Goal: Task Accomplishment & Management: Manage account settings

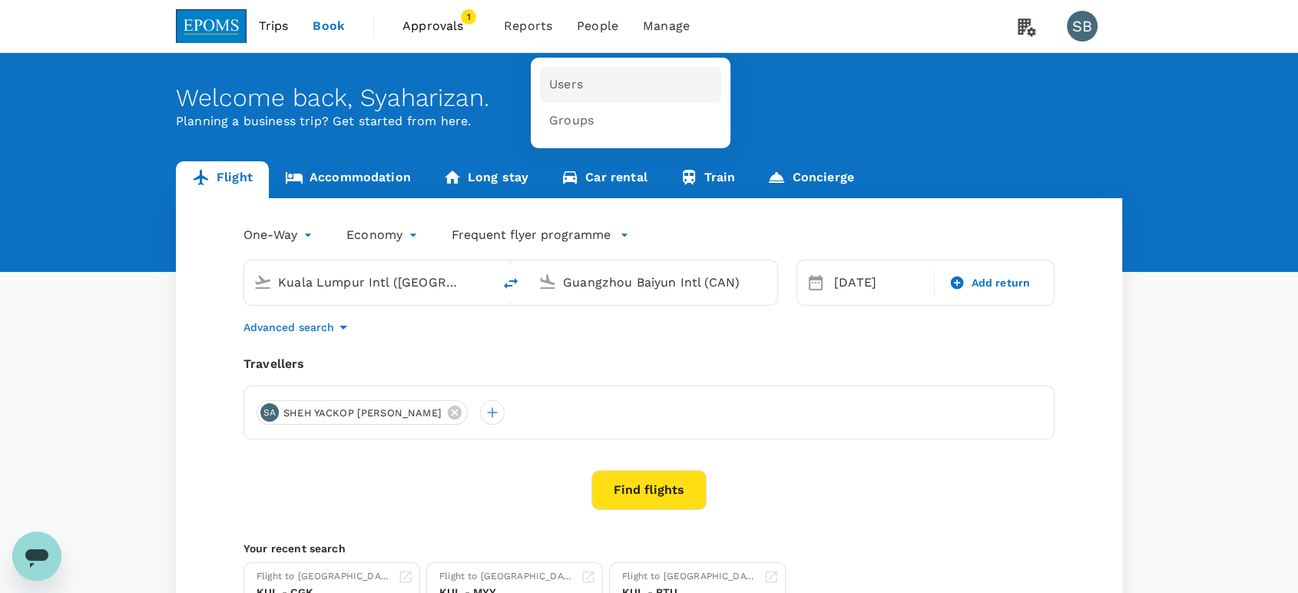
click at [605, 76] on link "Users" at bounding box center [630, 85] width 181 height 36
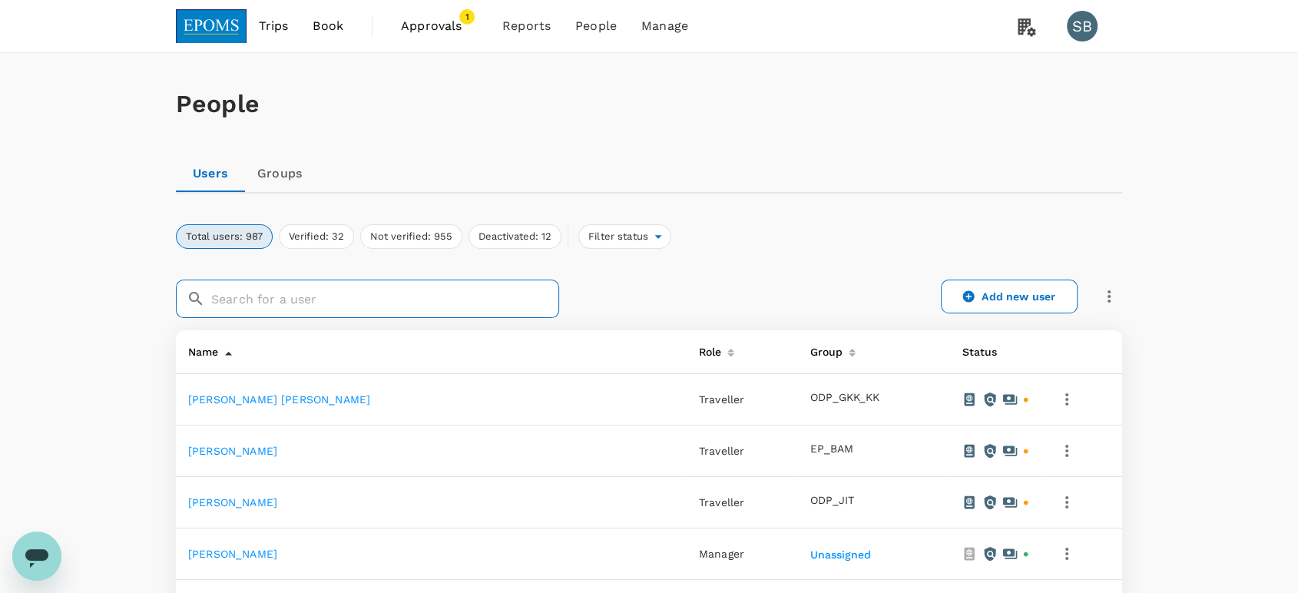
click at [495, 315] on input "text" at bounding box center [385, 299] width 348 height 38
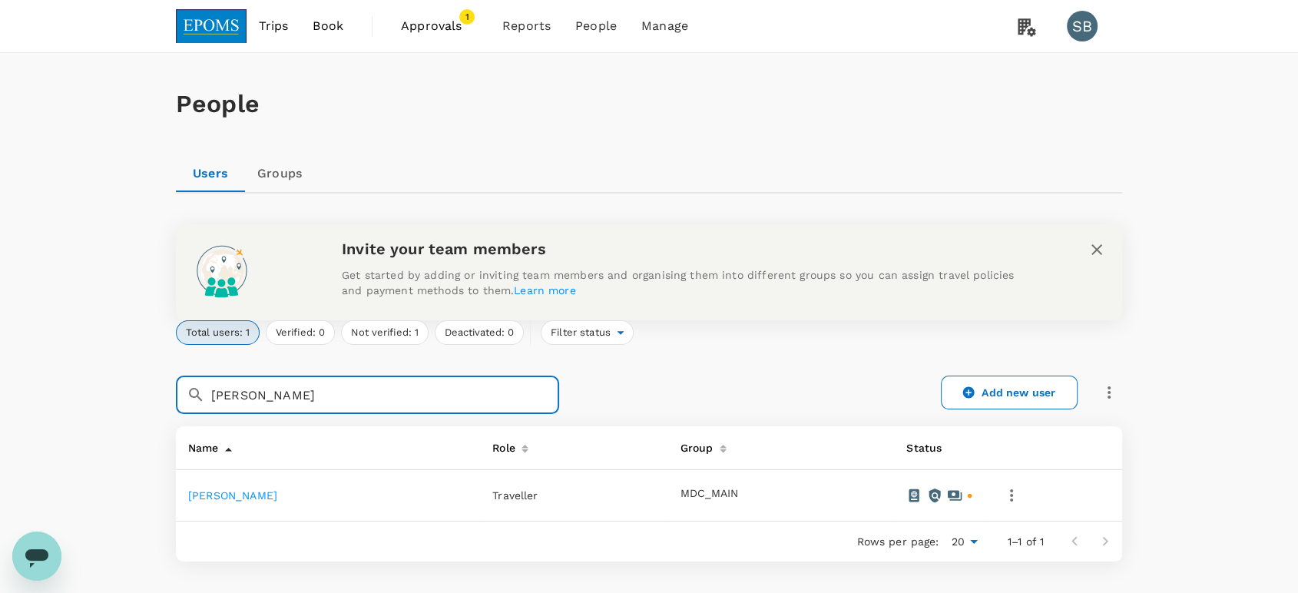
type input "[PERSON_NAME]"
click at [277, 490] on link "[PERSON_NAME]" at bounding box center [232, 495] width 89 height 12
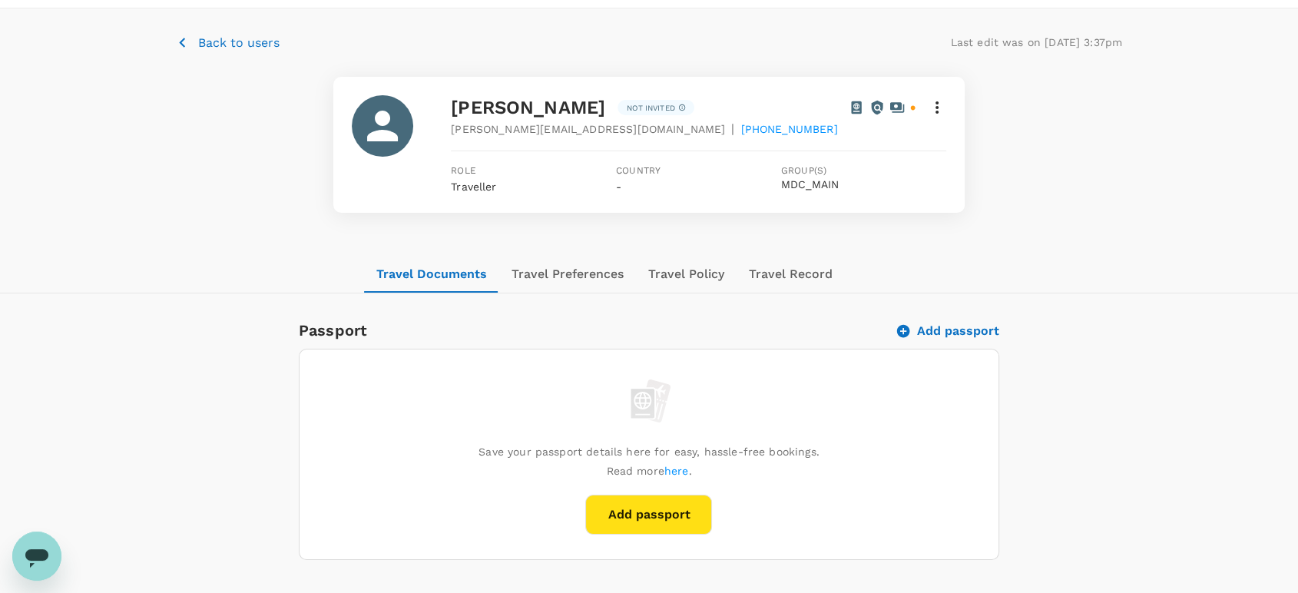
scroll to position [85, 0]
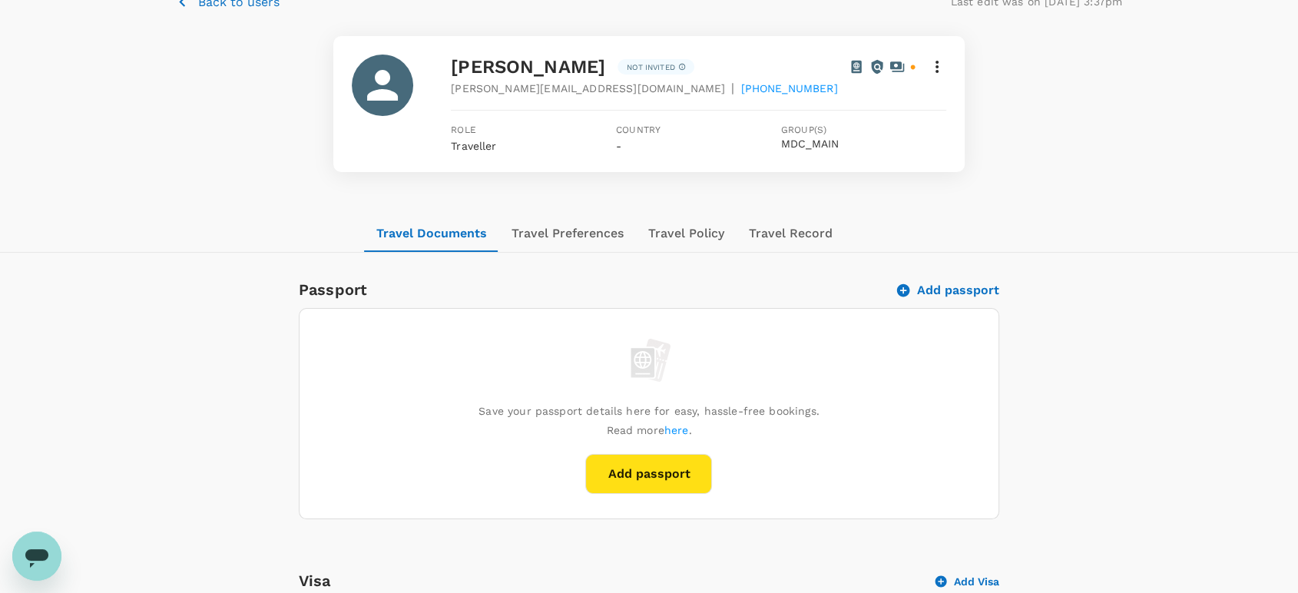
click at [928, 76] on icon at bounding box center [937, 67] width 18 height 18
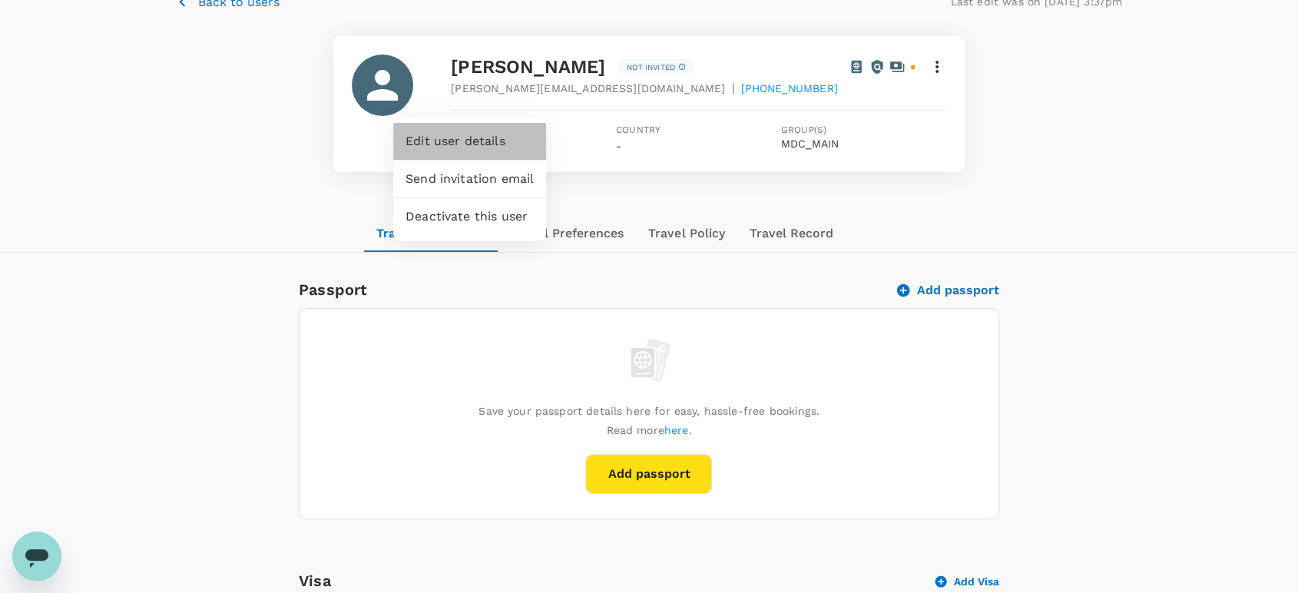
click at [494, 147] on span "Edit user details" at bounding box center [470, 141] width 128 height 18
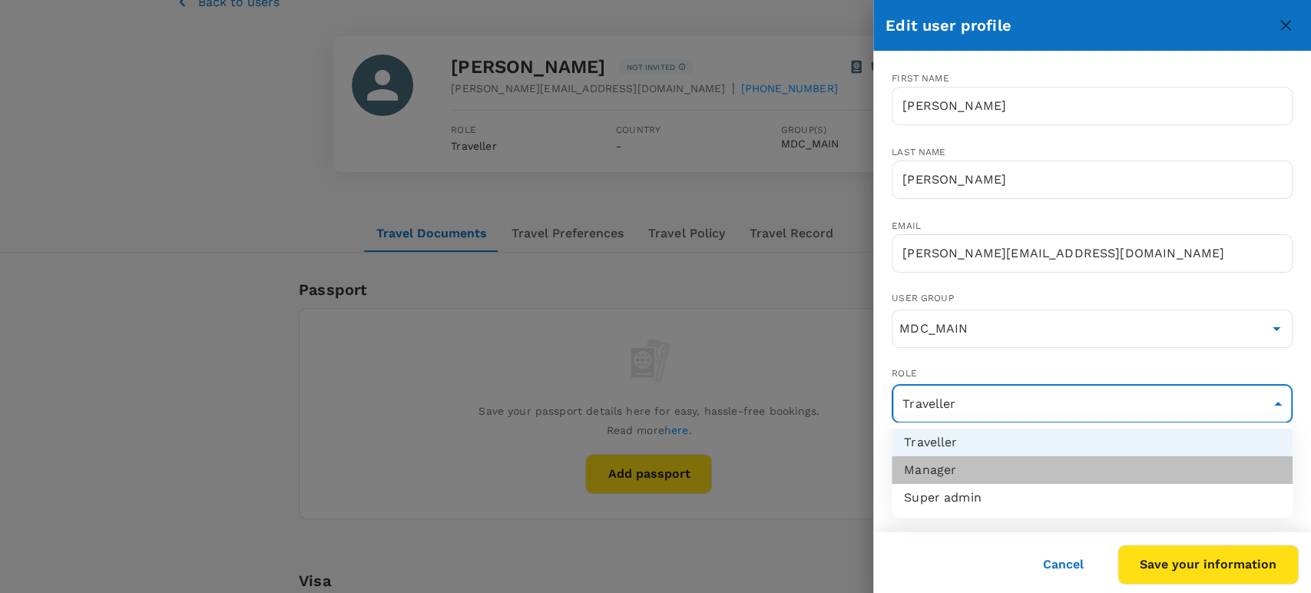
click at [1062, 459] on li "Manager" at bounding box center [1092, 470] width 401 height 28
type input "admin"
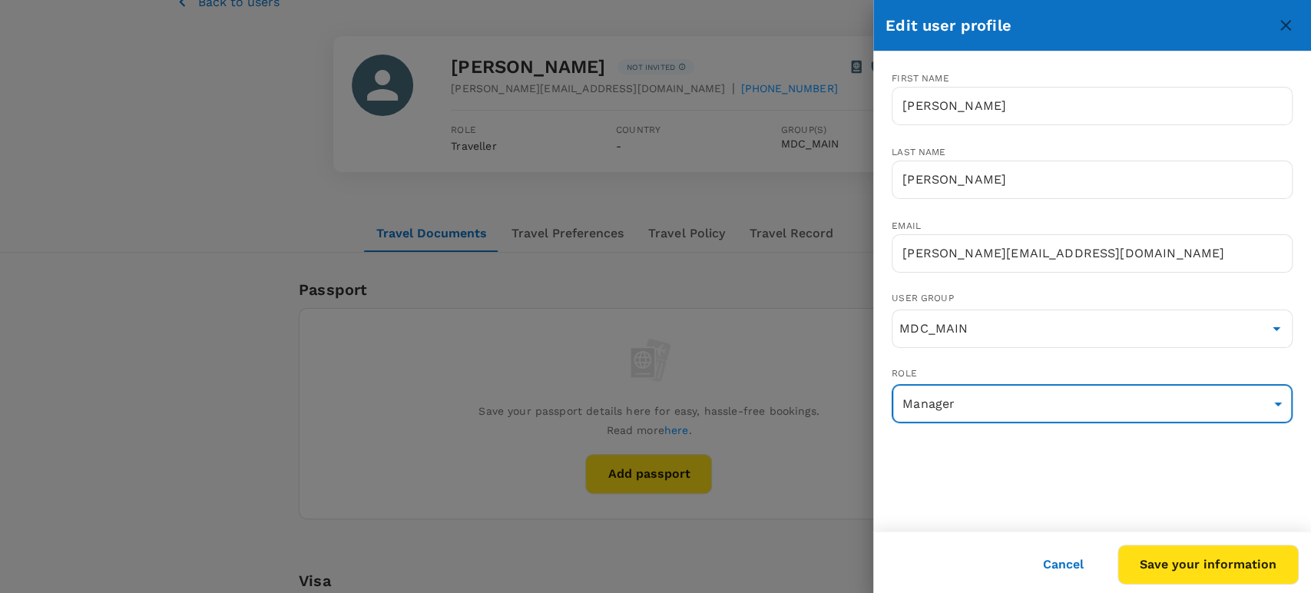
click at [1234, 567] on button "Save your information" at bounding box center [1208, 565] width 181 height 40
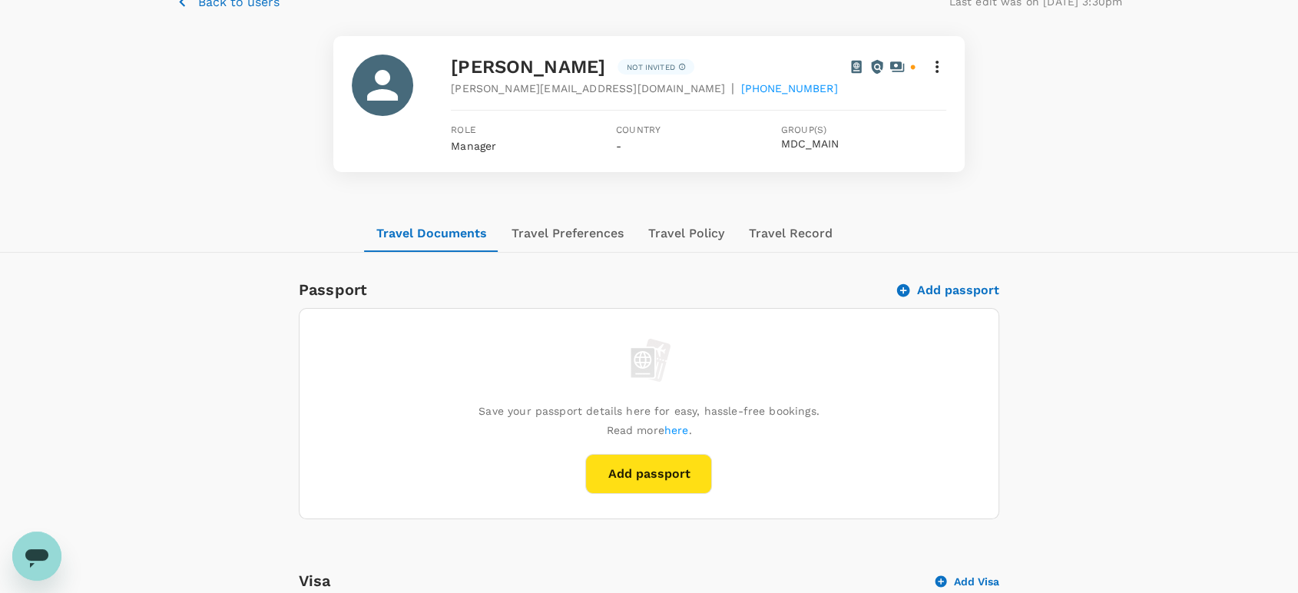
scroll to position [0, 0]
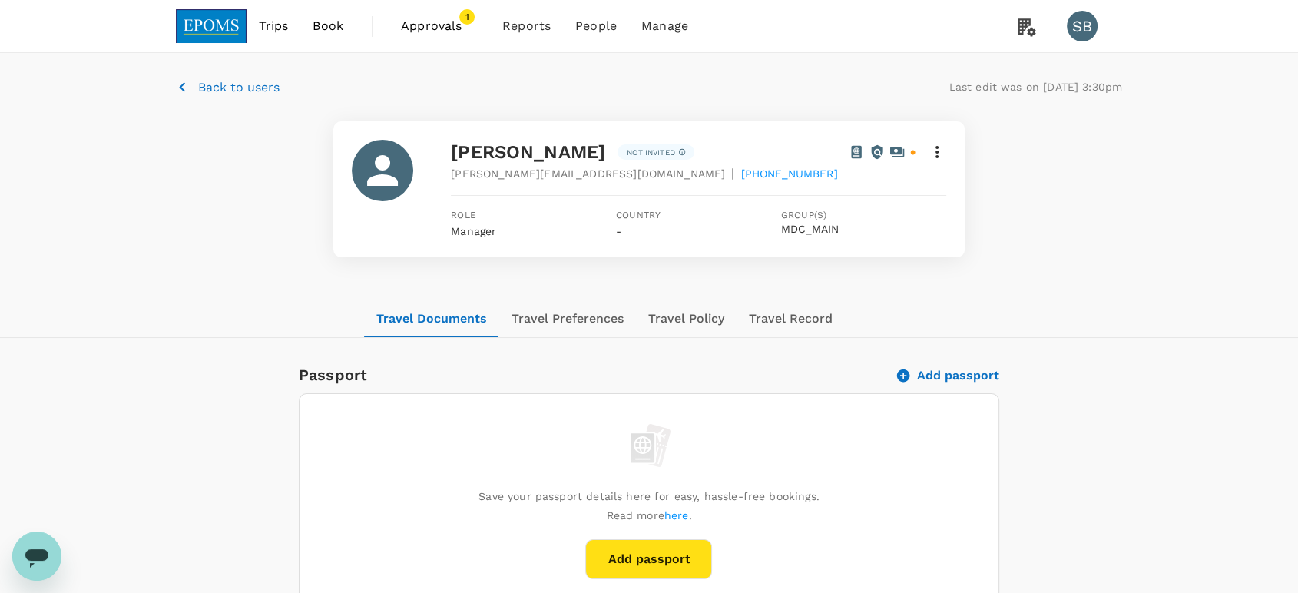
click at [198, 90] on p "Back to users" at bounding box center [238, 87] width 81 height 18
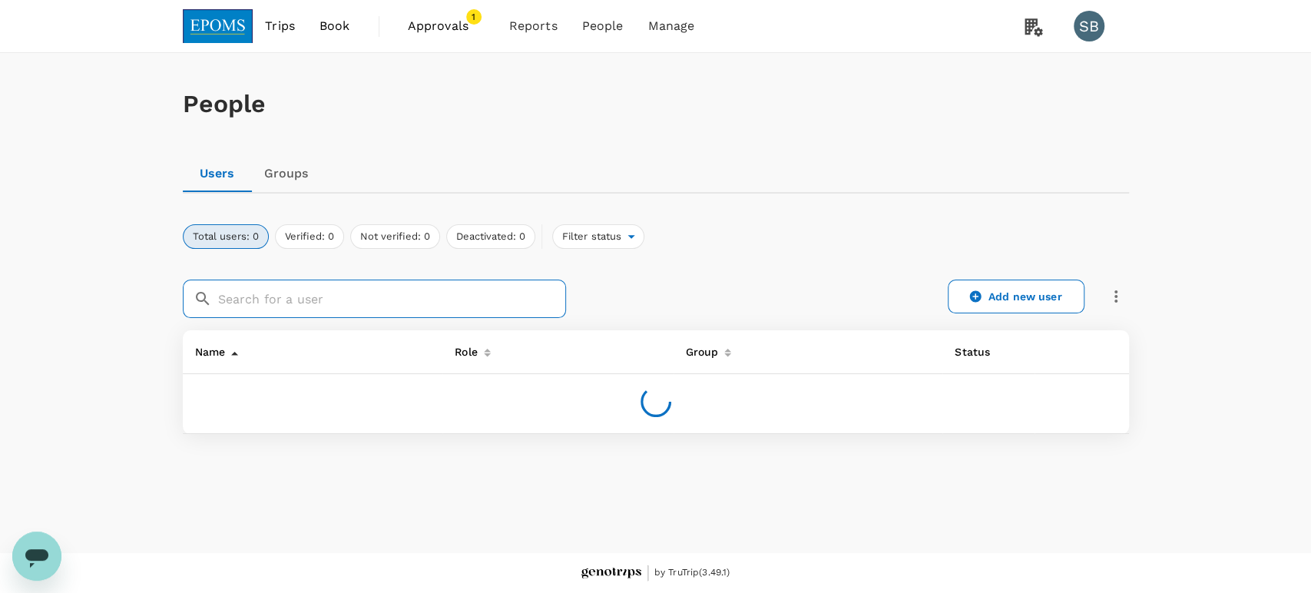
click at [393, 305] on input "text" at bounding box center [392, 299] width 348 height 38
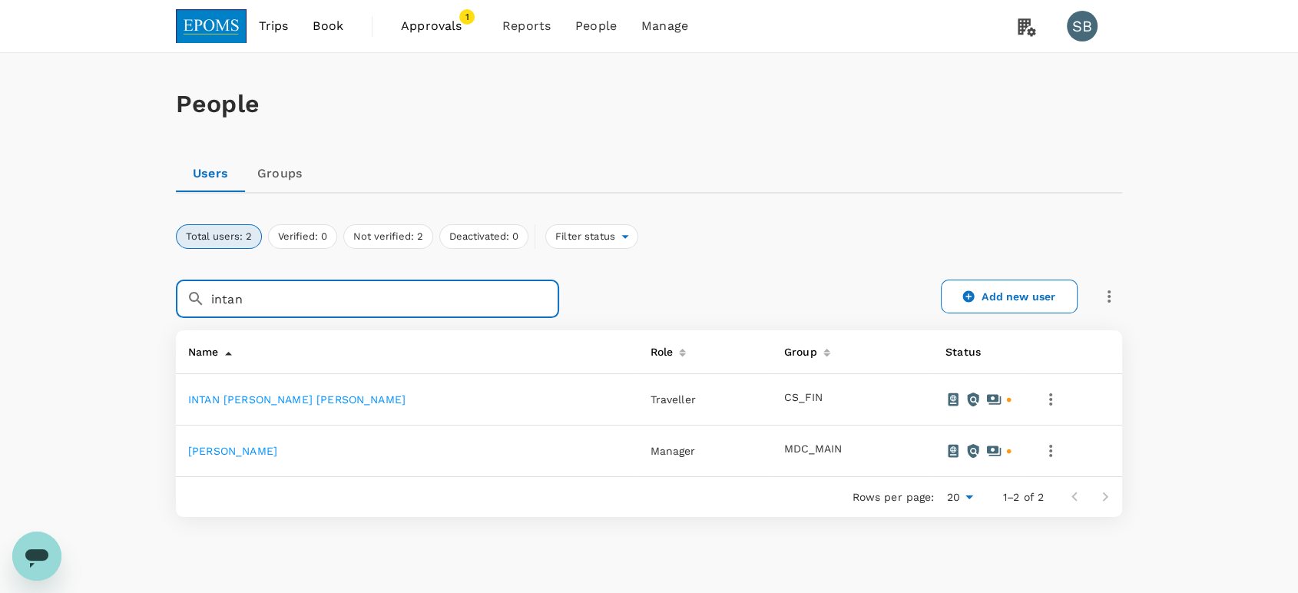
type input "intan"
click at [1110, 299] on icon "button" at bounding box center [1109, 296] width 18 height 18
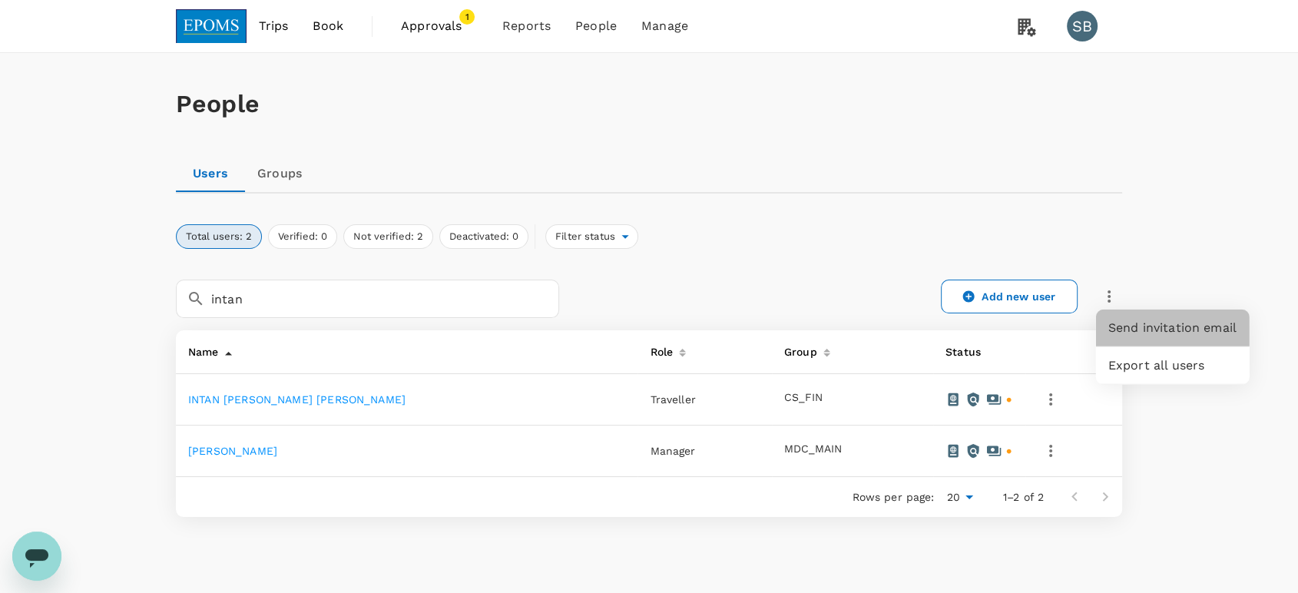
click at [1131, 326] on span "Send invitation email" at bounding box center [1172, 328] width 129 height 18
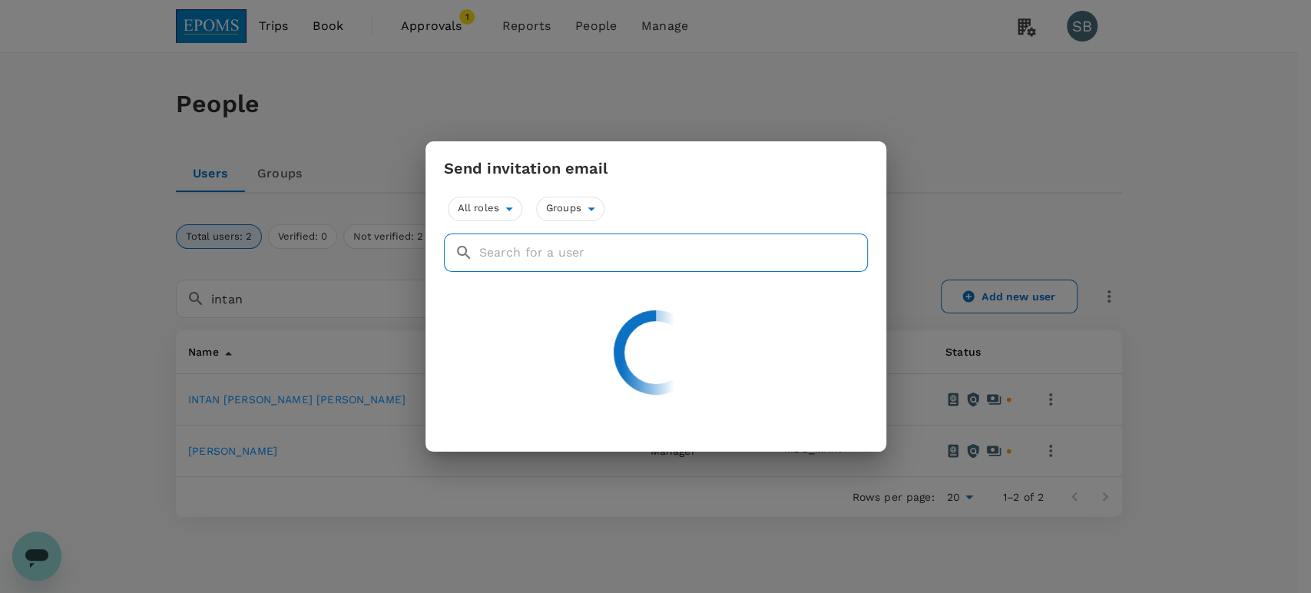
click at [674, 257] on input "text" at bounding box center [673, 253] width 389 height 38
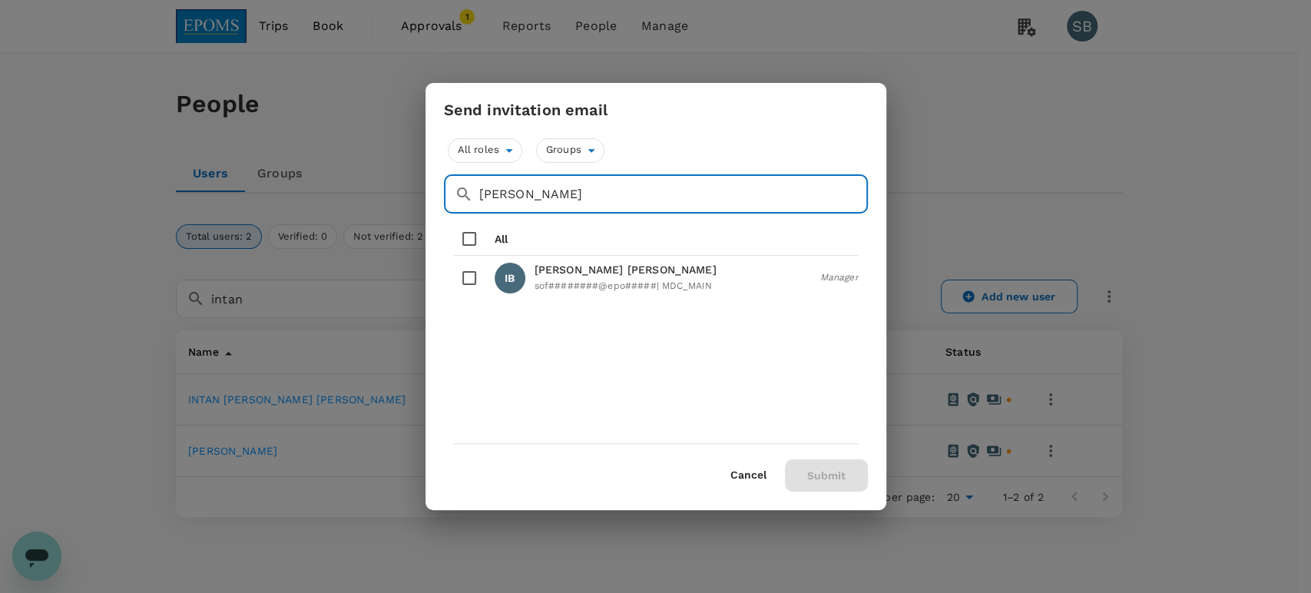
type input "[PERSON_NAME]"
click at [469, 280] on input "checkbox" at bounding box center [469, 278] width 32 height 32
checkbox input "true"
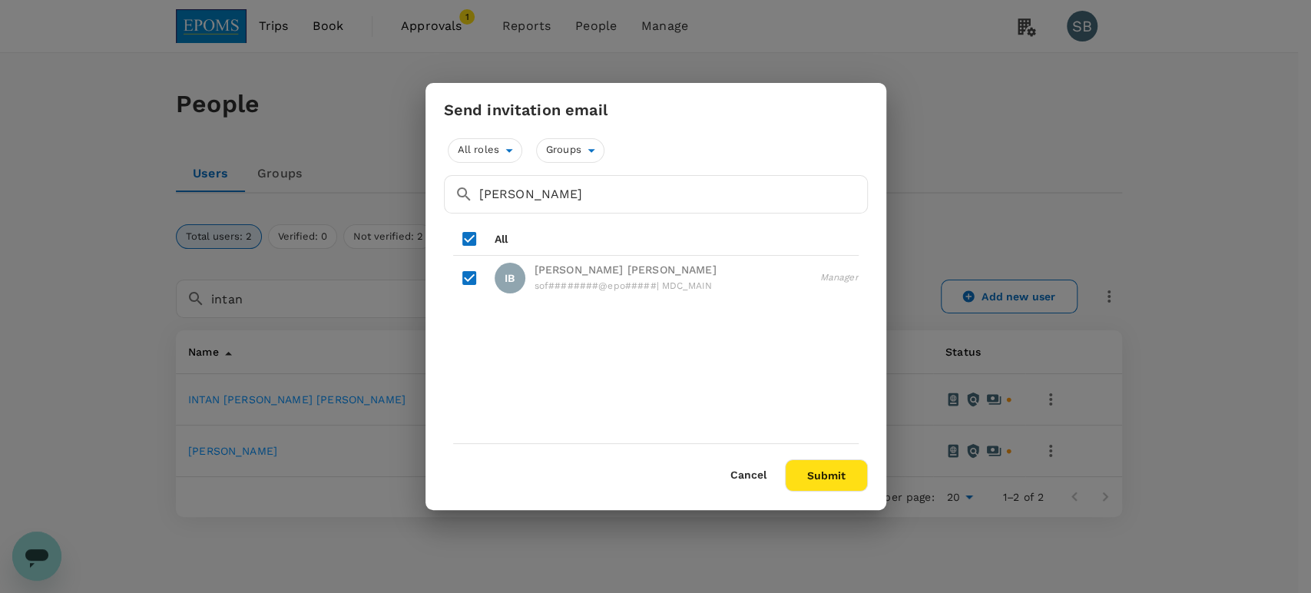
click at [827, 472] on button "Submit" at bounding box center [826, 475] width 83 height 32
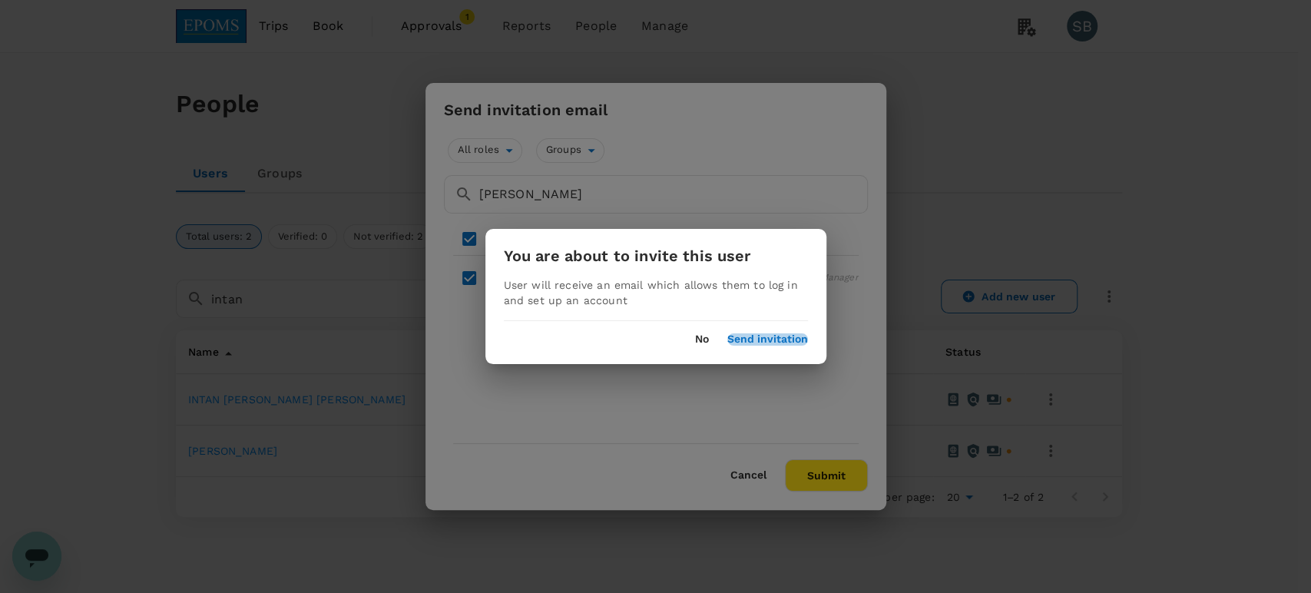
click at [770, 341] on button "Send invitation" at bounding box center [767, 339] width 81 height 12
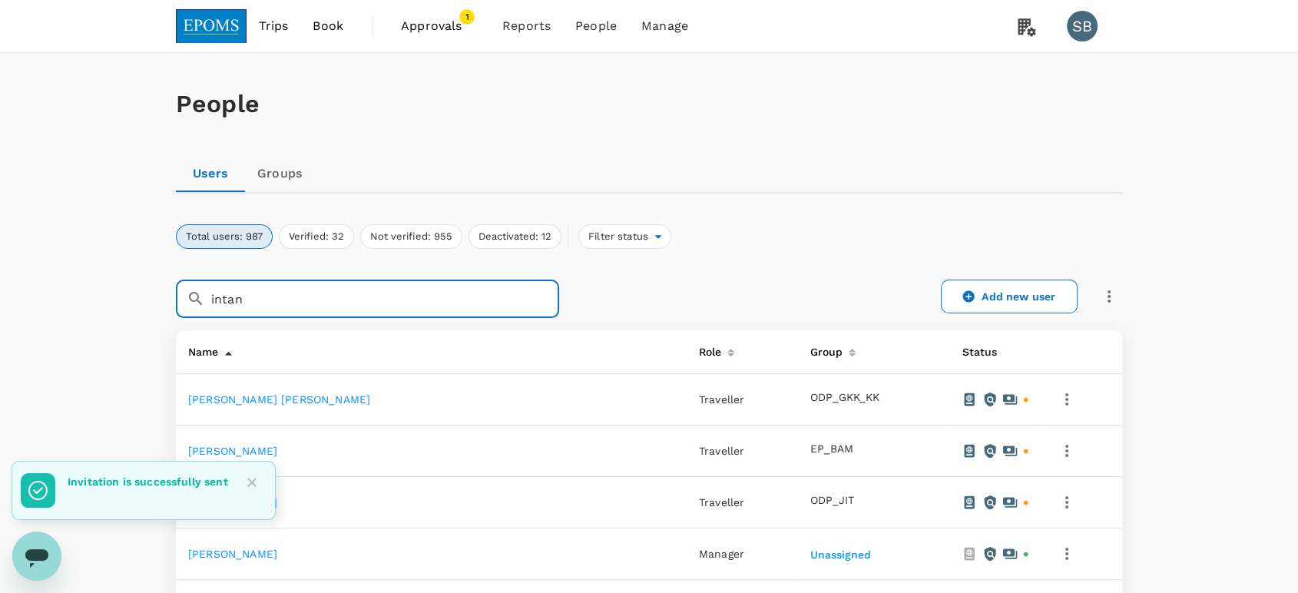
drag, startPoint x: 343, startPoint y: 293, endPoint x: 159, endPoint y: 293, distance: 184.4
click at [159, 293] on div "​ intan ​" at bounding box center [358, 289] width 402 height 57
paste input "[PERSON_NAME]"
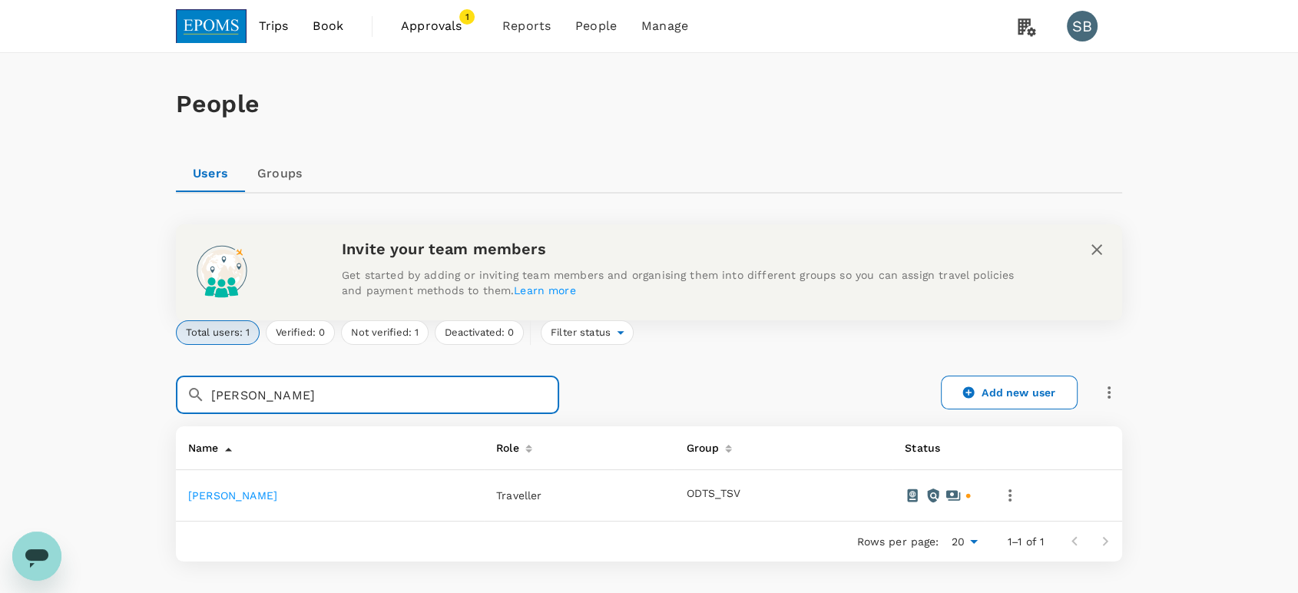
type input "[PERSON_NAME]"
click at [1019, 499] on icon "button" at bounding box center [1010, 495] width 18 height 18
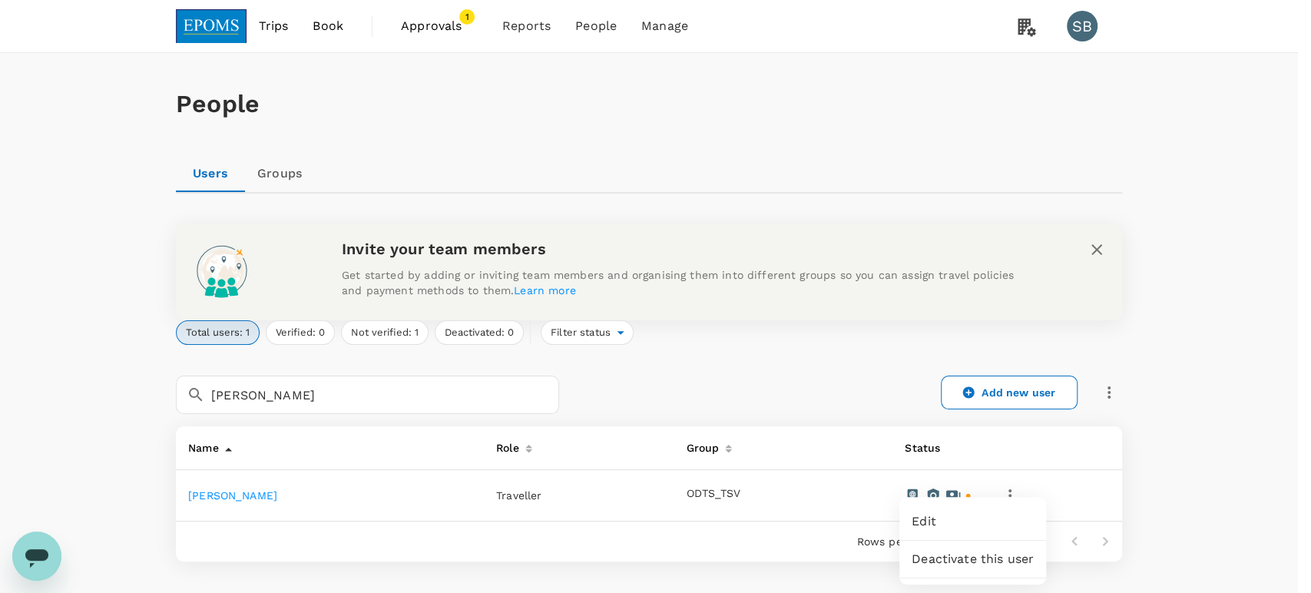
click at [1184, 503] on div at bounding box center [655, 296] width 1311 height 593
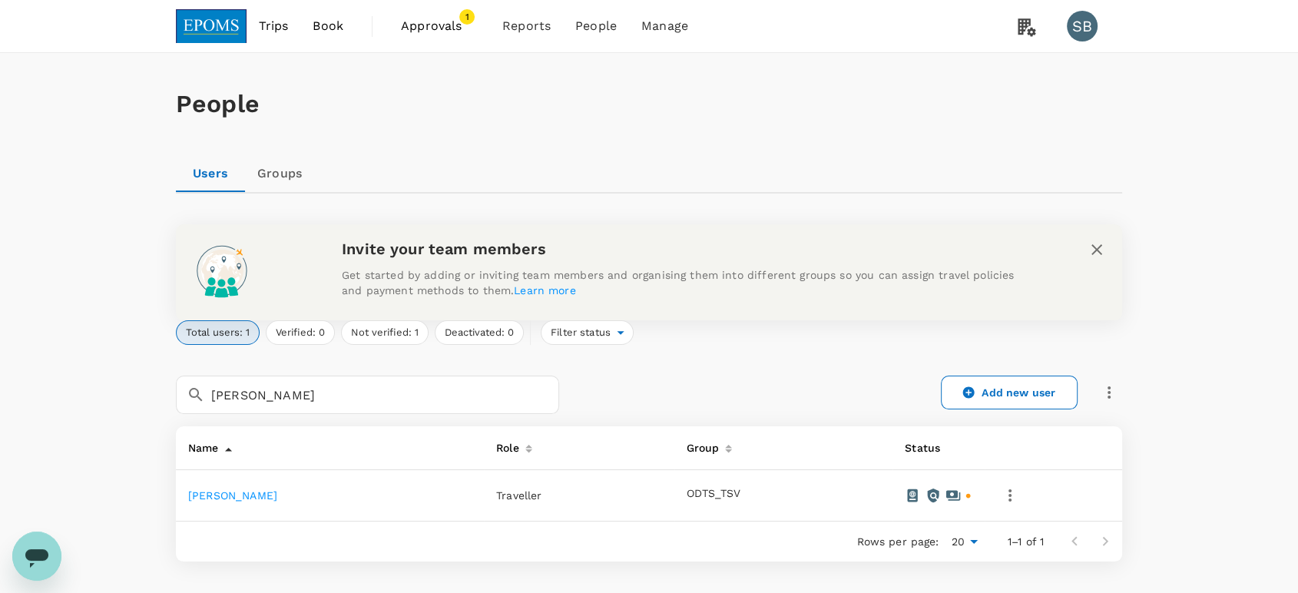
click at [1112, 390] on icon "button" at bounding box center [1109, 392] width 18 height 18
click at [1140, 428] on span "Send invitation email" at bounding box center [1172, 425] width 129 height 18
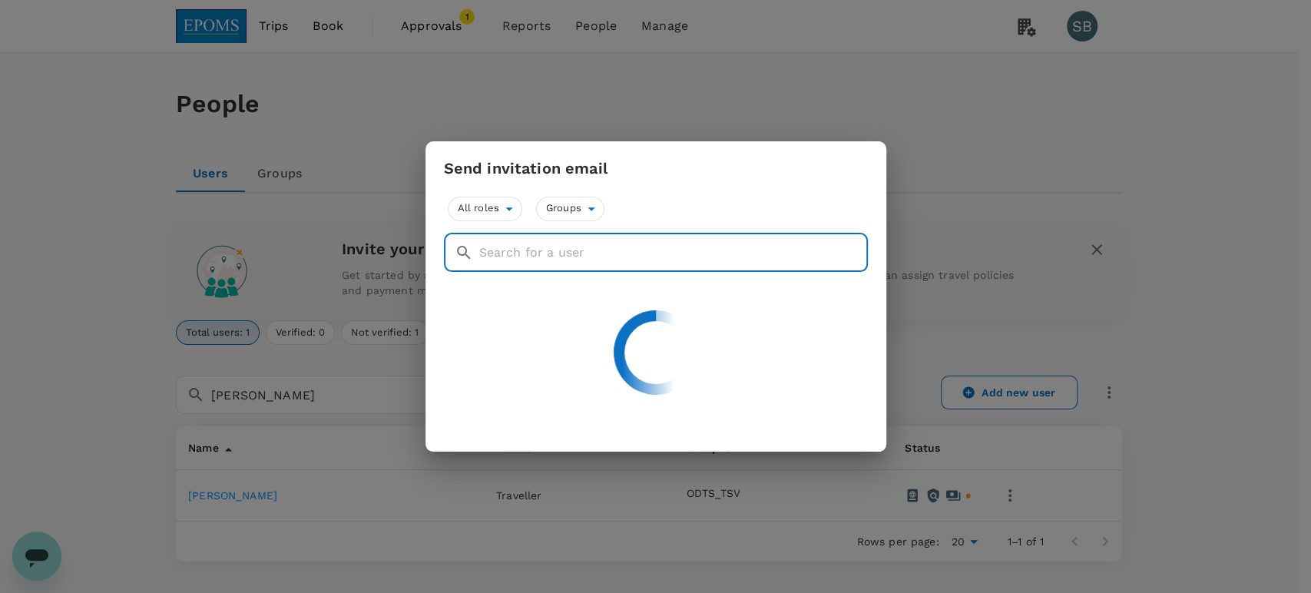
drag, startPoint x: 495, startPoint y: 253, endPoint x: 504, endPoint y: 256, distance: 8.8
click at [495, 254] on input "text" at bounding box center [673, 253] width 389 height 38
paste input "[PERSON_NAME]"
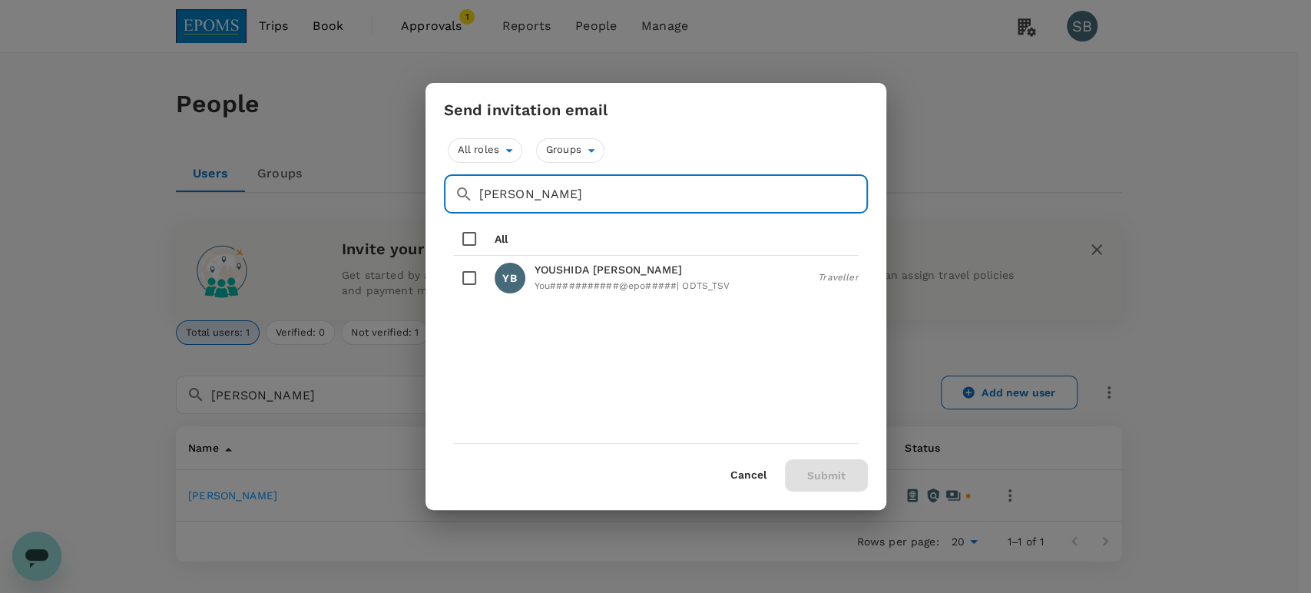
type input "[PERSON_NAME]"
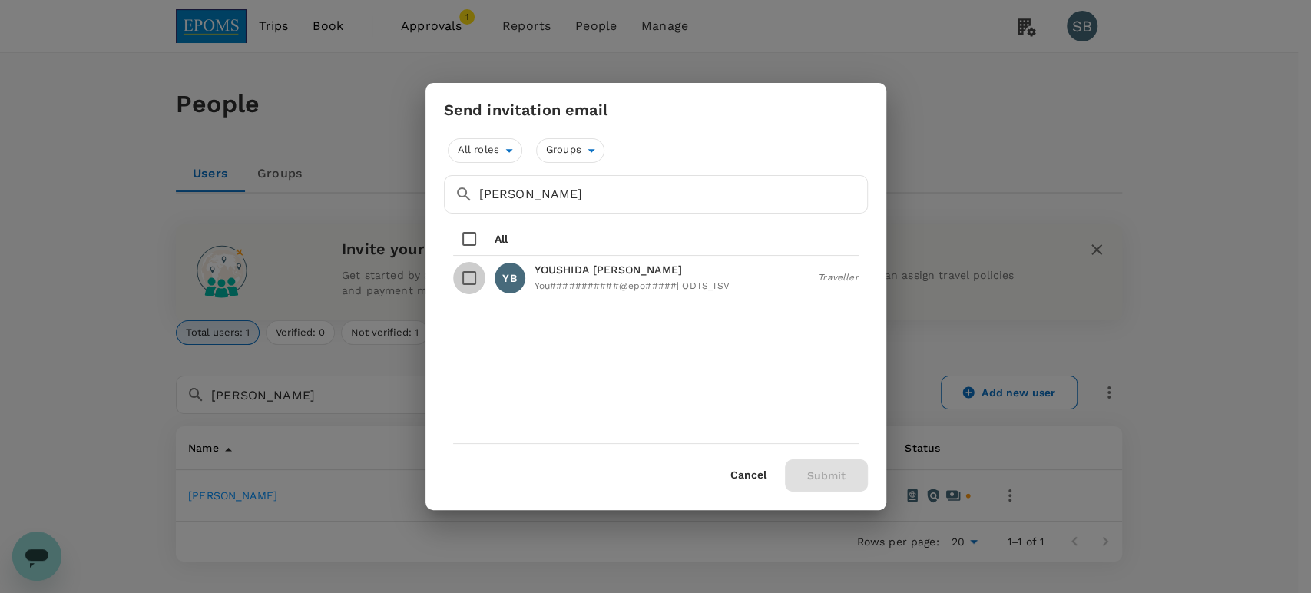
click at [470, 277] on input "checkbox" at bounding box center [469, 278] width 32 height 32
checkbox input "true"
click at [832, 471] on button "Submit" at bounding box center [826, 475] width 83 height 32
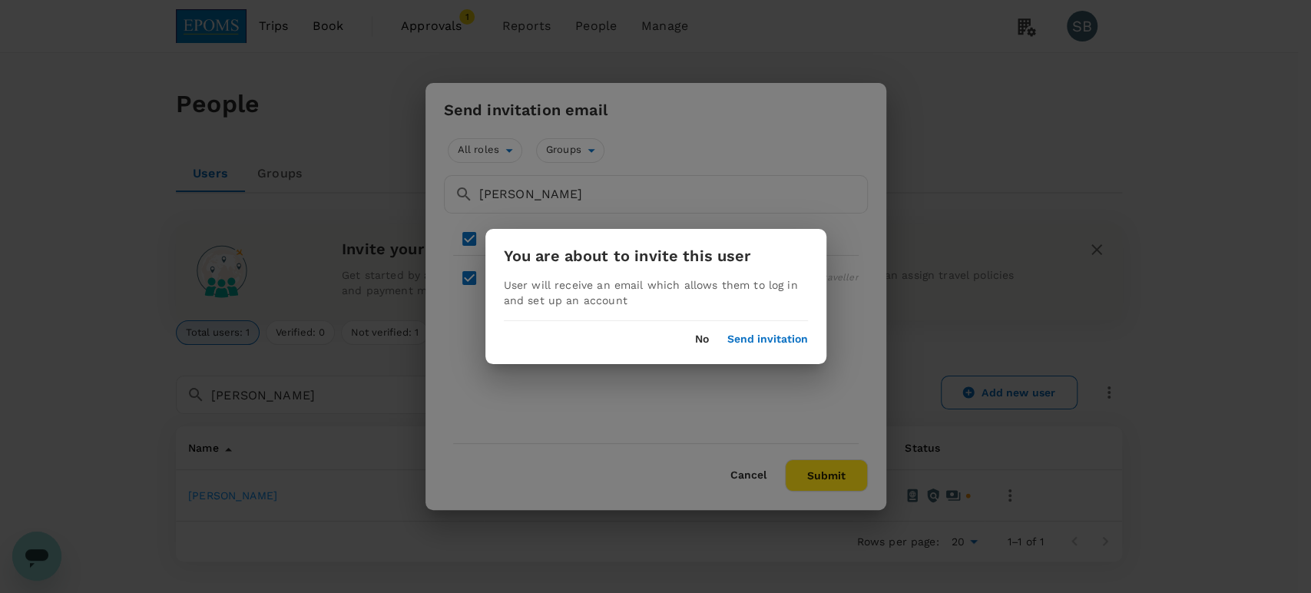
click at [775, 336] on button "Send invitation" at bounding box center [767, 339] width 81 height 12
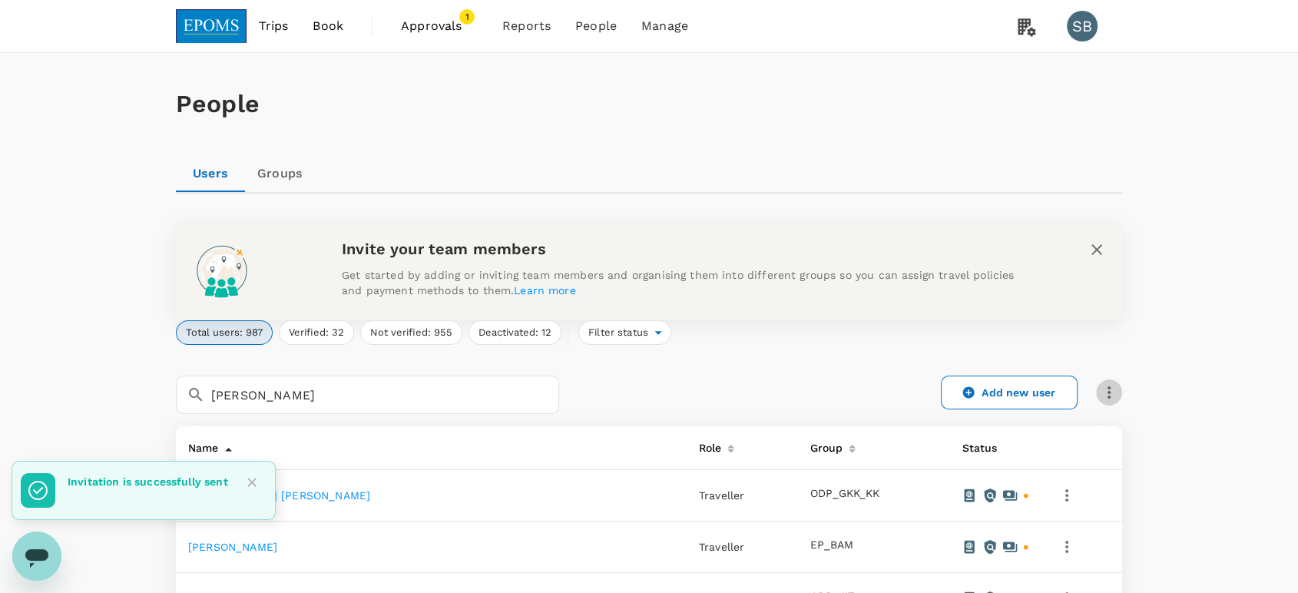
click at [1111, 391] on icon "button" at bounding box center [1109, 392] width 18 height 18
click at [1118, 422] on span "Send invitation email" at bounding box center [1172, 425] width 129 height 18
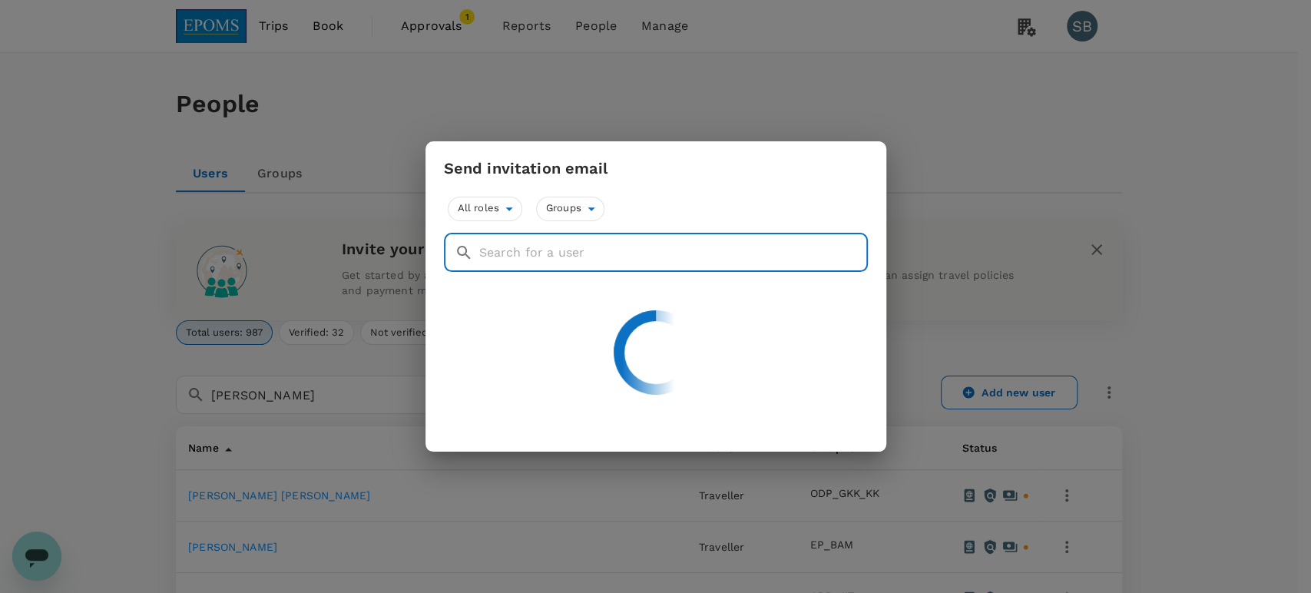
click at [498, 247] on input "text" at bounding box center [673, 253] width 389 height 38
paste input "Nke Noor [PERSON_NAME]"
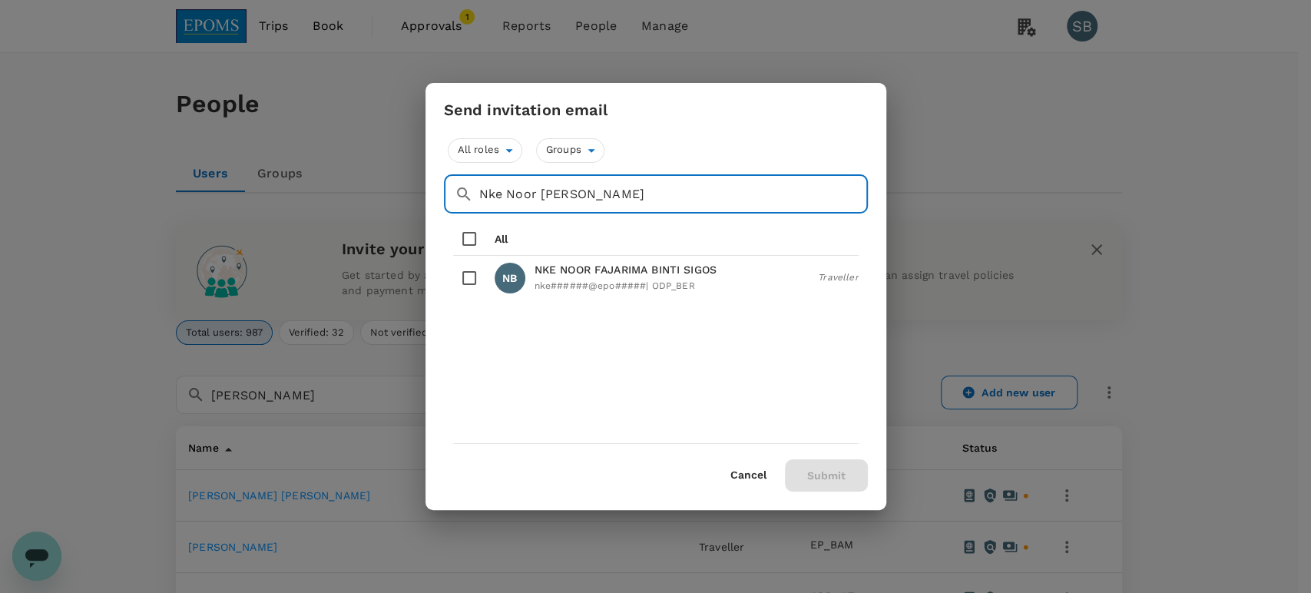
type input "Nke Noor [PERSON_NAME]"
click at [463, 274] on input "checkbox" at bounding box center [469, 278] width 32 height 32
checkbox input "true"
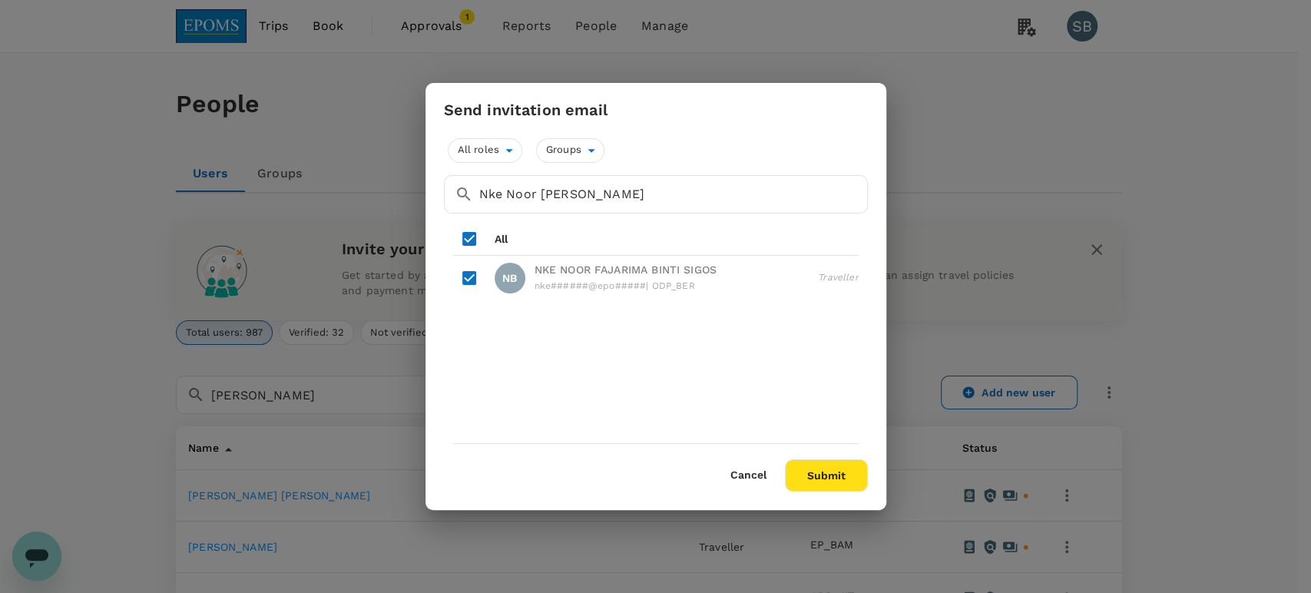
click at [751, 472] on button "Cancel" at bounding box center [749, 475] width 36 height 12
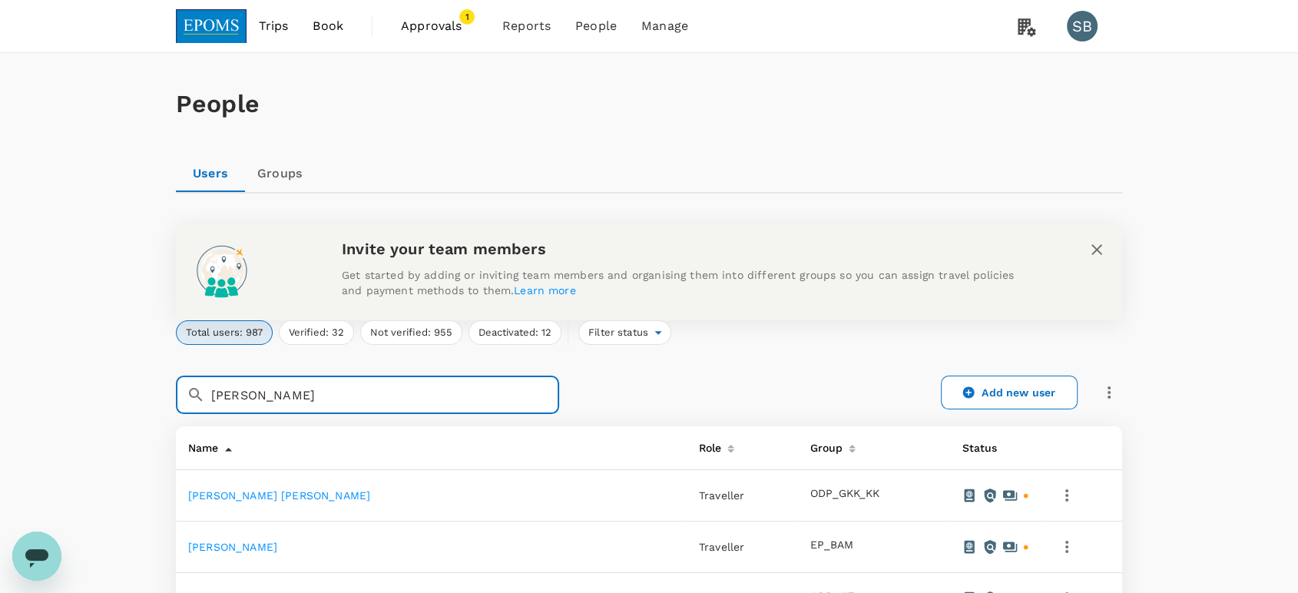
drag, startPoint x: 380, startPoint y: 394, endPoint x: 203, endPoint y: 401, distance: 177.6
click at [203, 401] on div "​ [PERSON_NAME] ​" at bounding box center [367, 395] width 383 height 38
click at [385, 386] on input "[PERSON_NAME]" at bounding box center [385, 395] width 348 height 38
drag, startPoint x: 392, startPoint y: 399, endPoint x: 338, endPoint y: 376, distance: 58.8
click at [270, 395] on input "[PERSON_NAME]" at bounding box center [385, 395] width 348 height 38
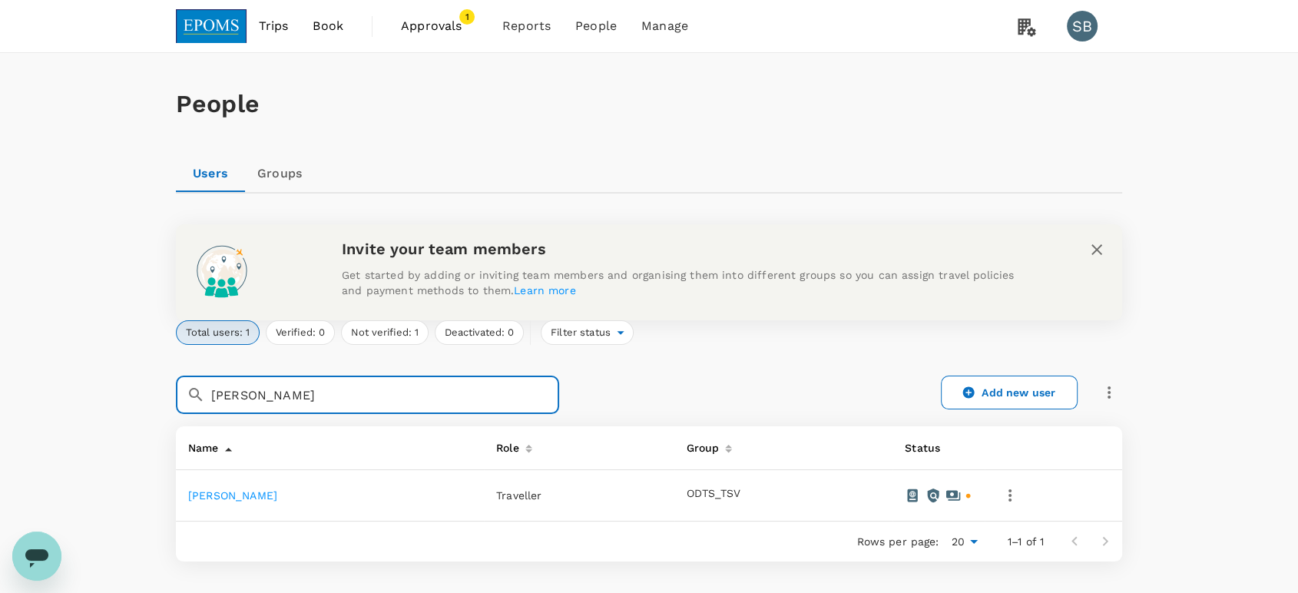
type input "[PERSON_NAME]"
click at [277, 489] on link "[PERSON_NAME]" at bounding box center [232, 495] width 89 height 12
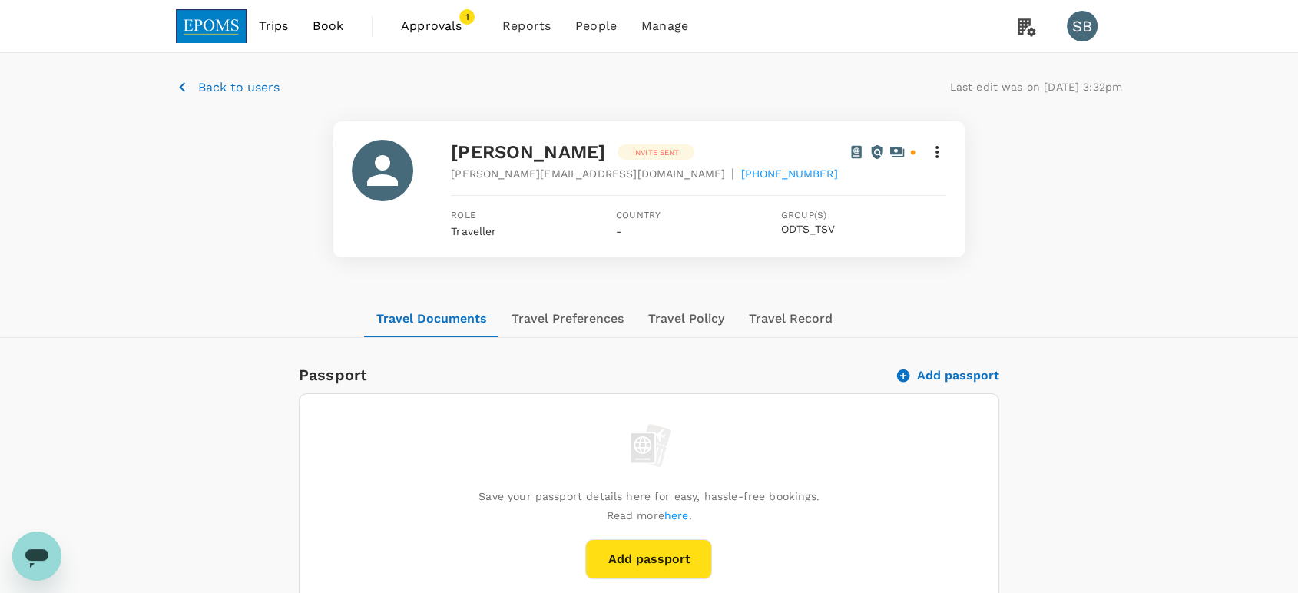
click at [936, 152] on icon at bounding box center [937, 152] width 3 height 12
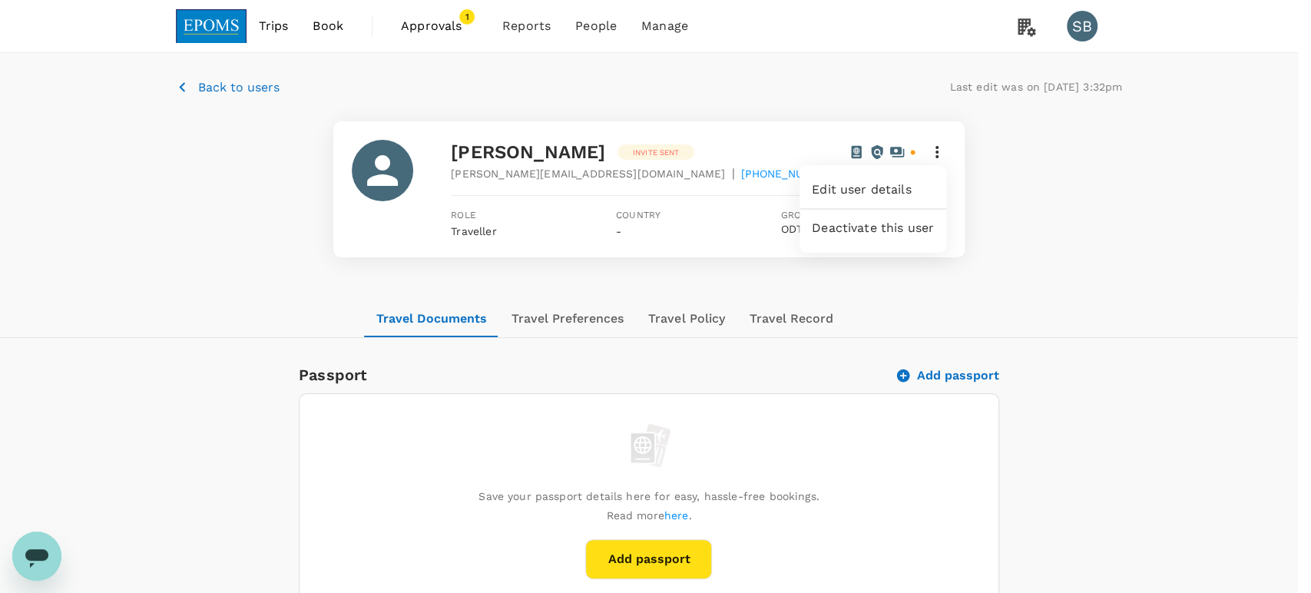
click at [897, 187] on span "Edit user details" at bounding box center [873, 190] width 122 height 18
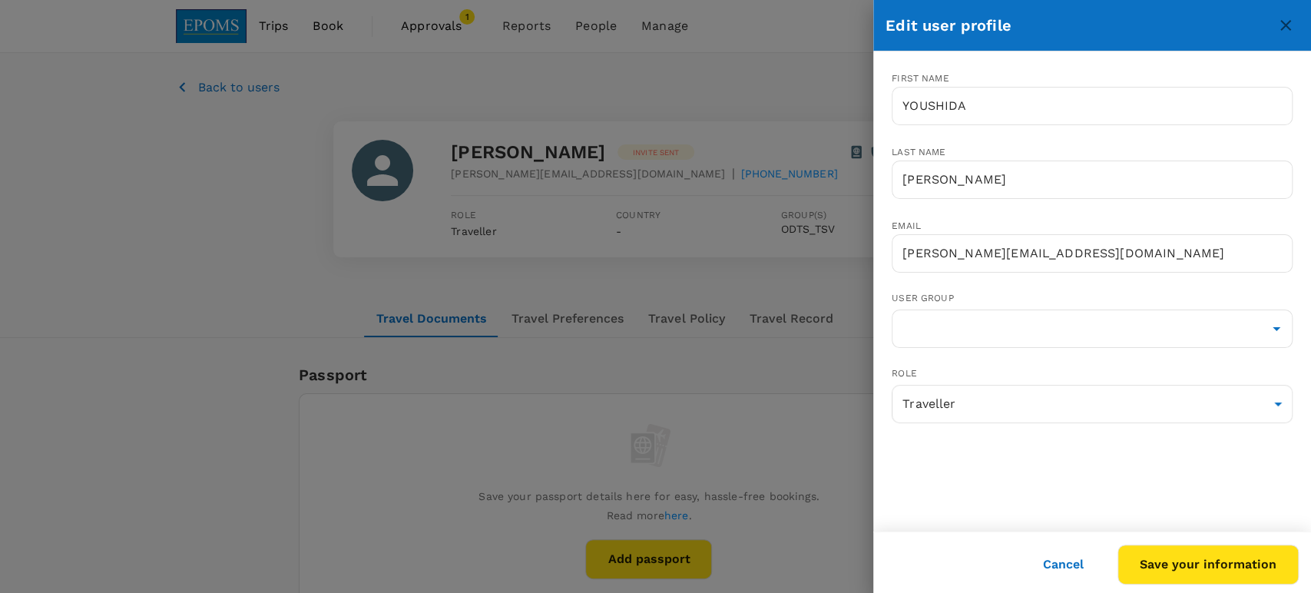
type input "ODTS_TSV"
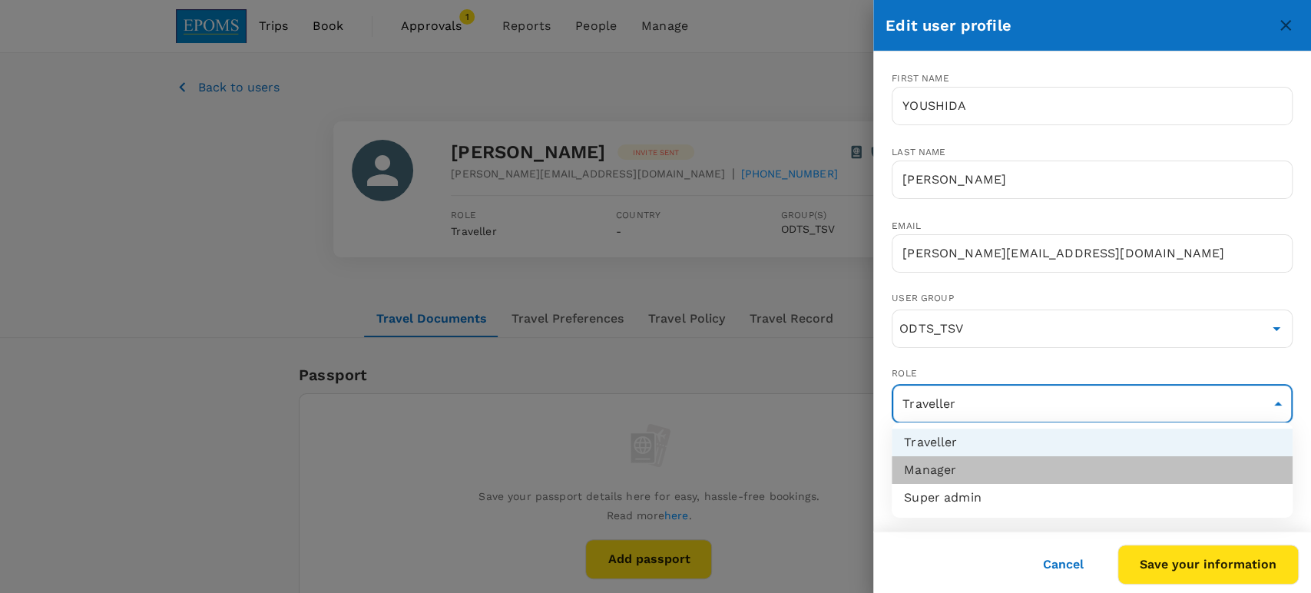
click at [1021, 466] on li "Manager" at bounding box center [1092, 470] width 401 height 28
type input "admin"
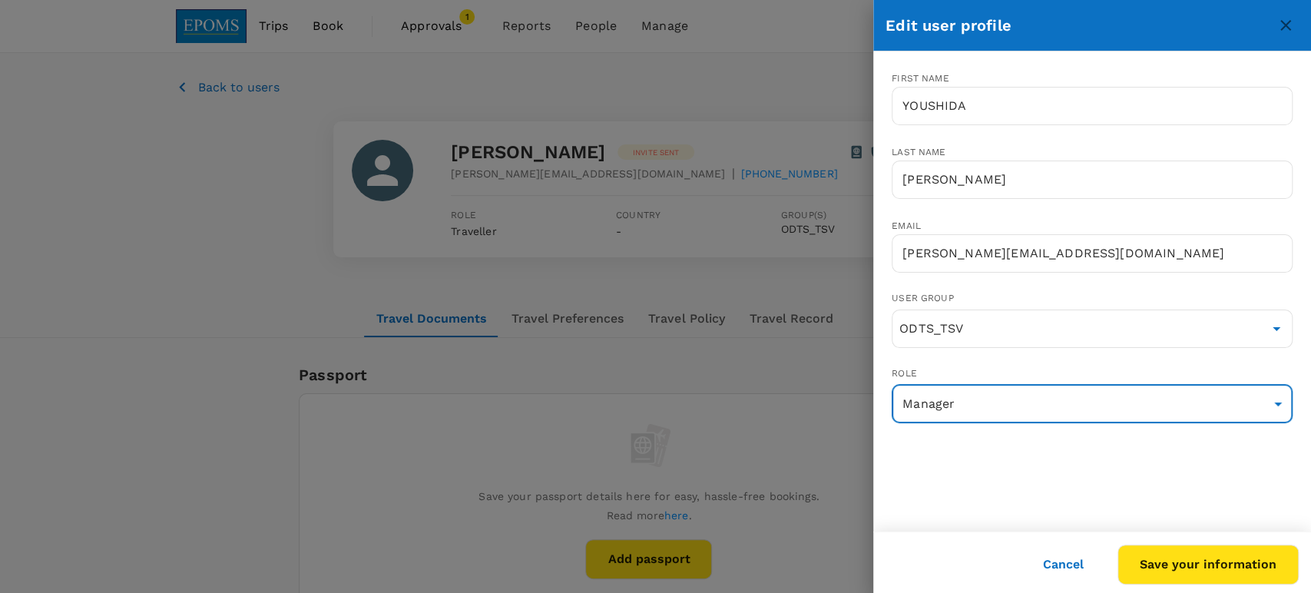
click at [1259, 568] on button "Save your information" at bounding box center [1208, 565] width 181 height 40
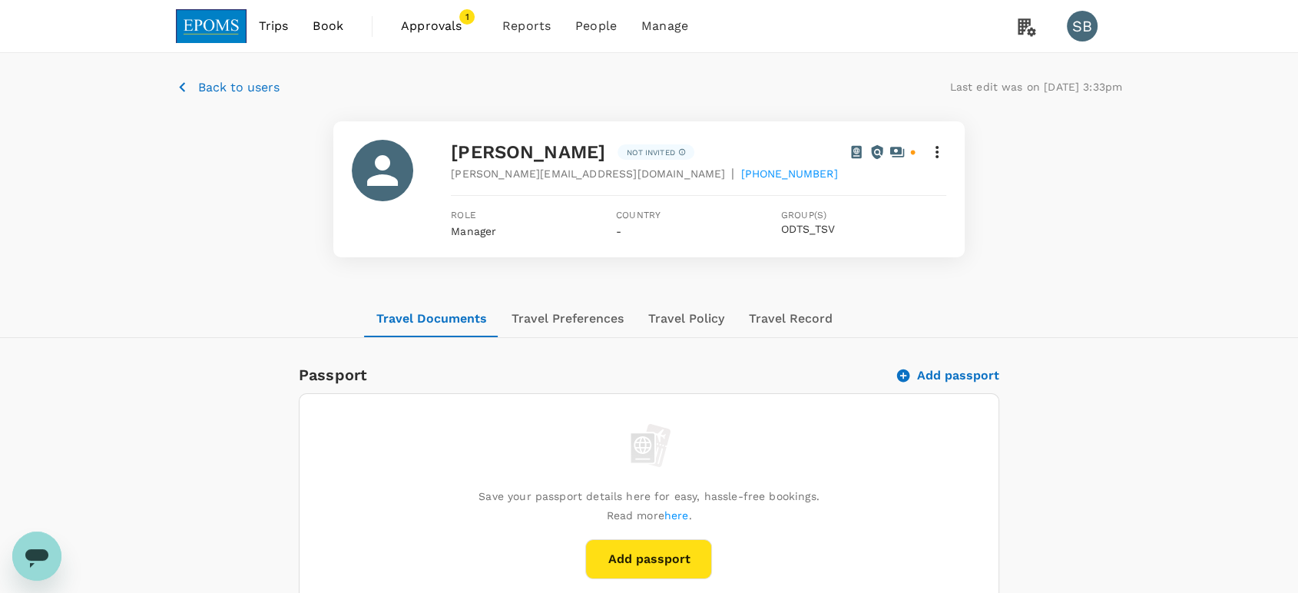
click at [238, 88] on p "Back to users" at bounding box center [238, 87] width 81 height 18
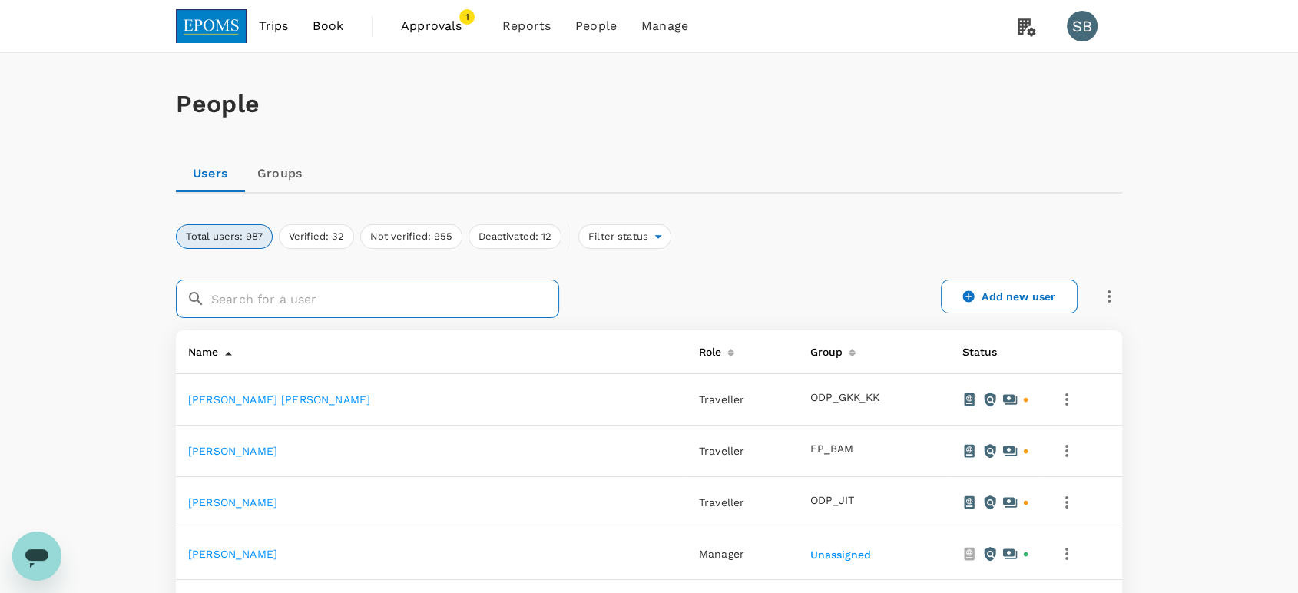
click at [412, 313] on input "text" at bounding box center [385, 299] width 348 height 38
paste input "Nke Noor [PERSON_NAME]"
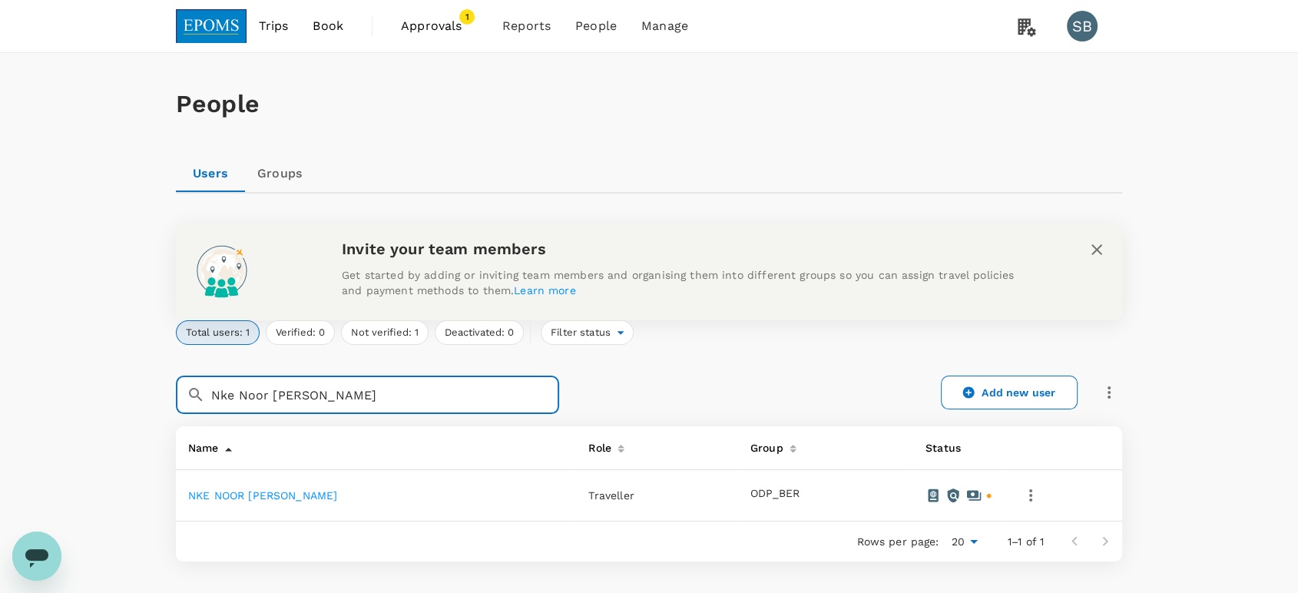
type input "Nke Noor [PERSON_NAME]"
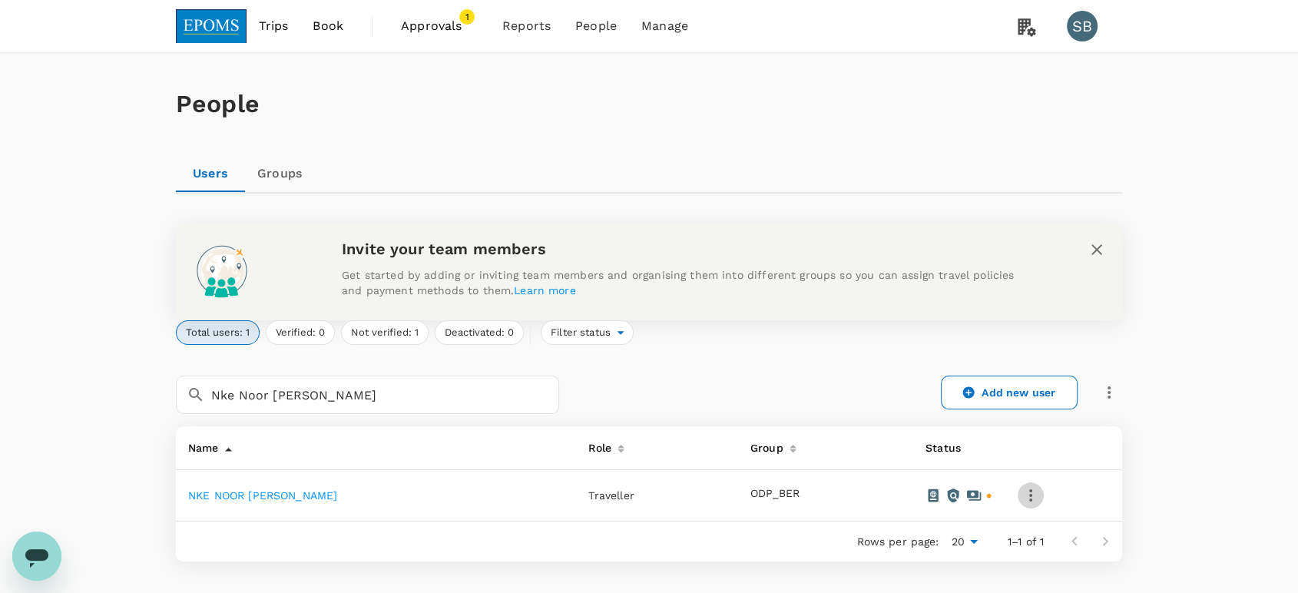
click at [1040, 495] on icon "button" at bounding box center [1031, 495] width 18 height 18
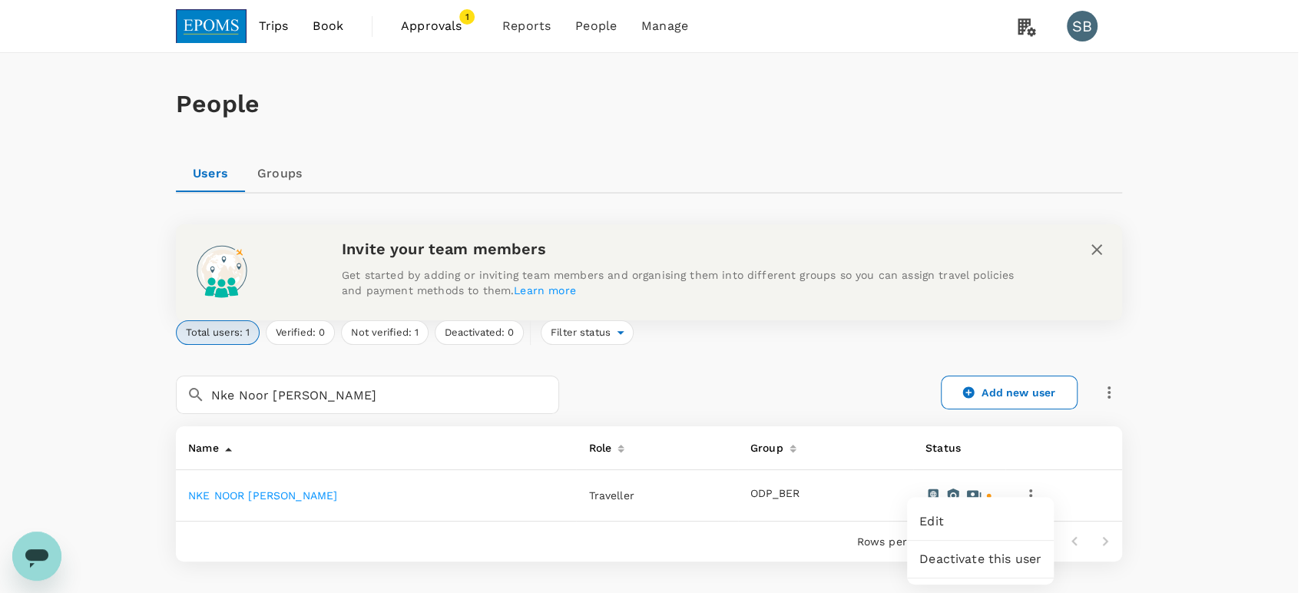
click at [987, 524] on span "Edit" at bounding box center [980, 521] width 122 height 18
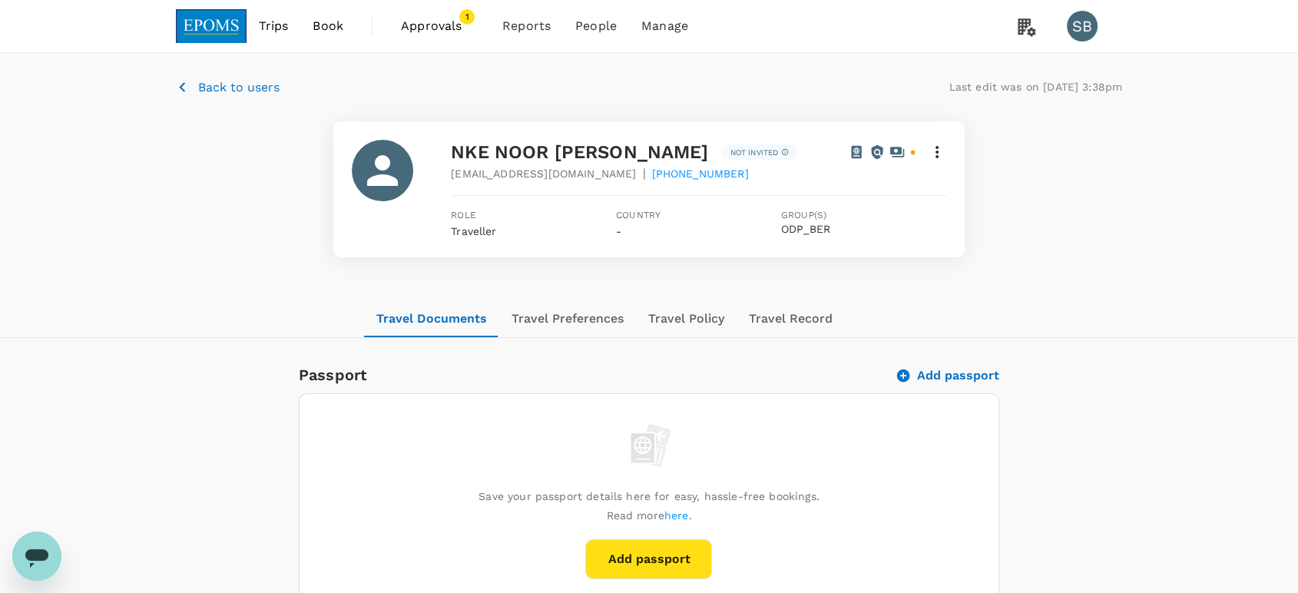
click at [928, 161] on icon at bounding box center [937, 152] width 18 height 18
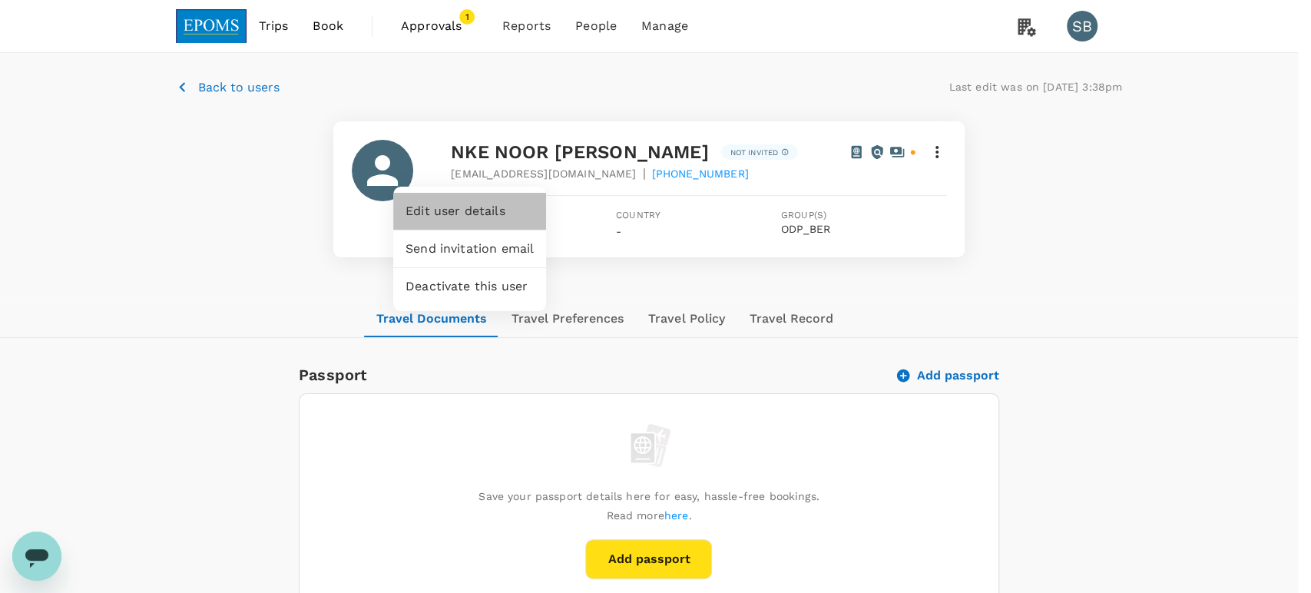
click at [489, 214] on span "Edit user details" at bounding box center [470, 211] width 128 height 18
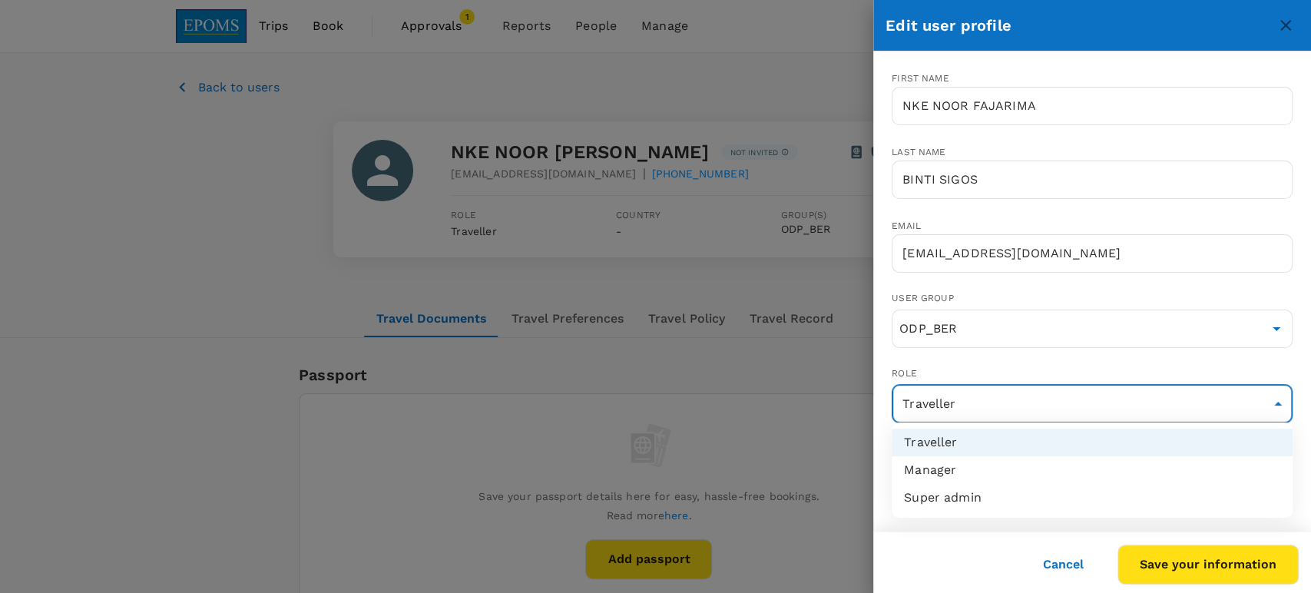
click at [1094, 466] on li "Manager" at bounding box center [1092, 470] width 401 height 28
type input "admin"
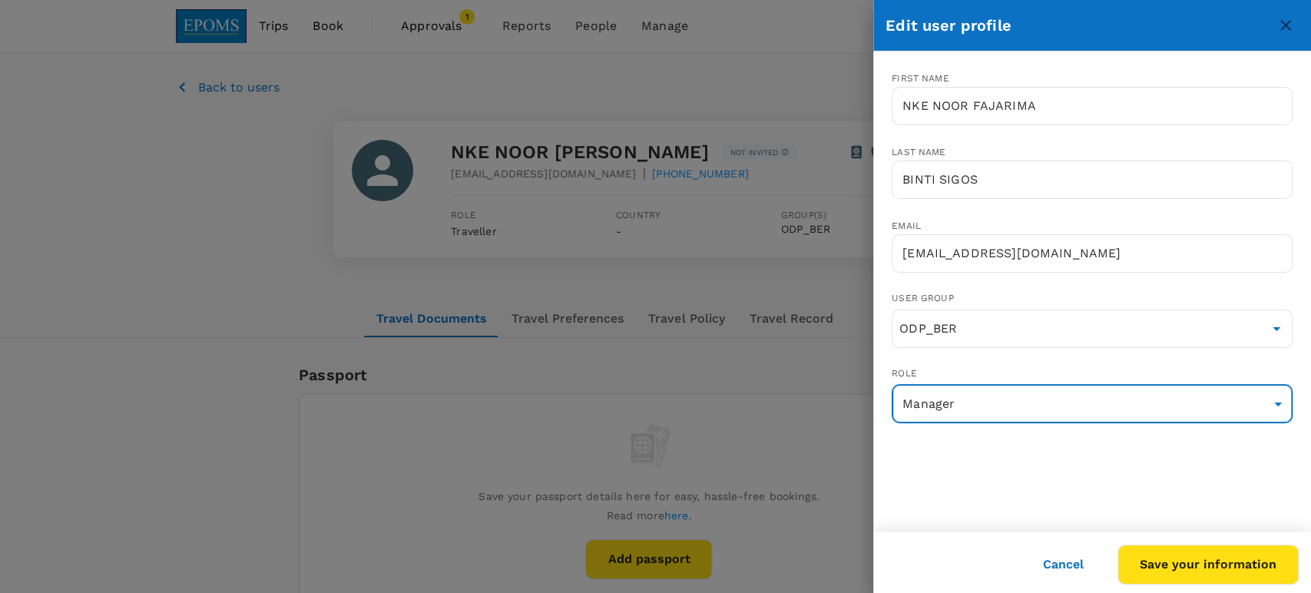
click at [1174, 555] on button "Save your information" at bounding box center [1208, 565] width 181 height 40
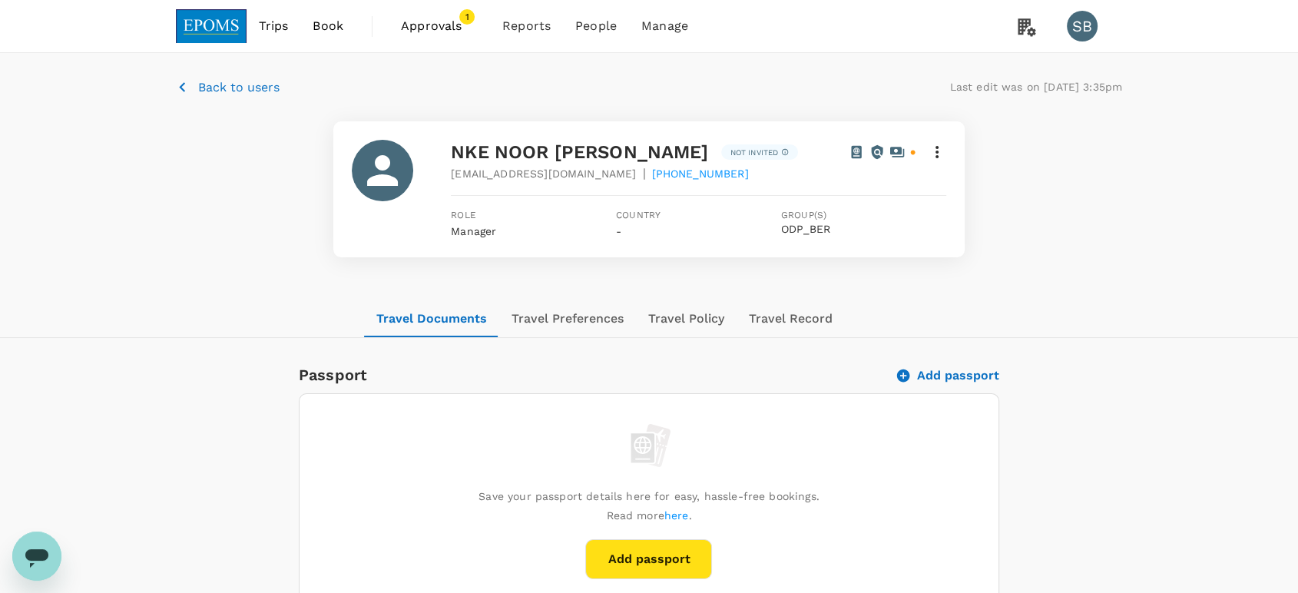
click at [928, 161] on icon at bounding box center [937, 152] width 18 height 18
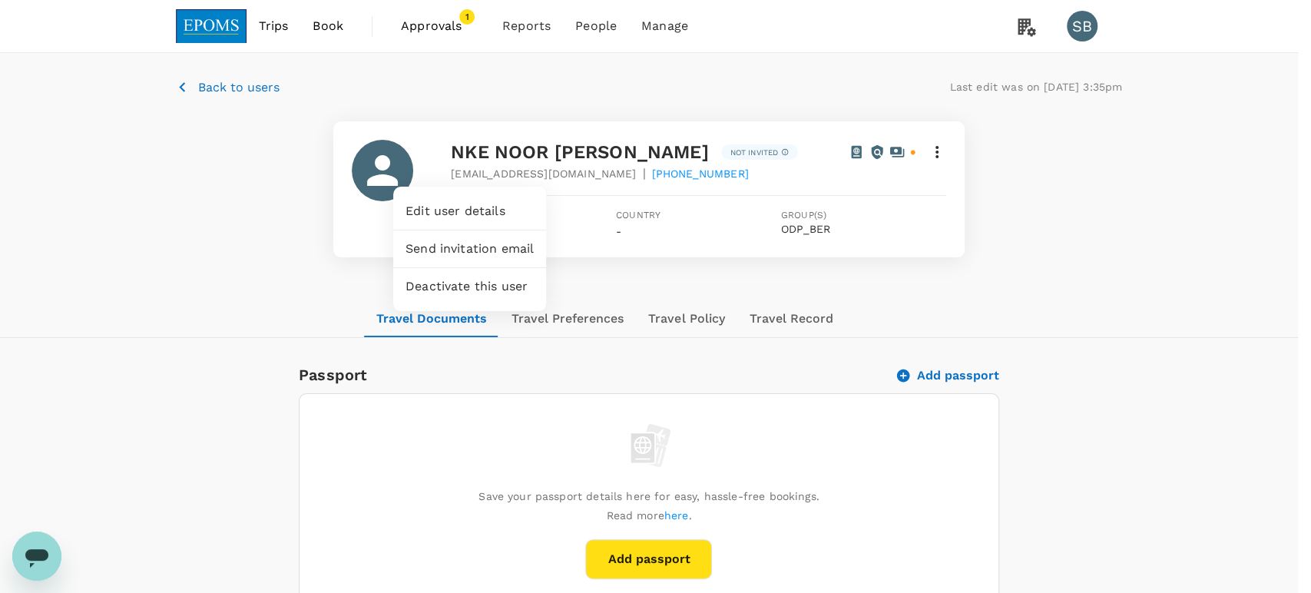
click at [497, 257] on span "Send invitation email" at bounding box center [470, 249] width 128 height 18
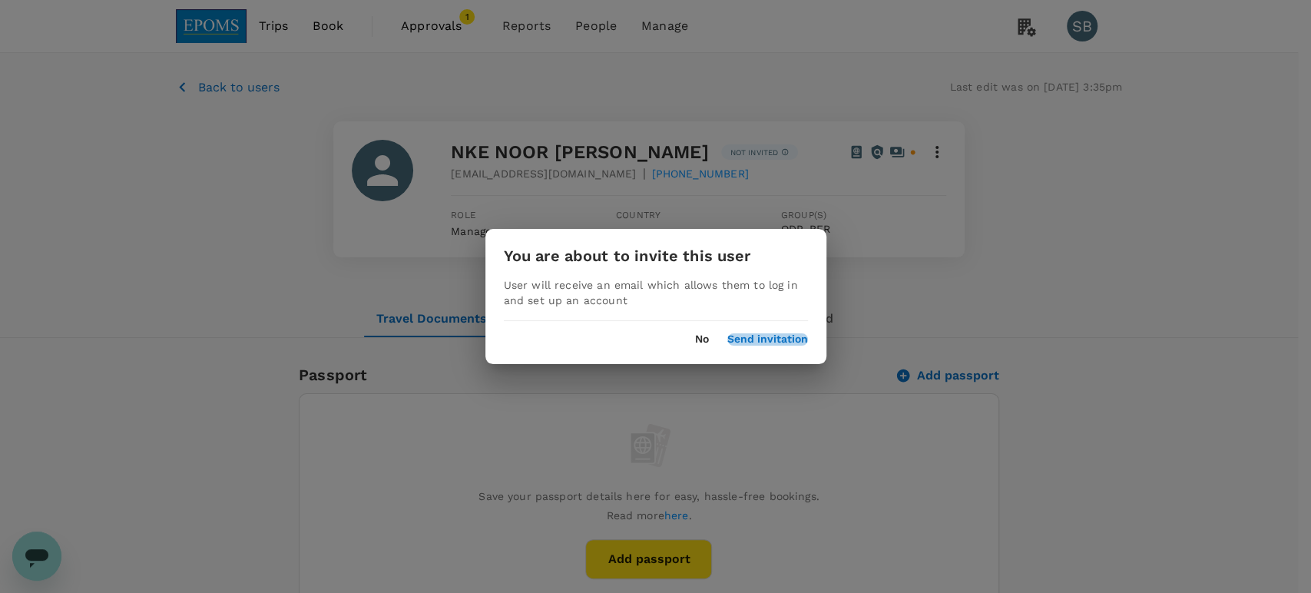
click at [787, 336] on button "Send invitation" at bounding box center [767, 339] width 81 height 12
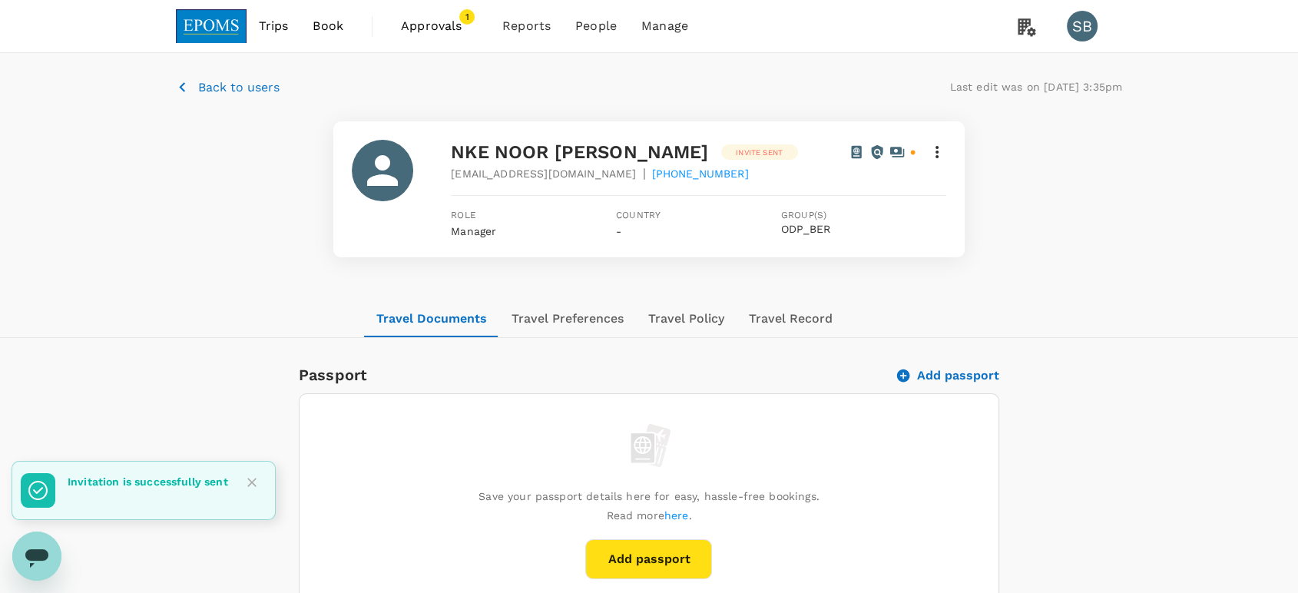
click at [222, 89] on p "Back to users" at bounding box center [238, 87] width 81 height 18
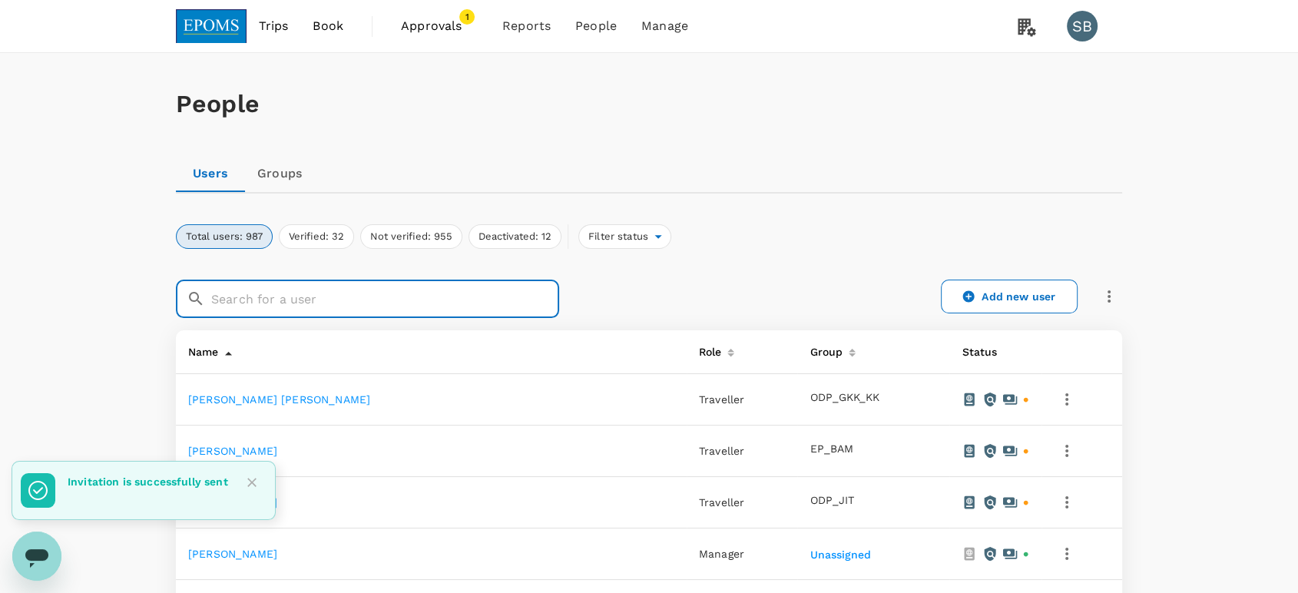
click at [326, 299] on input "text" at bounding box center [385, 299] width 348 height 38
paste input "[PERSON_NAME]"
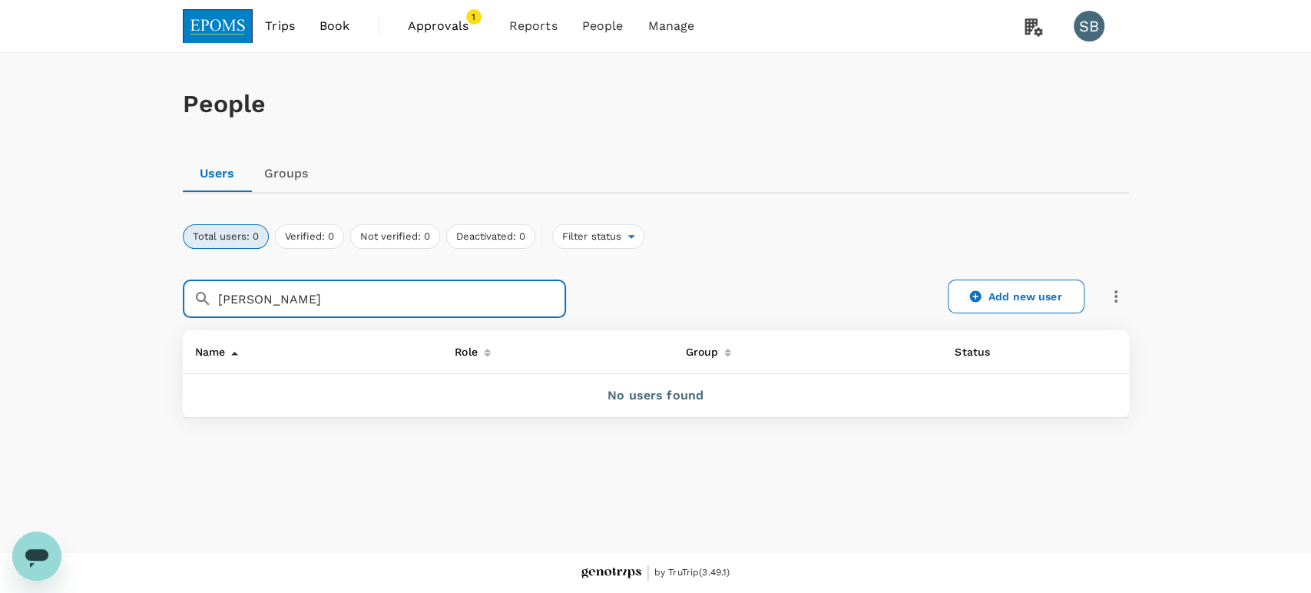
drag, startPoint x: 411, startPoint y: 300, endPoint x: 310, endPoint y: 297, distance: 100.7
click at [310, 297] on input "[PERSON_NAME]" at bounding box center [392, 299] width 348 height 38
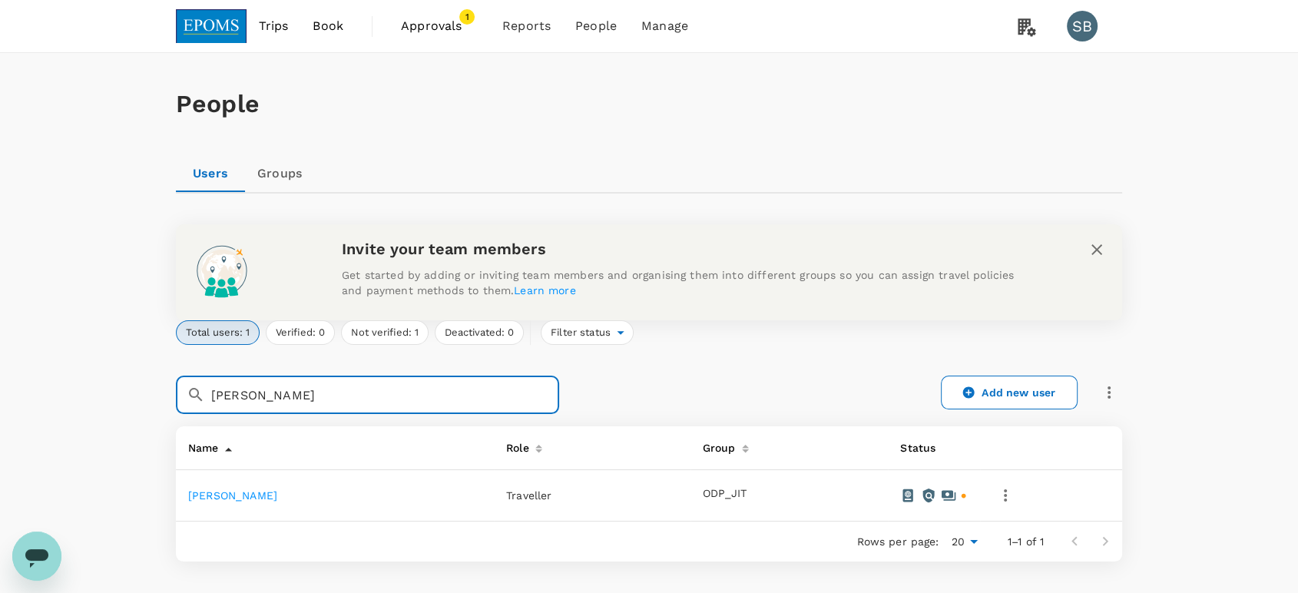
type input "[PERSON_NAME]"
click at [1015, 496] on icon "button" at bounding box center [1005, 495] width 18 height 18
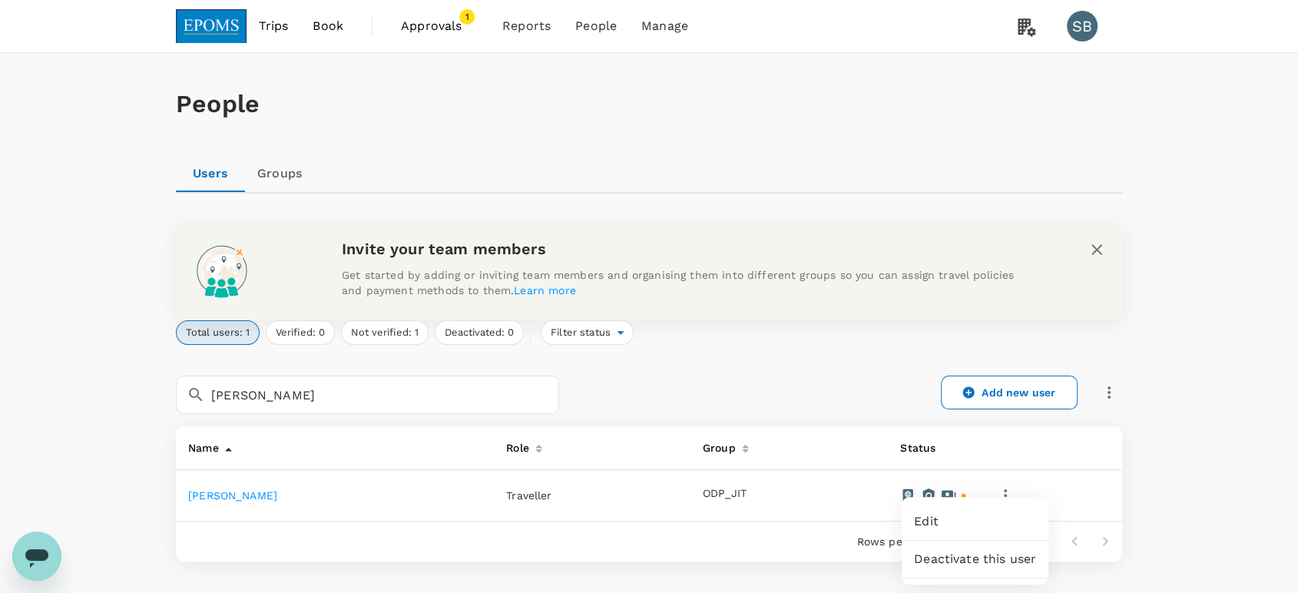
click at [992, 528] on span "Edit" at bounding box center [975, 521] width 122 height 18
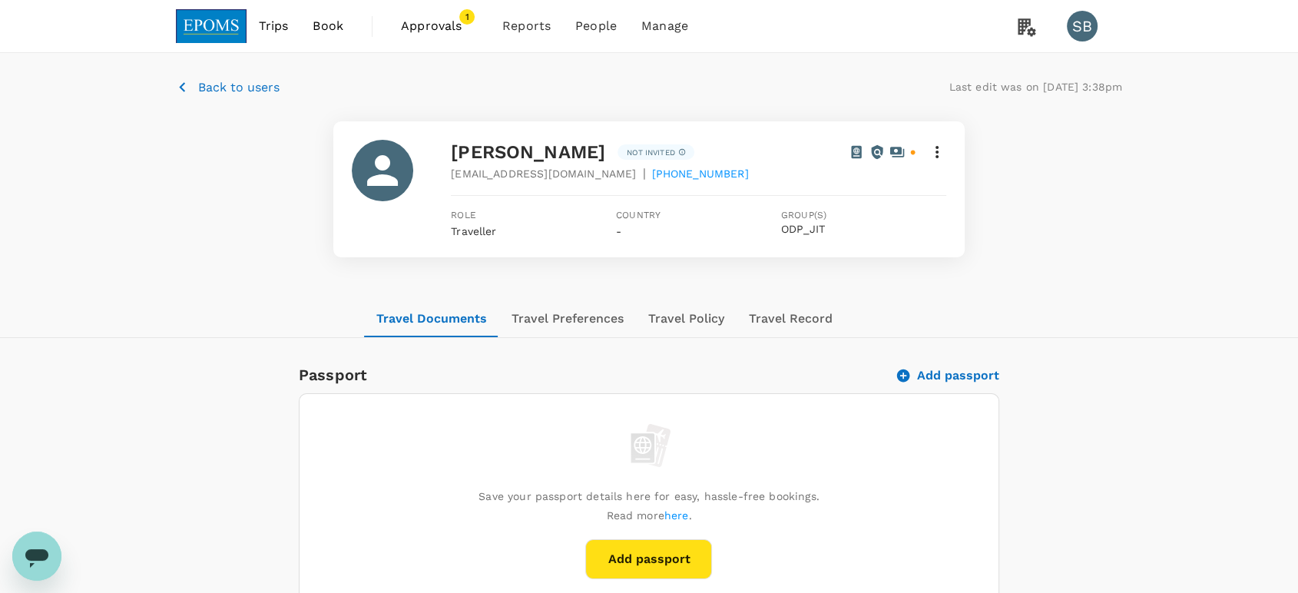
click at [943, 147] on icon at bounding box center [937, 152] width 18 height 18
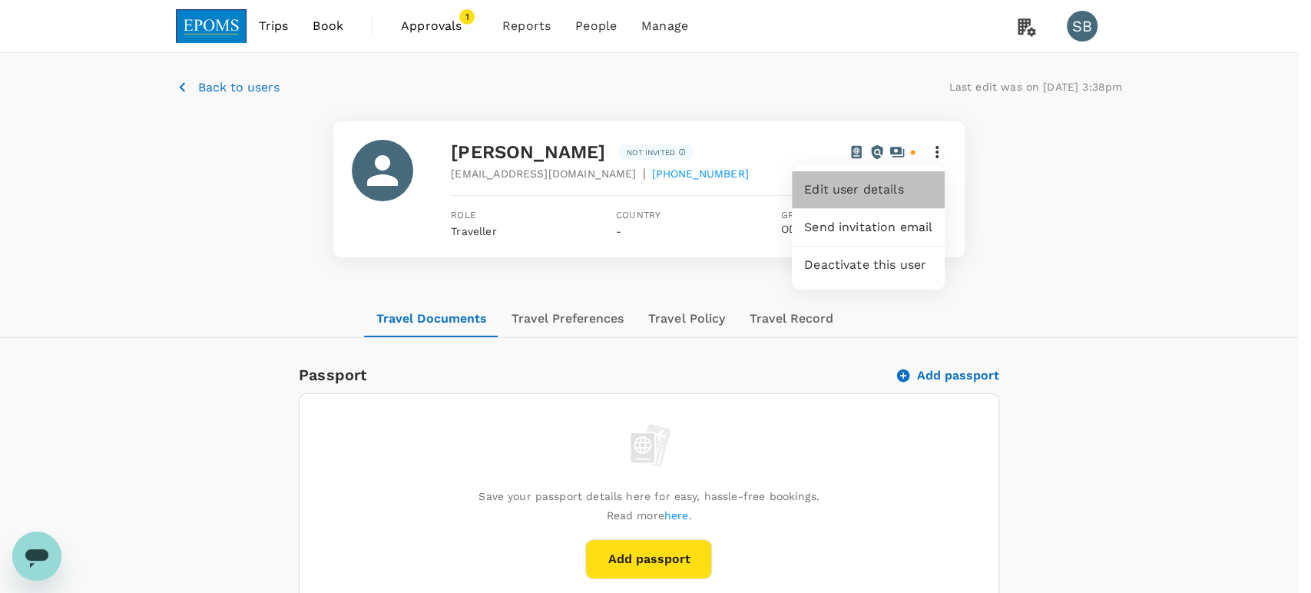
click at [897, 184] on span "Edit user details" at bounding box center [868, 190] width 128 height 18
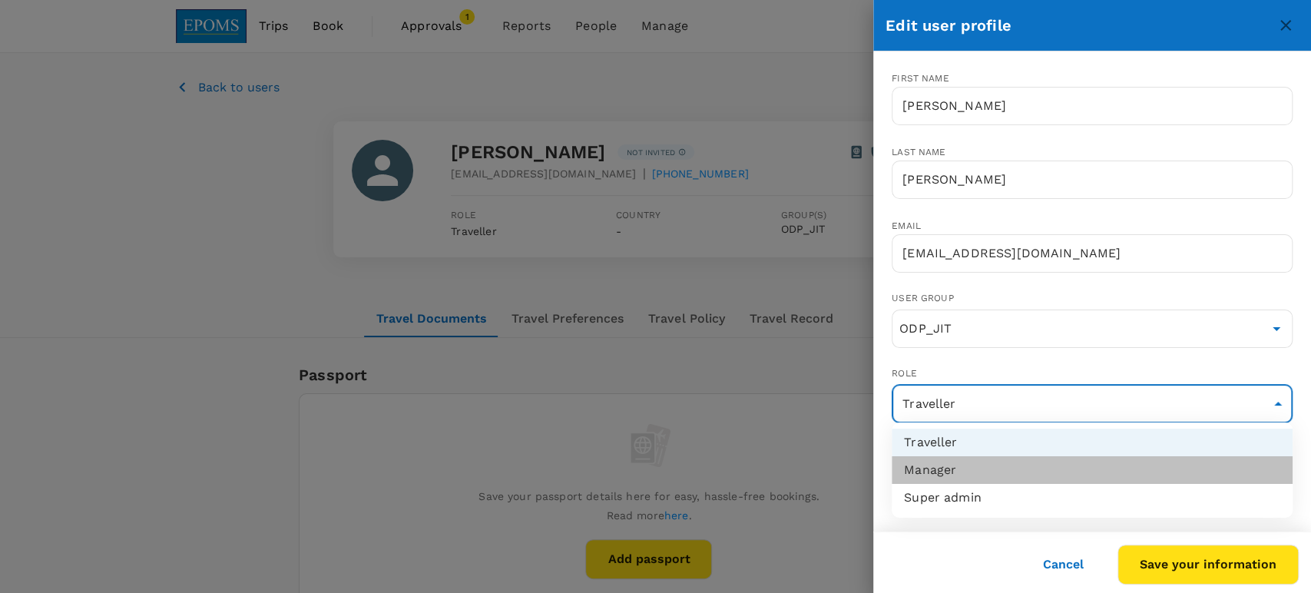
click at [1026, 469] on li "Manager" at bounding box center [1092, 470] width 401 height 28
type input "admin"
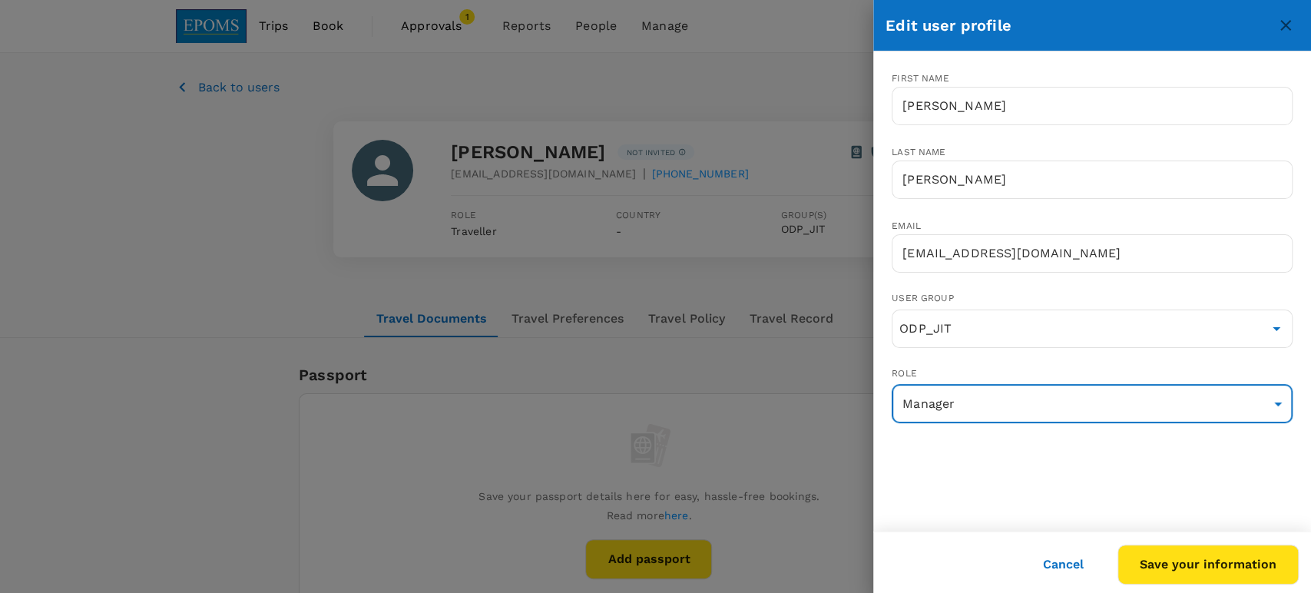
click at [1151, 563] on button "Save your information" at bounding box center [1208, 565] width 181 height 40
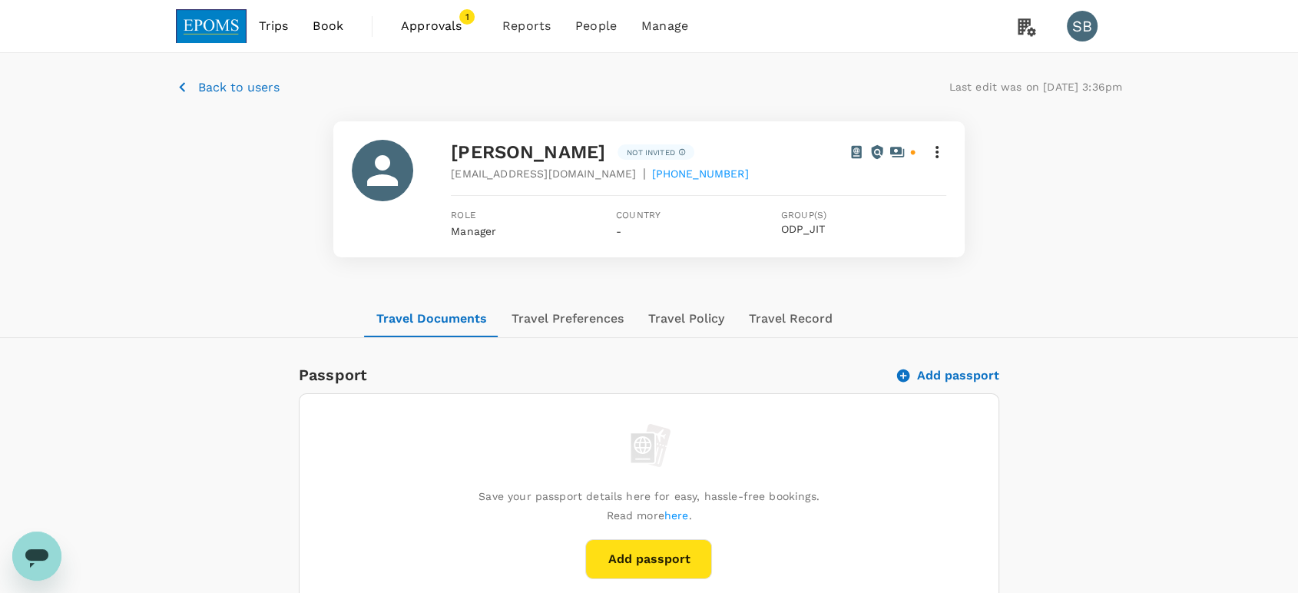
click at [941, 151] on icon at bounding box center [937, 152] width 18 height 18
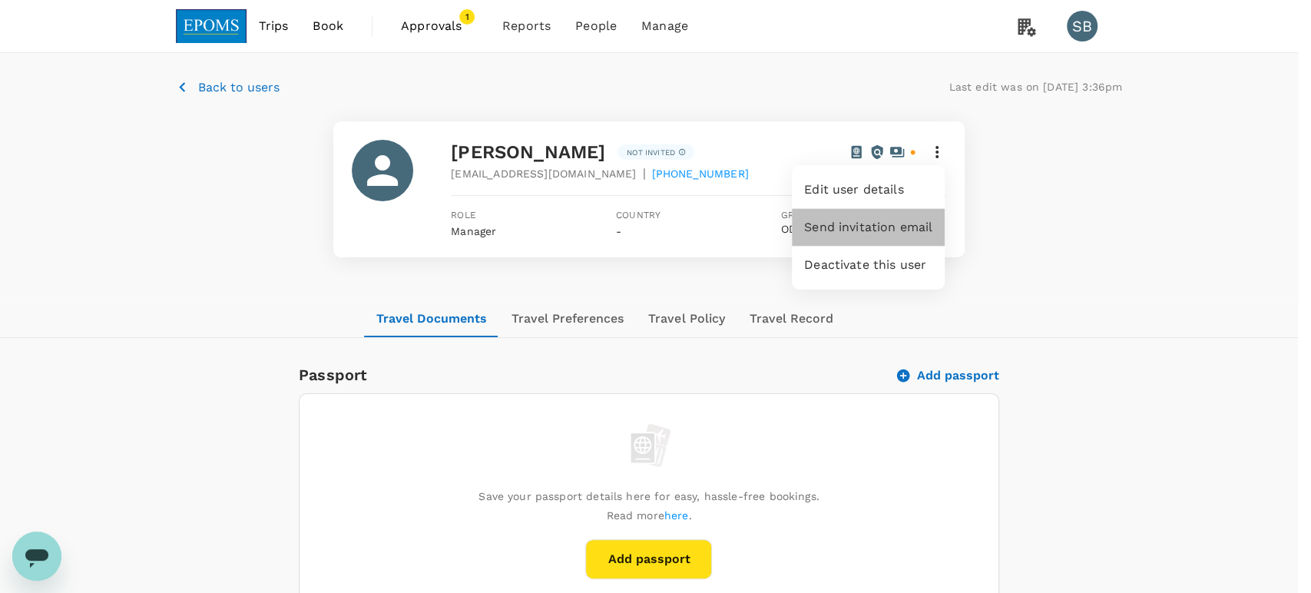
click at [903, 230] on span "Send invitation email" at bounding box center [868, 227] width 128 height 18
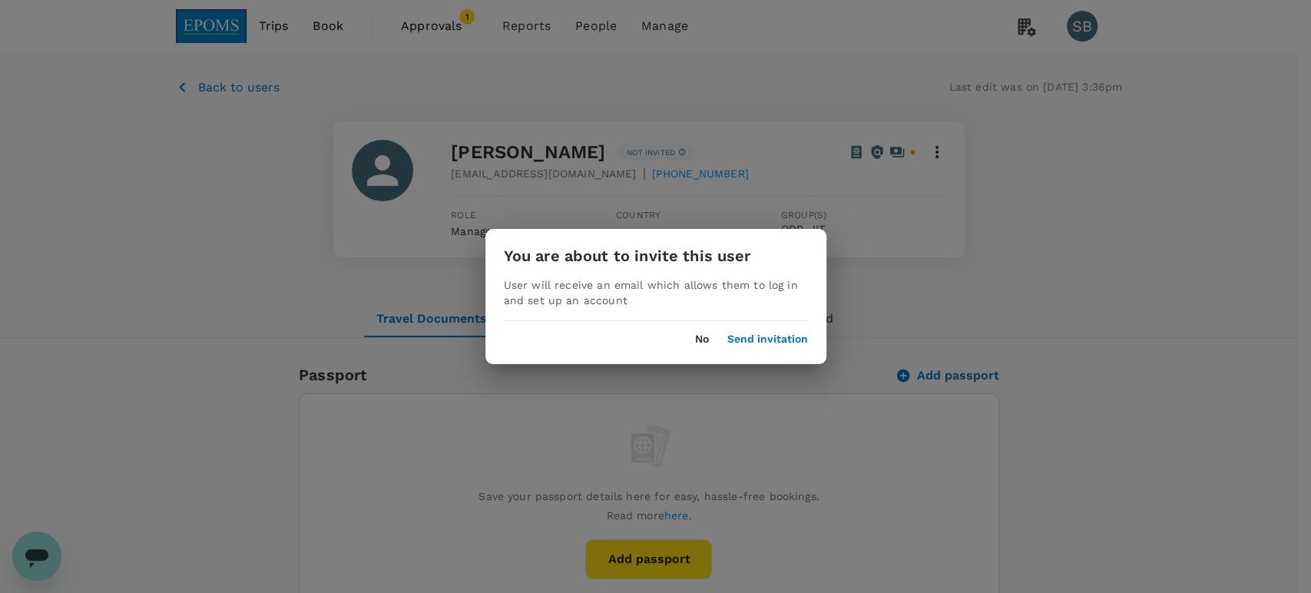
click at [776, 344] on button "Send invitation" at bounding box center [767, 339] width 81 height 12
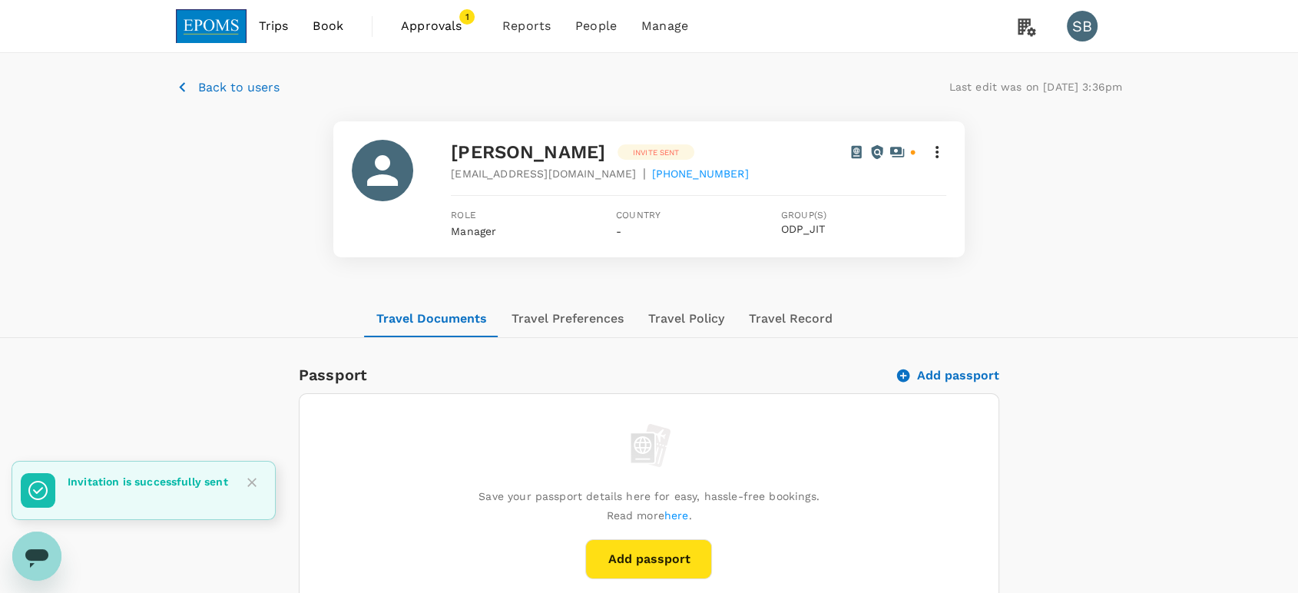
click at [239, 88] on p "Back to users" at bounding box center [238, 87] width 81 height 18
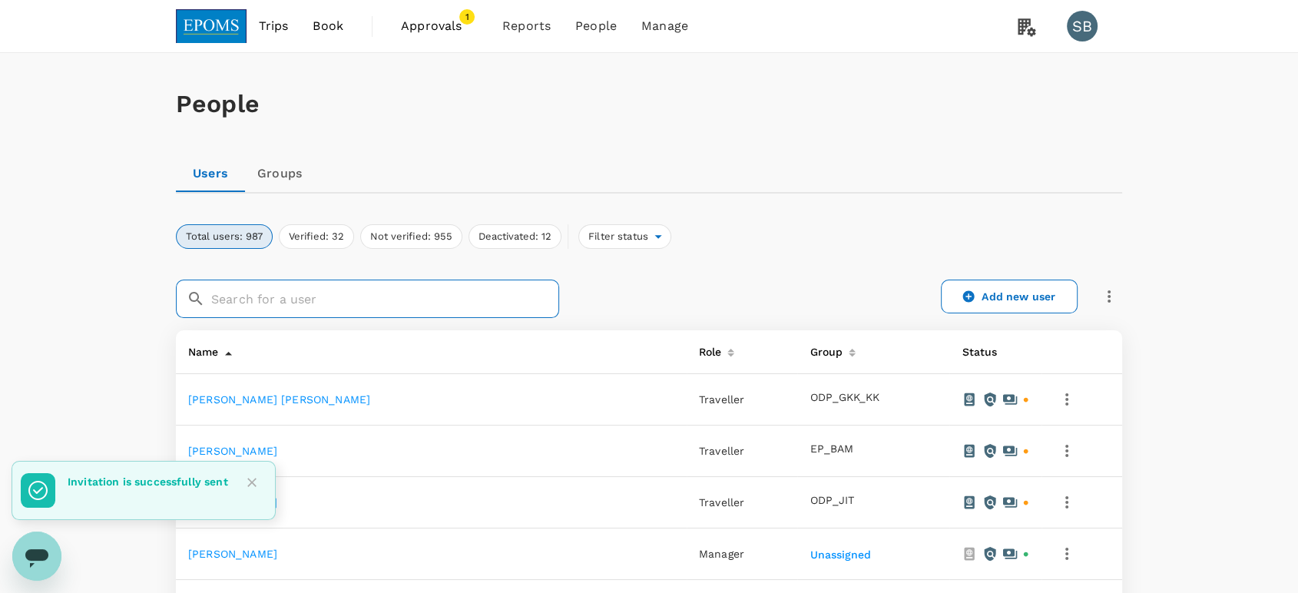
click at [411, 310] on input "text" at bounding box center [385, 299] width 348 height 38
paste input "[PERSON_NAME]"
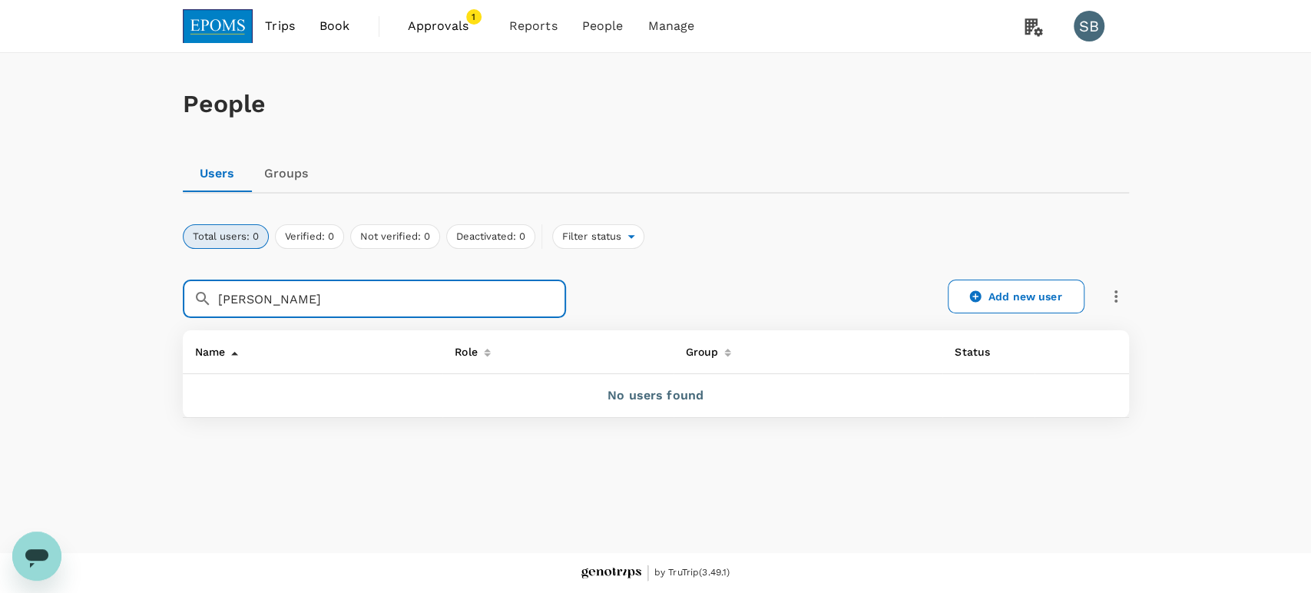
drag, startPoint x: 401, startPoint y: 293, endPoint x: 322, endPoint y: 295, distance: 79.2
click at [322, 295] on input "[PERSON_NAME]" at bounding box center [392, 299] width 348 height 38
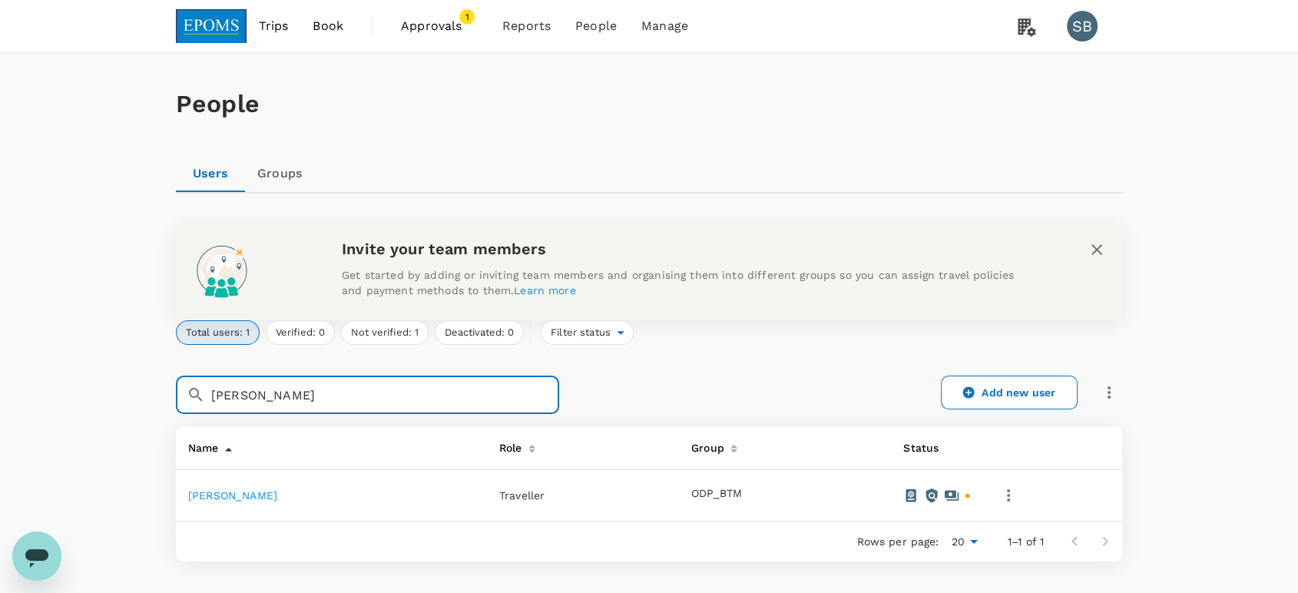
type input "[PERSON_NAME]"
click at [1018, 497] on icon "button" at bounding box center [1008, 495] width 18 height 18
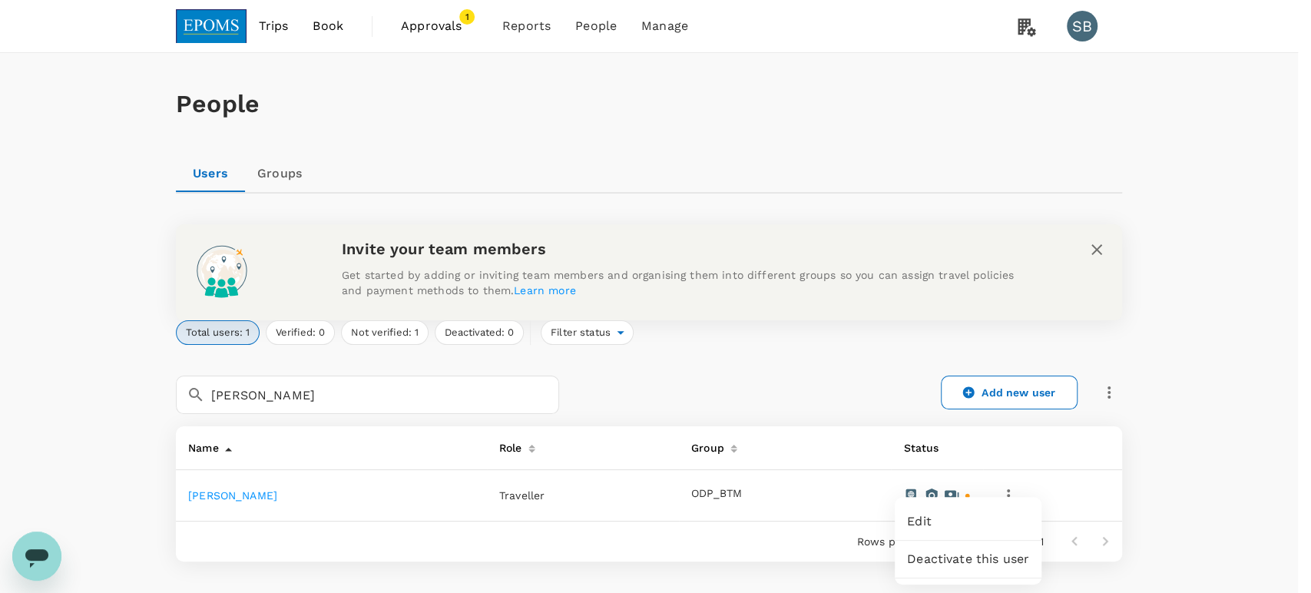
click at [1007, 518] on span "Edit" at bounding box center [968, 521] width 122 height 18
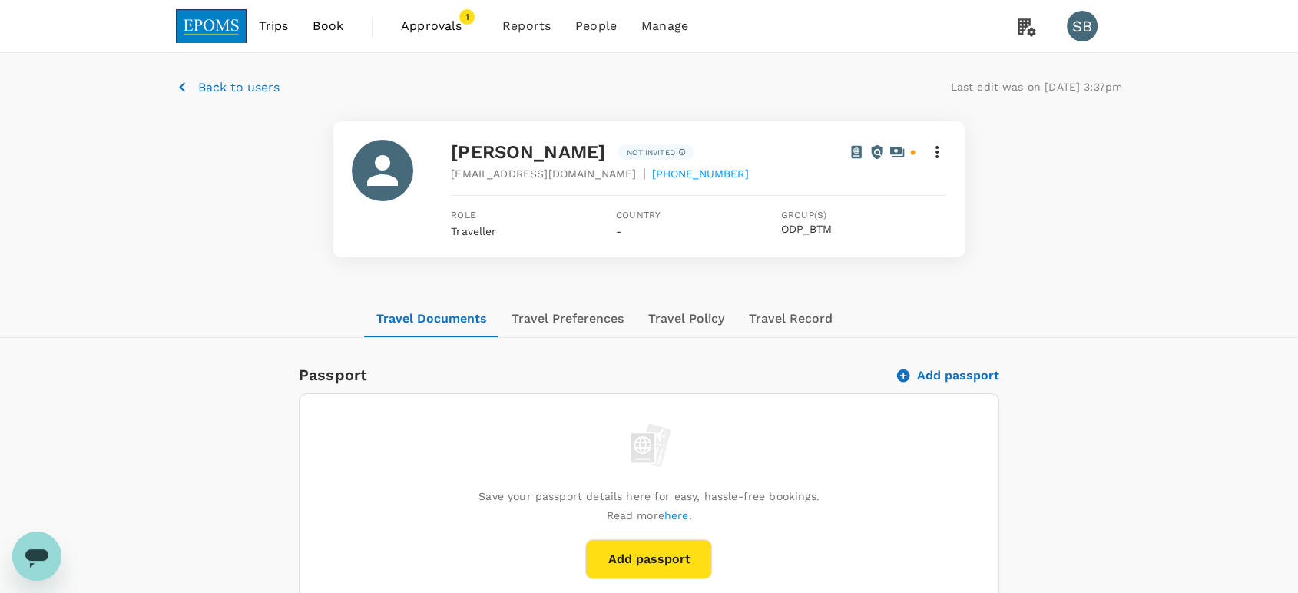
click at [936, 152] on icon at bounding box center [937, 152] width 3 height 12
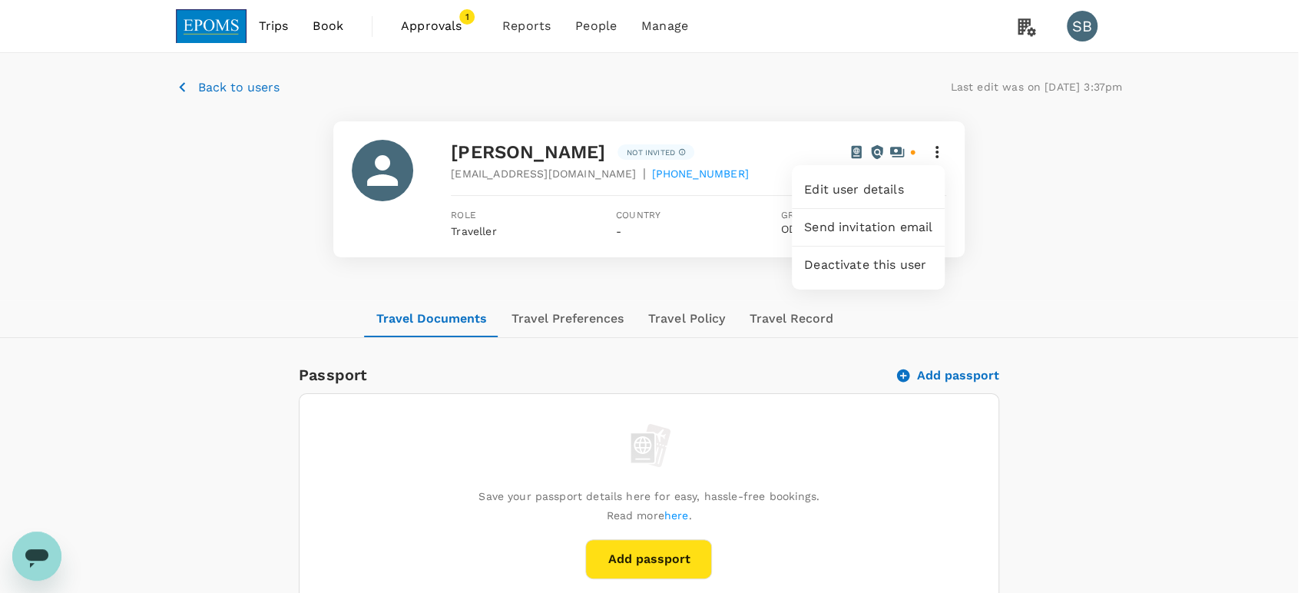
click at [894, 191] on span "Edit user details" at bounding box center [868, 190] width 128 height 18
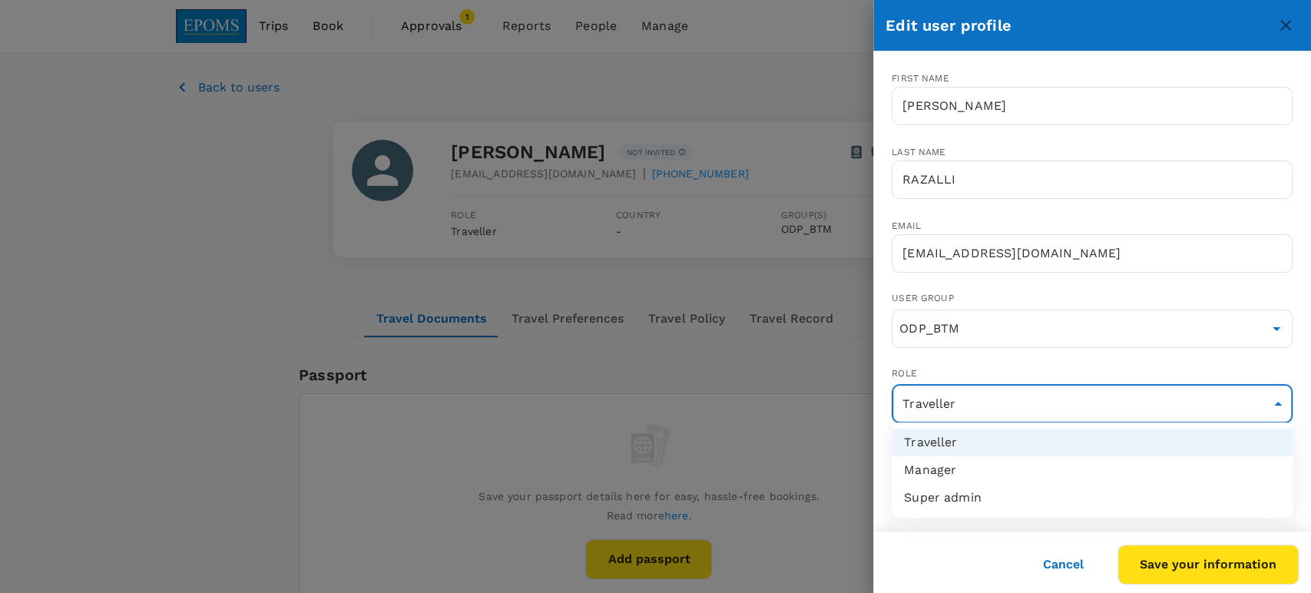
click at [1099, 469] on li "Manager" at bounding box center [1092, 470] width 401 height 28
type input "admin"
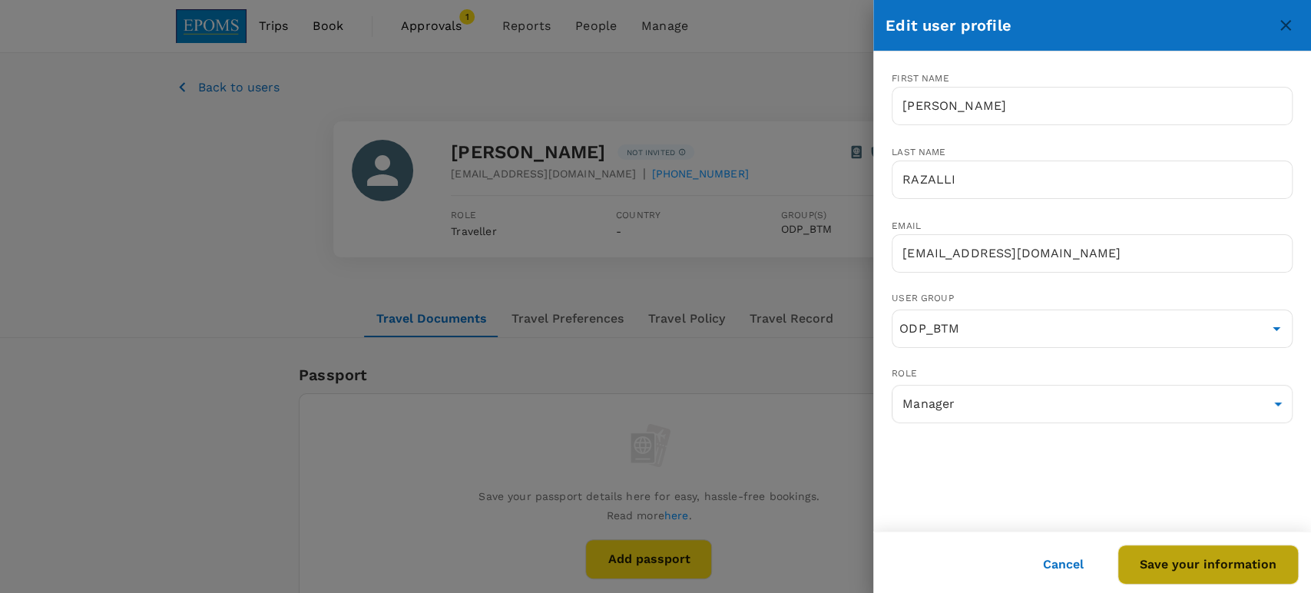
click at [1217, 567] on button "Save your information" at bounding box center [1208, 565] width 181 height 40
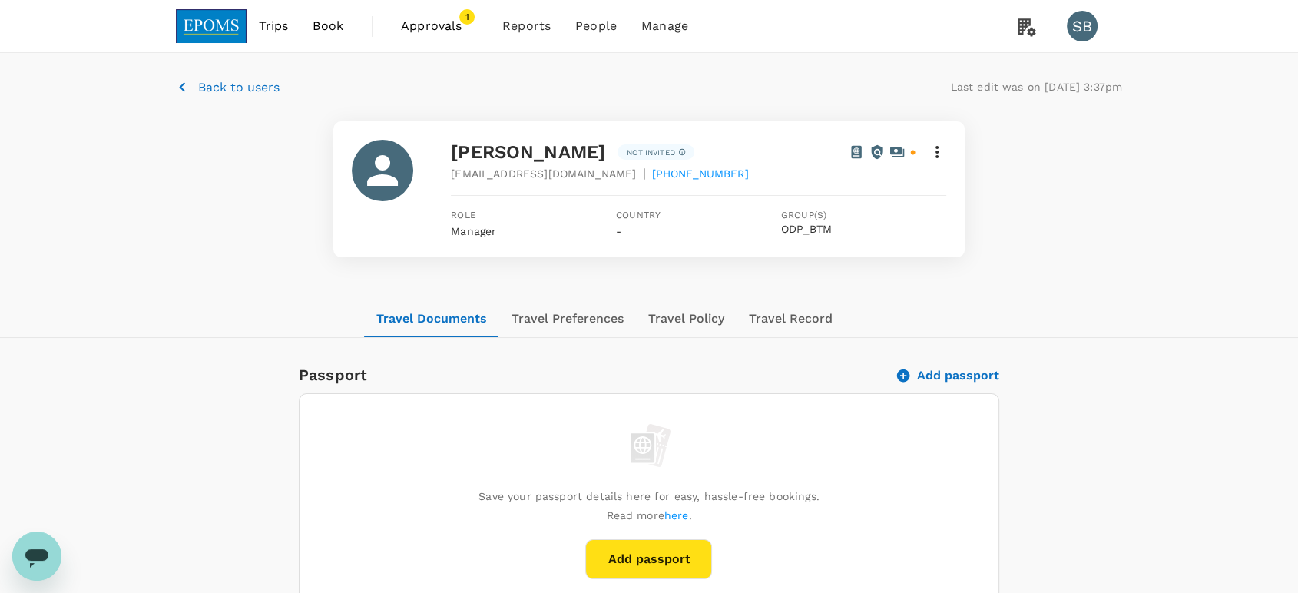
click at [939, 151] on icon at bounding box center [937, 152] width 18 height 18
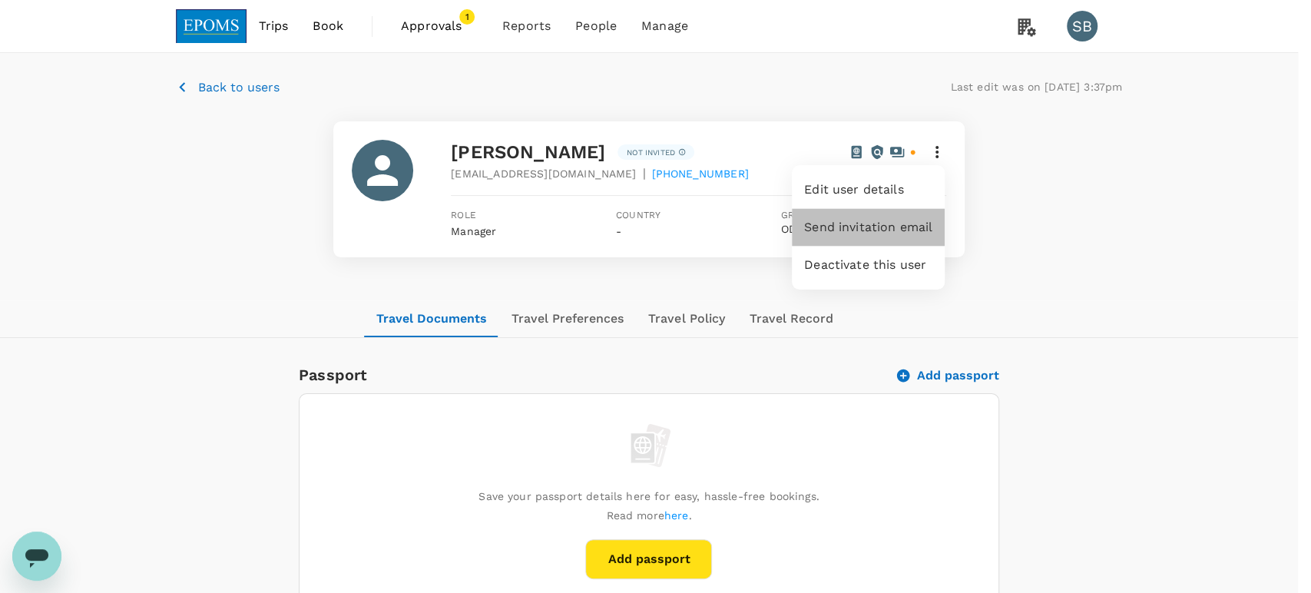
click at [876, 225] on span "Send invitation email" at bounding box center [868, 227] width 128 height 18
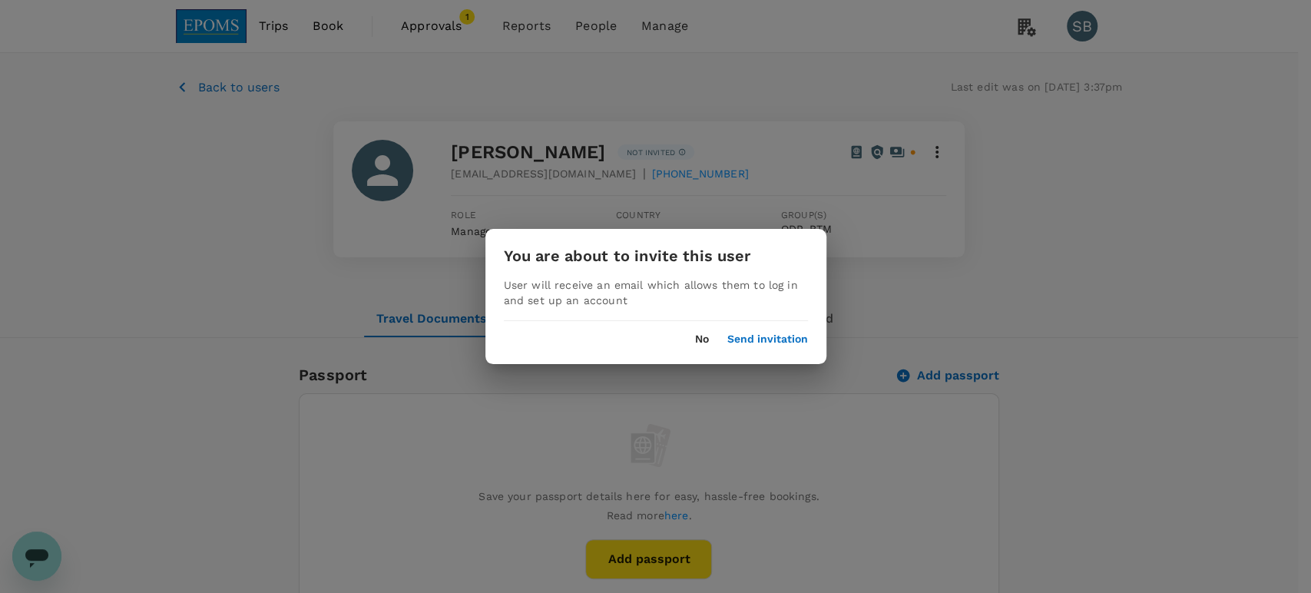
click at [771, 336] on button "Send invitation" at bounding box center [767, 339] width 81 height 12
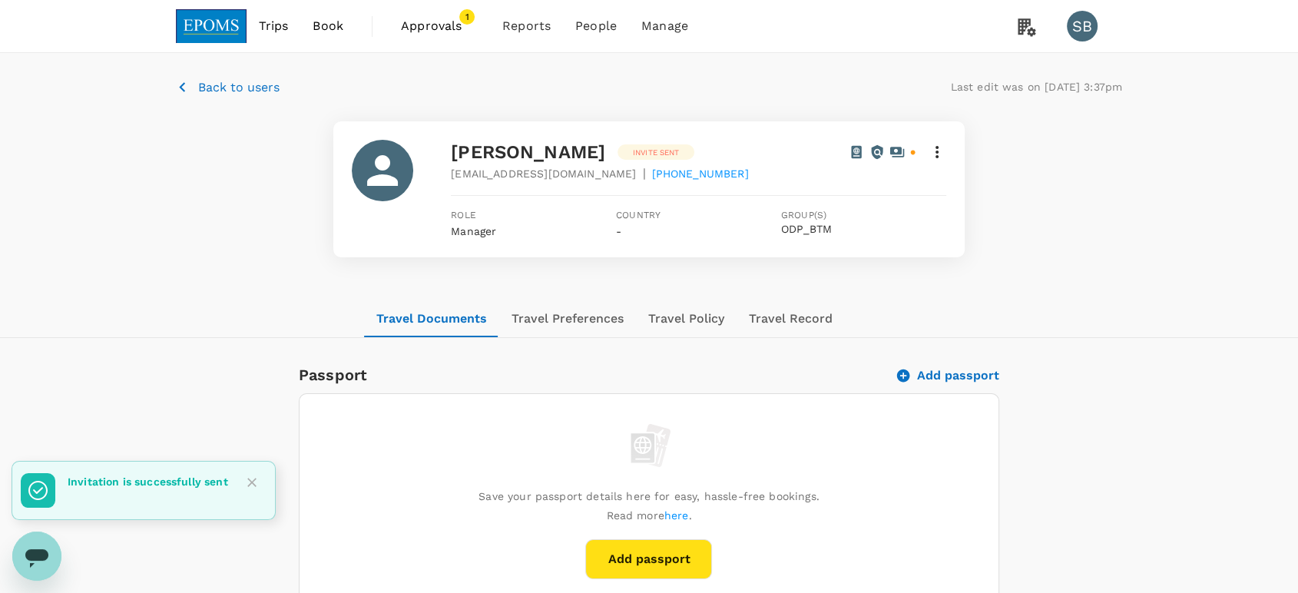
click at [221, 90] on p "Back to users" at bounding box center [238, 87] width 81 height 18
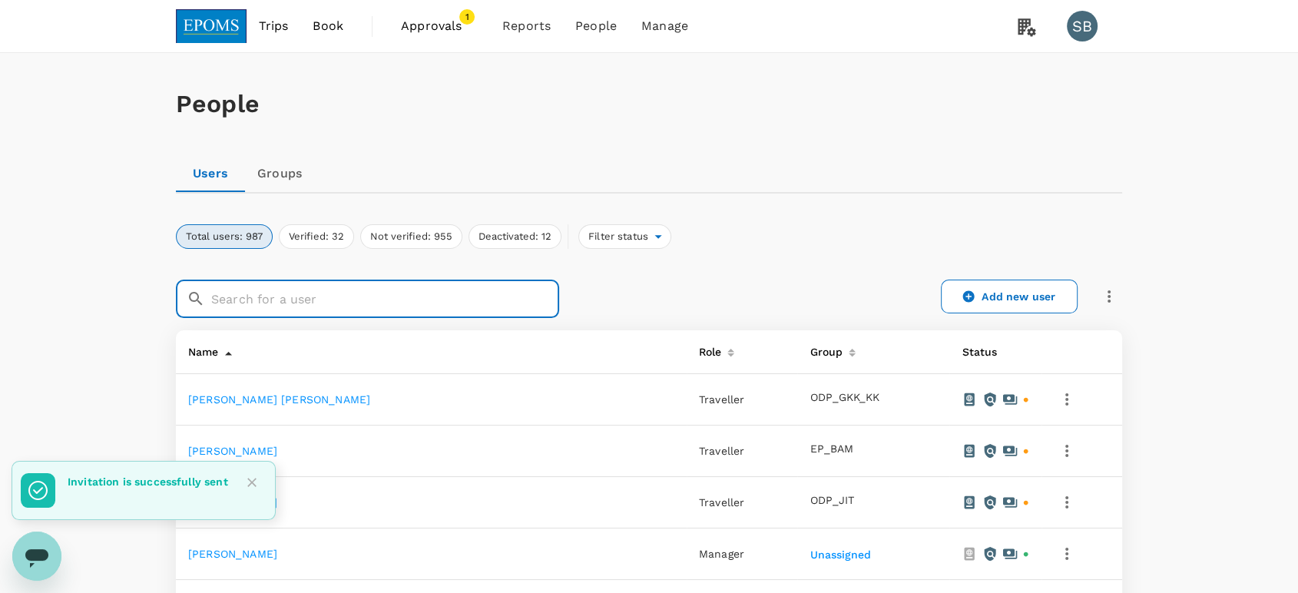
click at [356, 312] on input "text" at bounding box center [385, 299] width 348 height 38
paste input "[PERSON_NAME] [PERSON_NAME]"
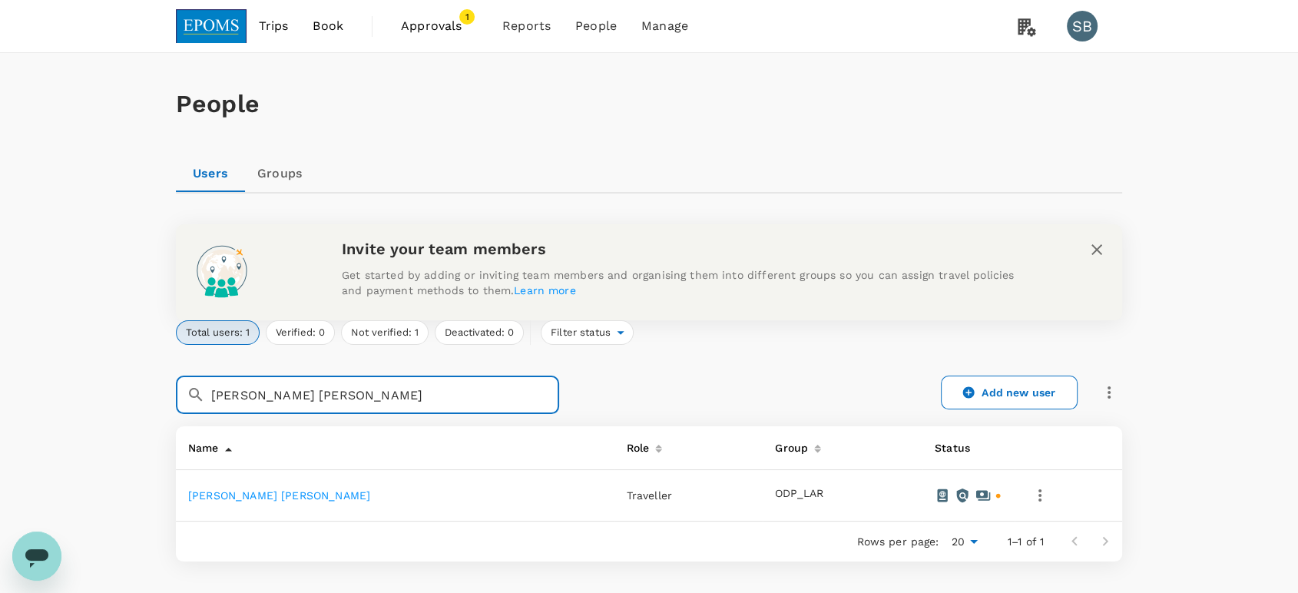
type input "[PERSON_NAME] [PERSON_NAME]"
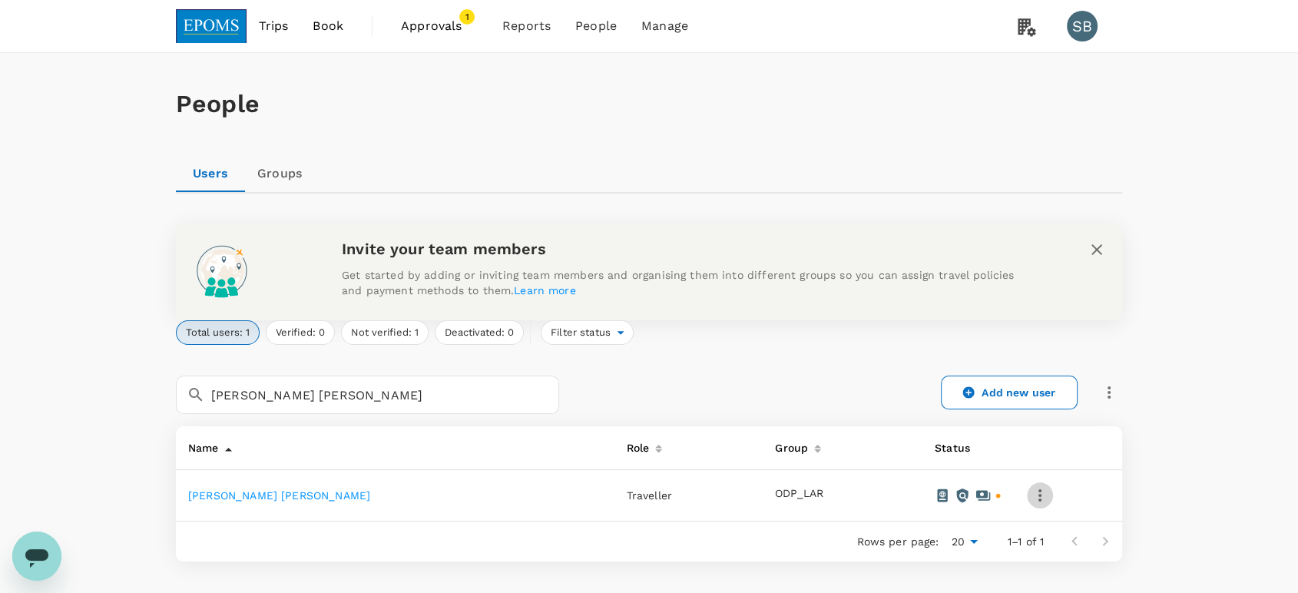
click at [1039, 499] on icon "button" at bounding box center [1040, 495] width 3 height 12
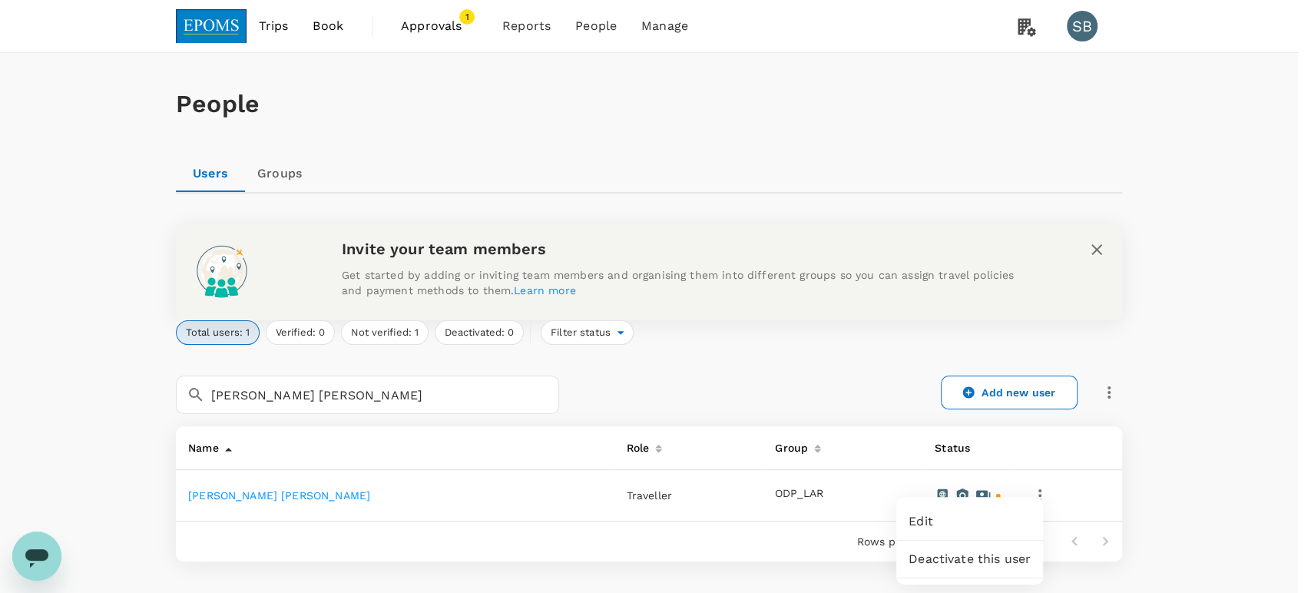
click at [996, 515] on span "Edit" at bounding box center [970, 521] width 122 height 18
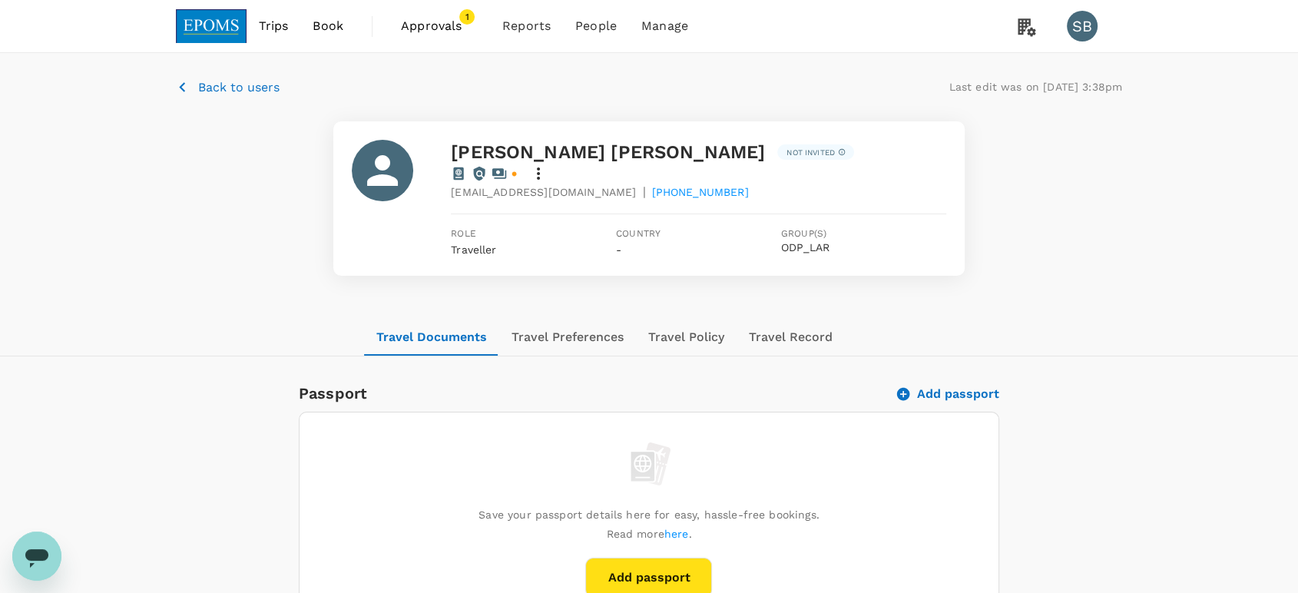
click at [548, 164] on icon at bounding box center [538, 173] width 18 height 18
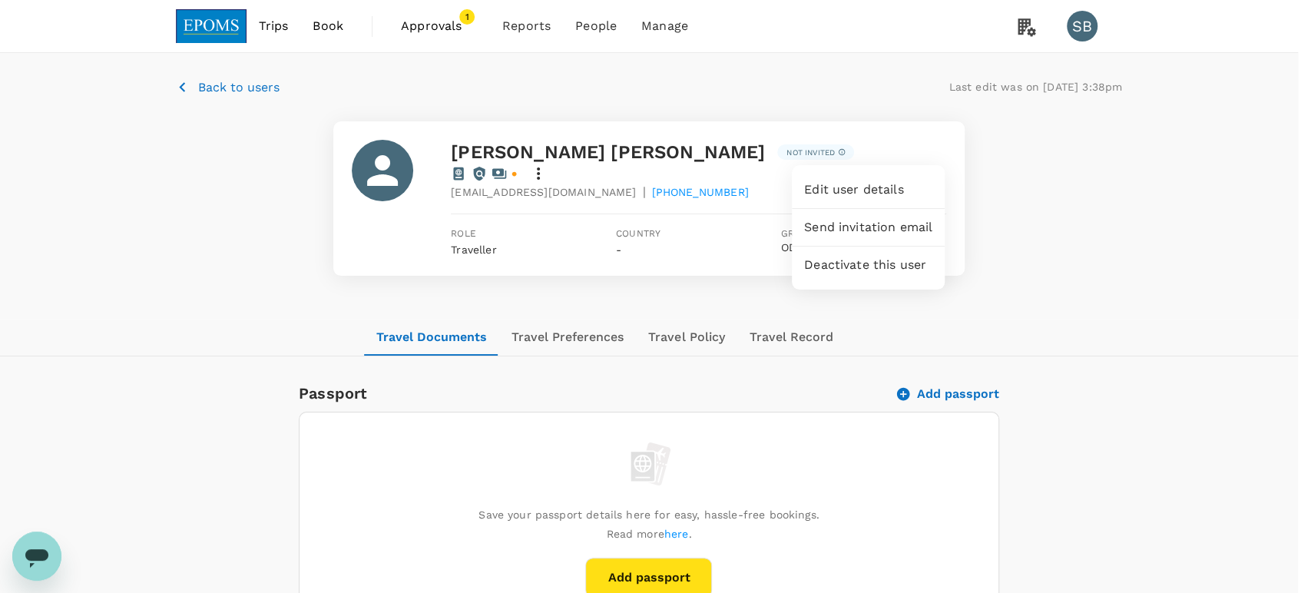
click at [888, 193] on span "Edit user details" at bounding box center [868, 190] width 128 height 18
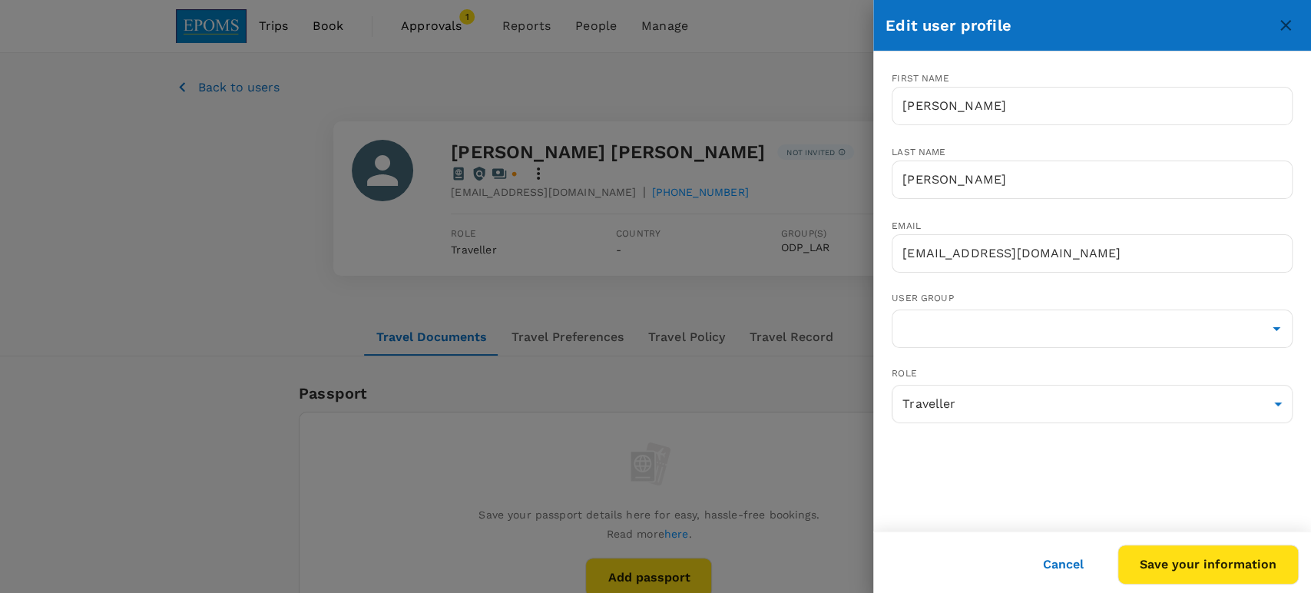
type input "ODP_LAR"
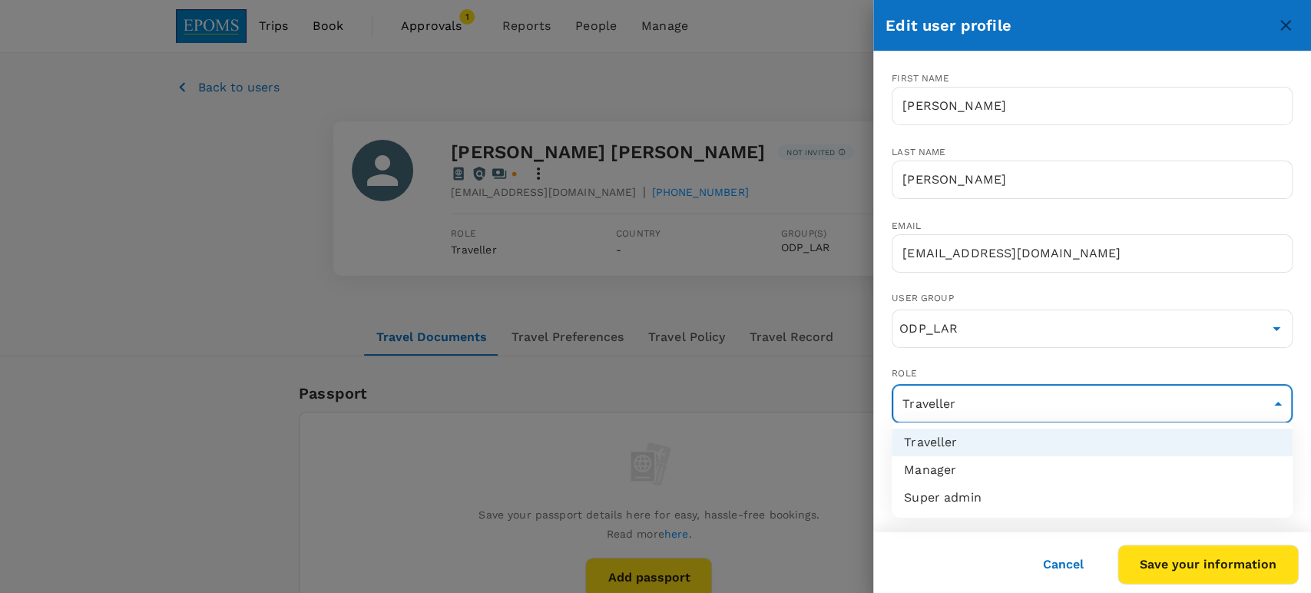
click at [1069, 464] on li "Manager" at bounding box center [1092, 470] width 401 height 28
type input "admin"
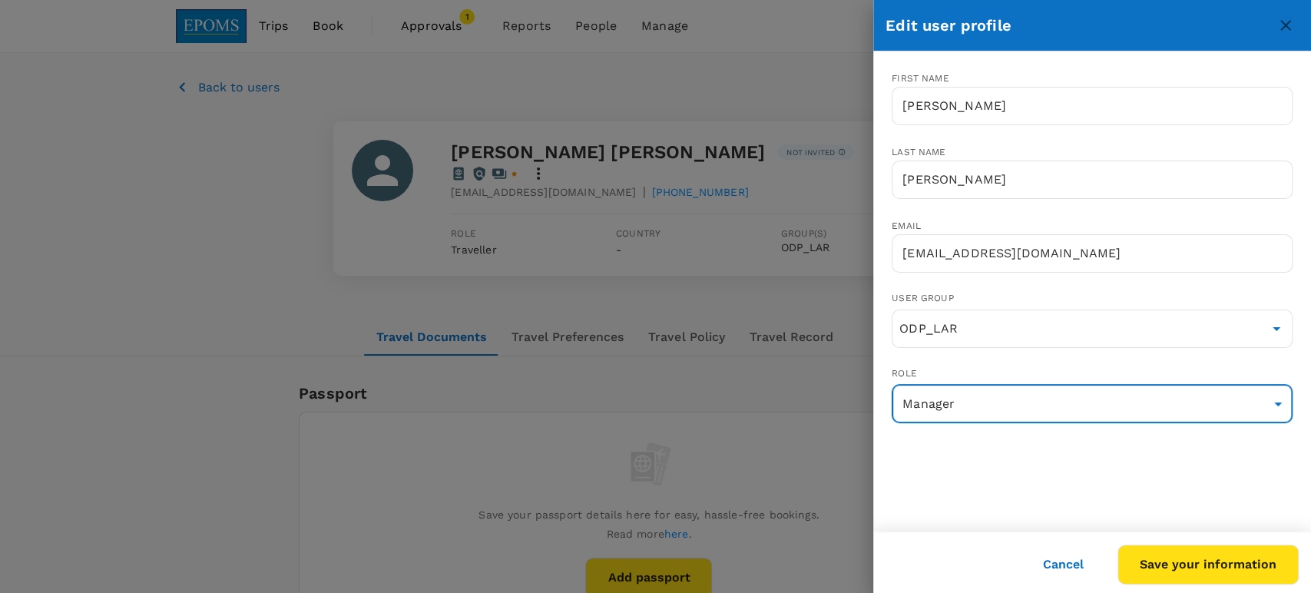
click at [1232, 565] on button "Save your information" at bounding box center [1208, 565] width 181 height 40
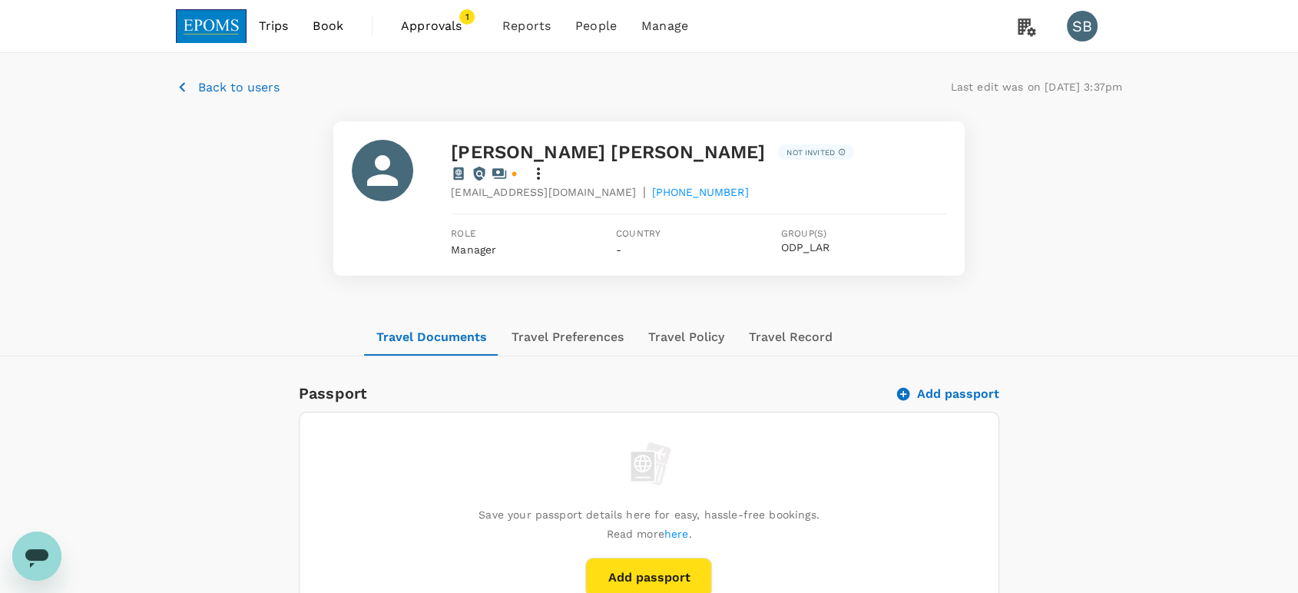
click at [548, 164] on icon at bounding box center [538, 173] width 18 height 18
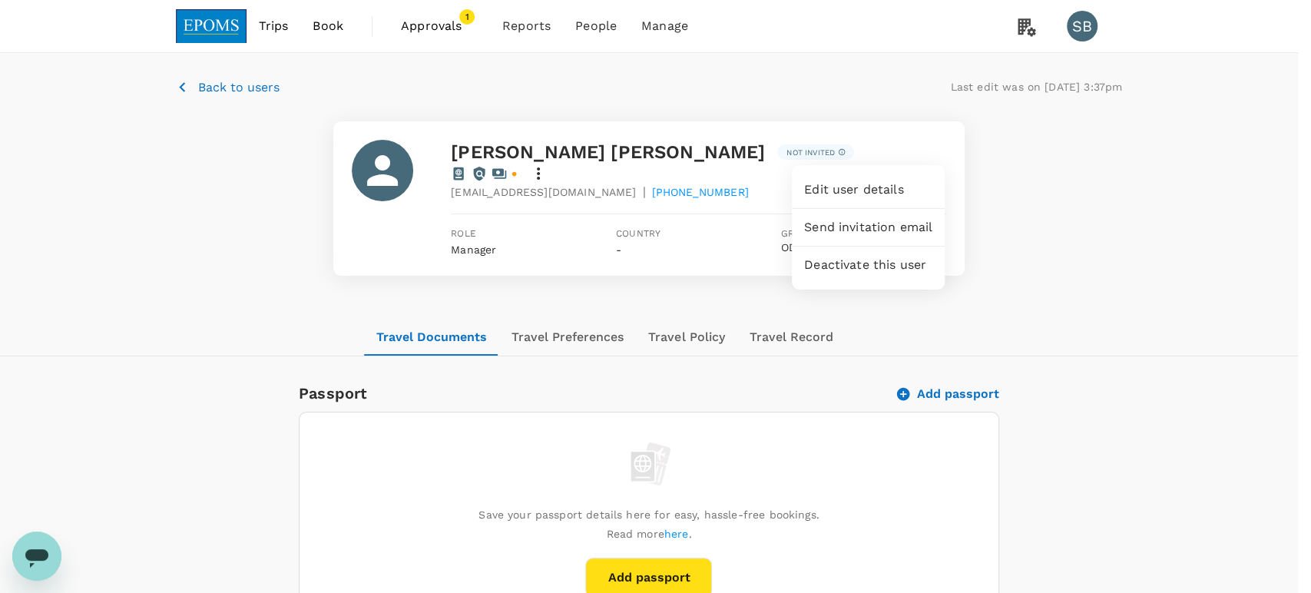
click at [875, 190] on span "Edit user details" at bounding box center [868, 190] width 128 height 18
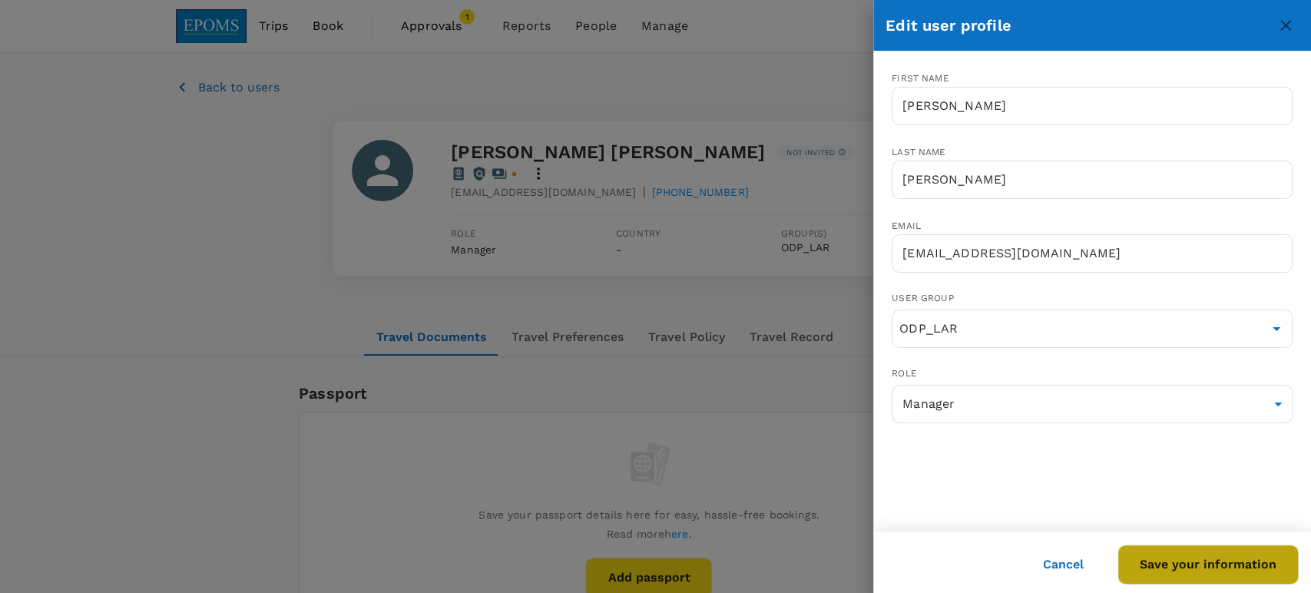
click at [1247, 568] on button "Save your information" at bounding box center [1208, 565] width 181 height 40
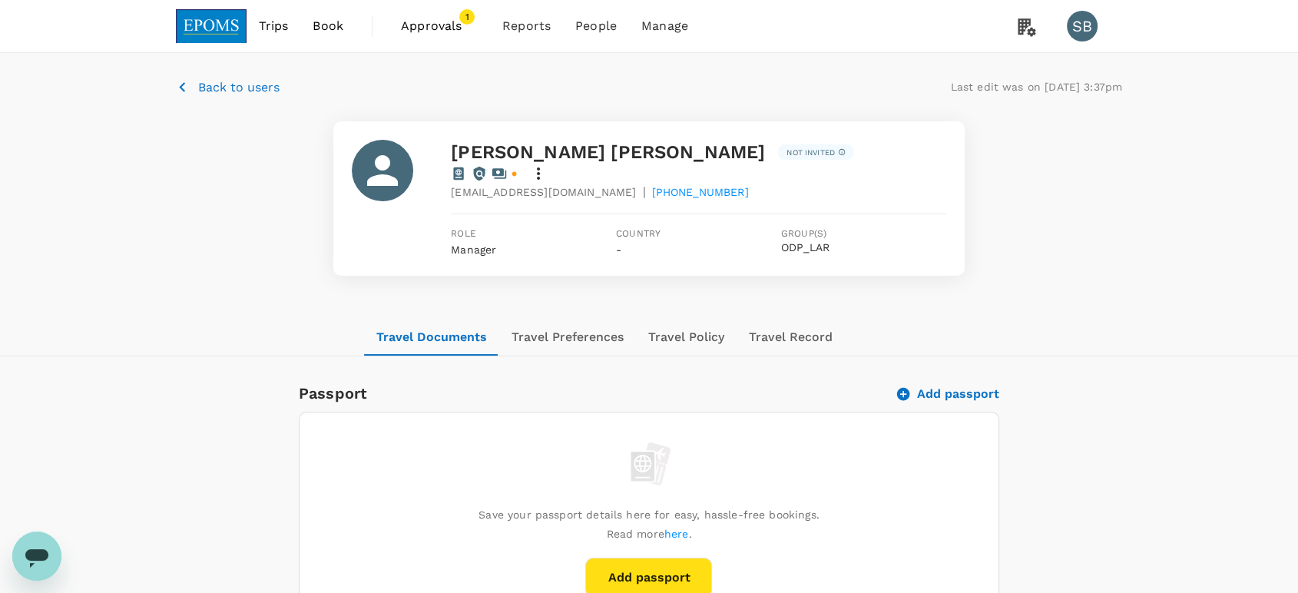
click at [548, 164] on icon at bounding box center [538, 173] width 18 height 18
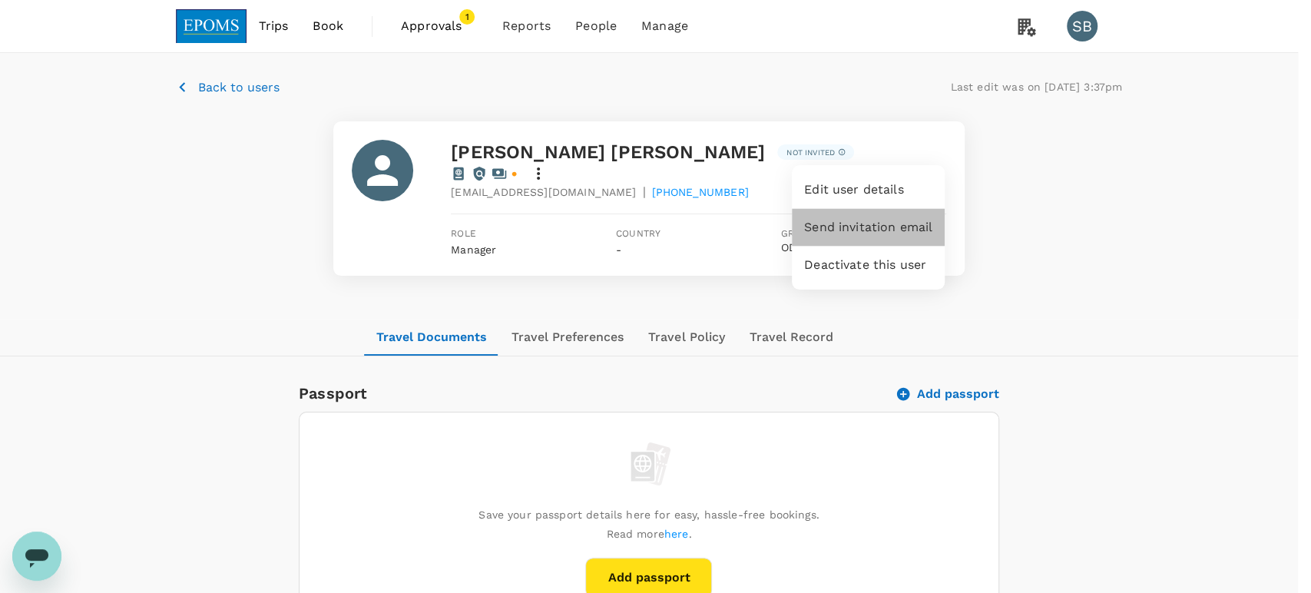
click at [903, 225] on span "Send invitation email" at bounding box center [868, 227] width 128 height 18
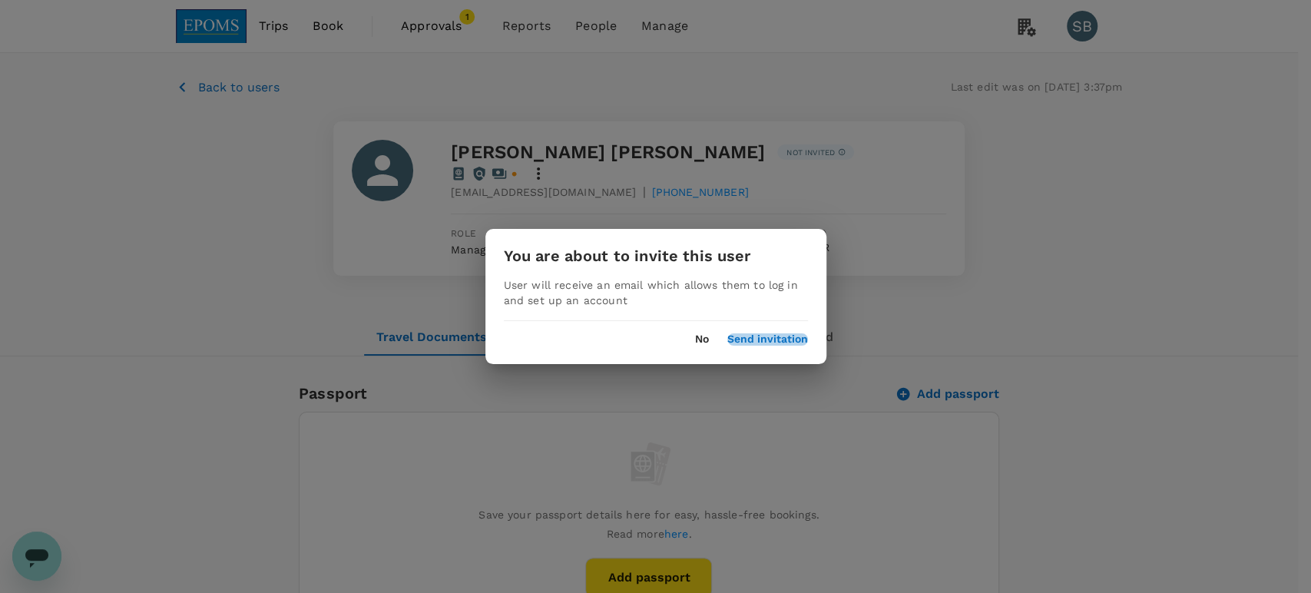
click at [787, 341] on button "Send invitation" at bounding box center [767, 339] width 81 height 12
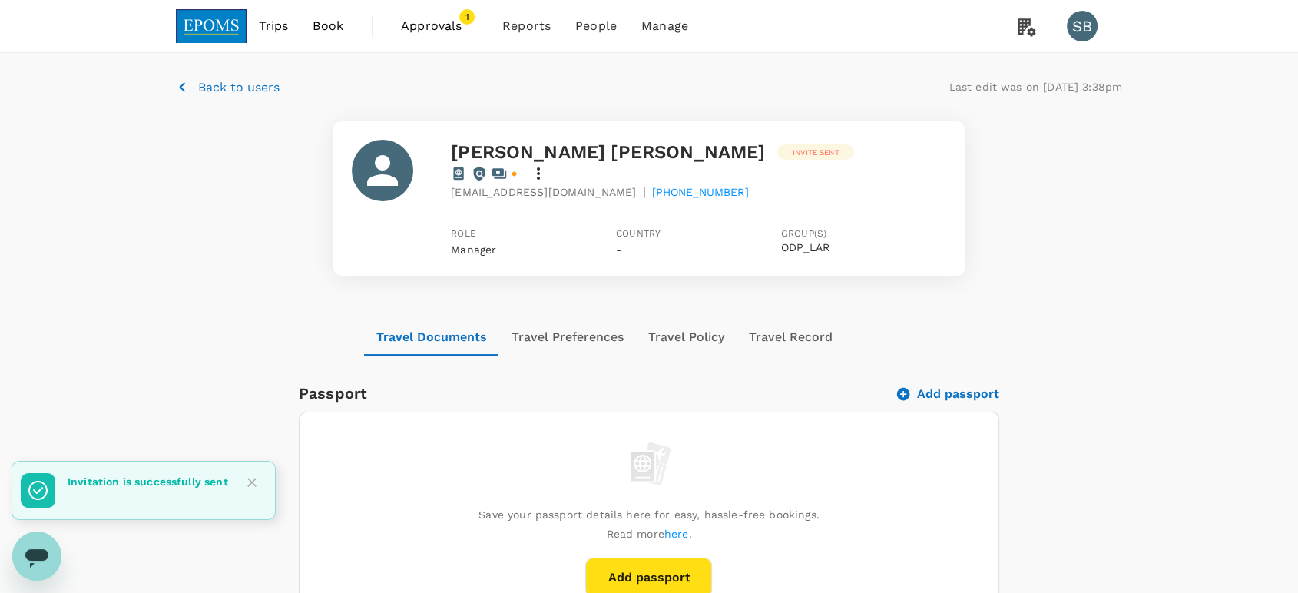
click at [225, 86] on p "Back to users" at bounding box center [238, 87] width 81 height 18
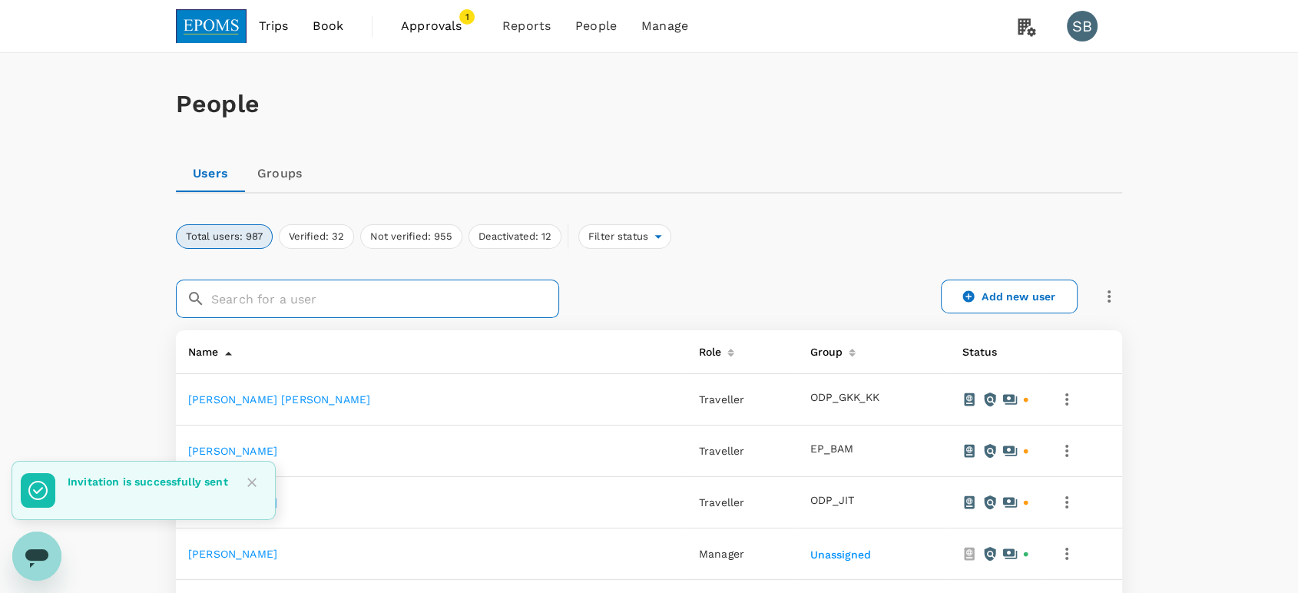
click at [424, 303] on input "text" at bounding box center [385, 299] width 348 height 38
paste input "[PERSON_NAME]"
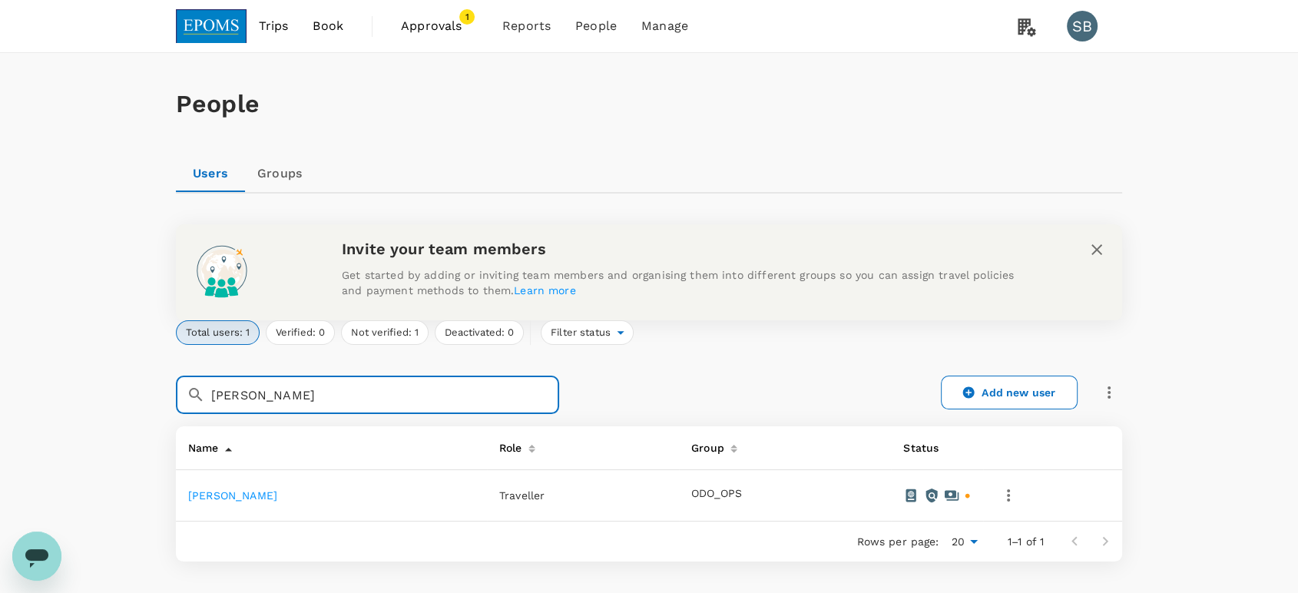
type input "[PERSON_NAME]"
click at [1018, 499] on icon "button" at bounding box center [1008, 495] width 18 height 18
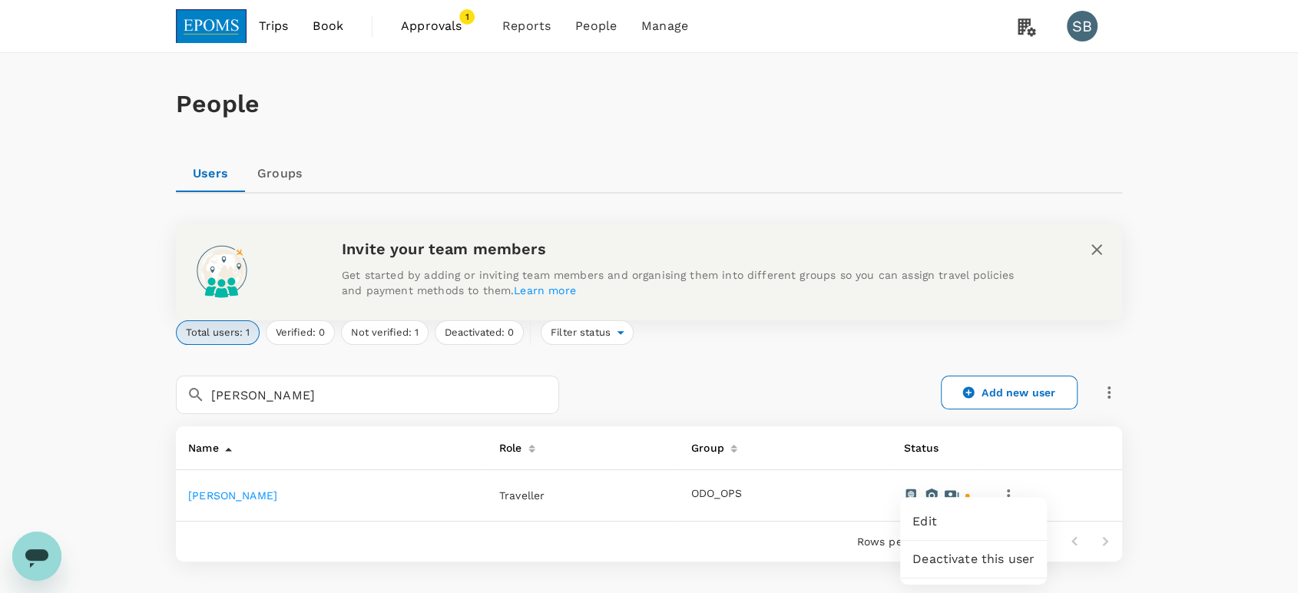
click at [994, 515] on span "Edit" at bounding box center [974, 521] width 122 height 18
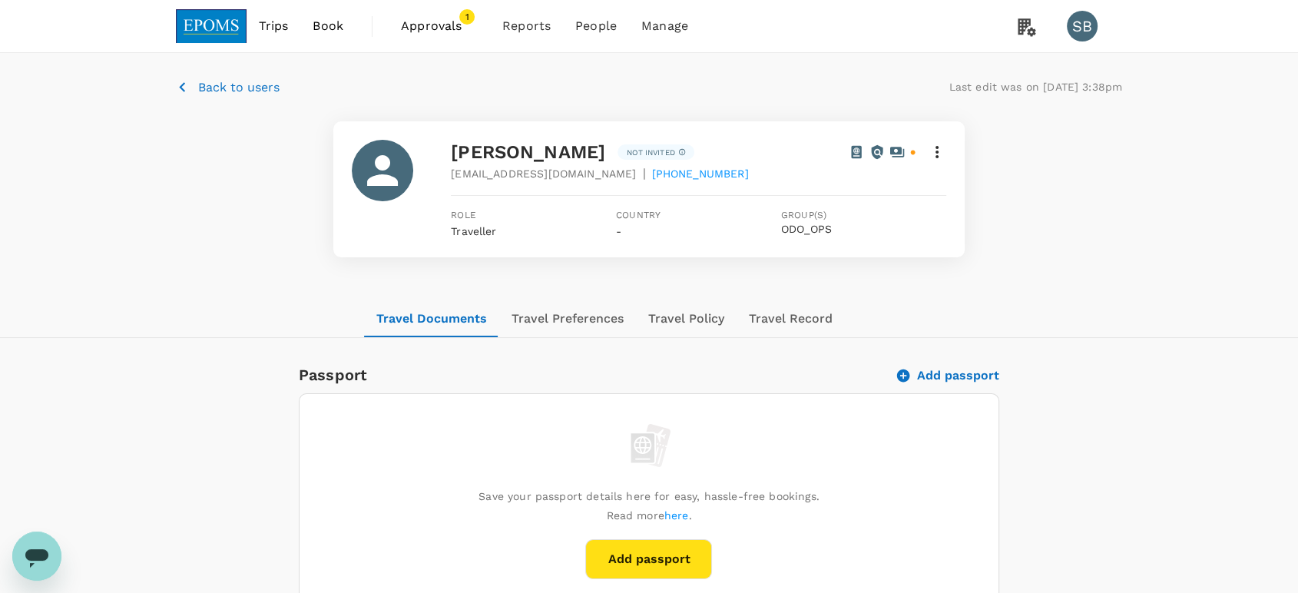
click at [933, 147] on icon at bounding box center [937, 152] width 18 height 18
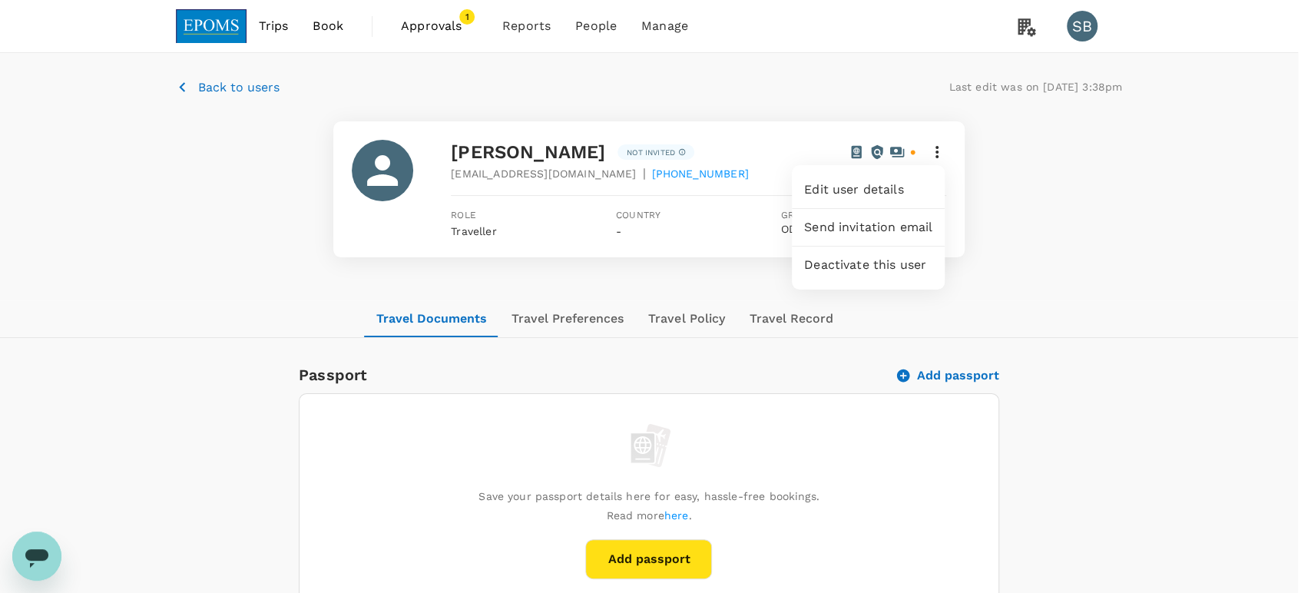
click at [887, 194] on span "Edit user details" at bounding box center [868, 190] width 128 height 18
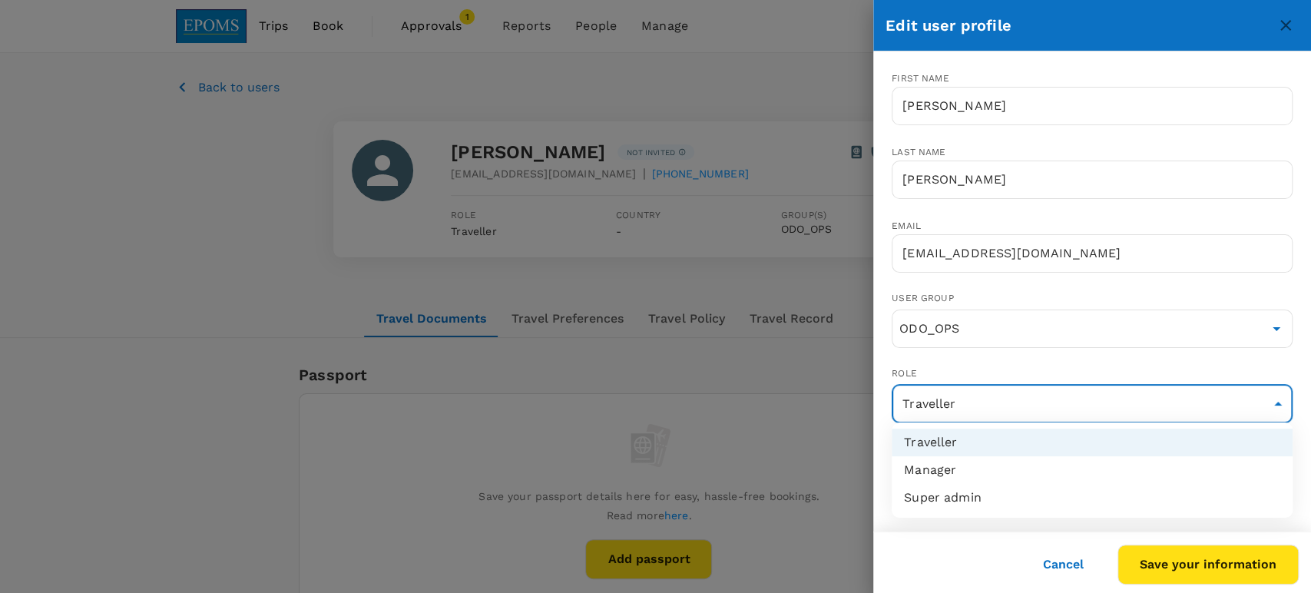
click at [1161, 472] on li "Manager" at bounding box center [1092, 470] width 401 height 28
type input "admin"
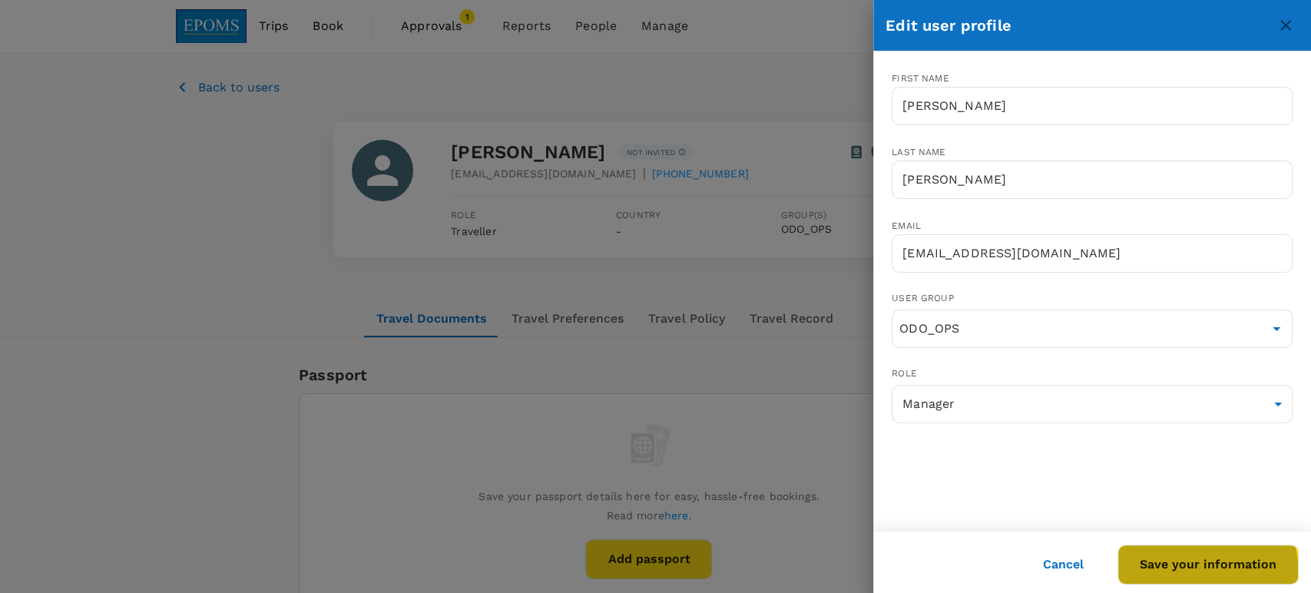
click at [1203, 569] on button "Save your information" at bounding box center [1208, 565] width 181 height 40
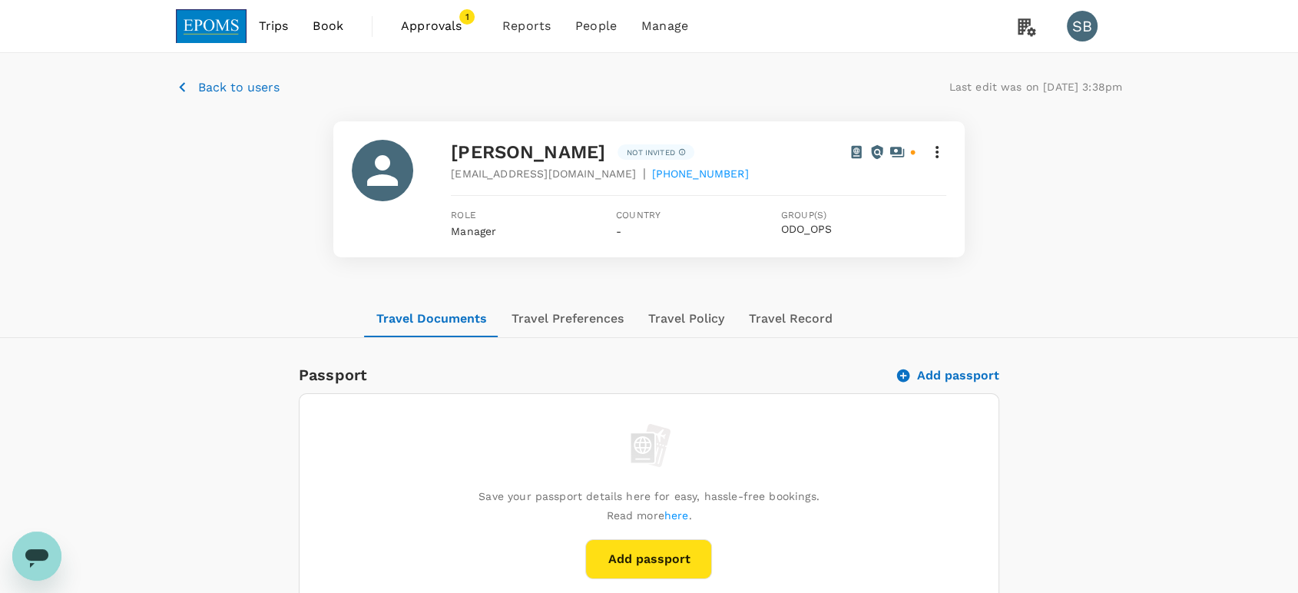
click at [931, 154] on icon at bounding box center [937, 152] width 18 height 18
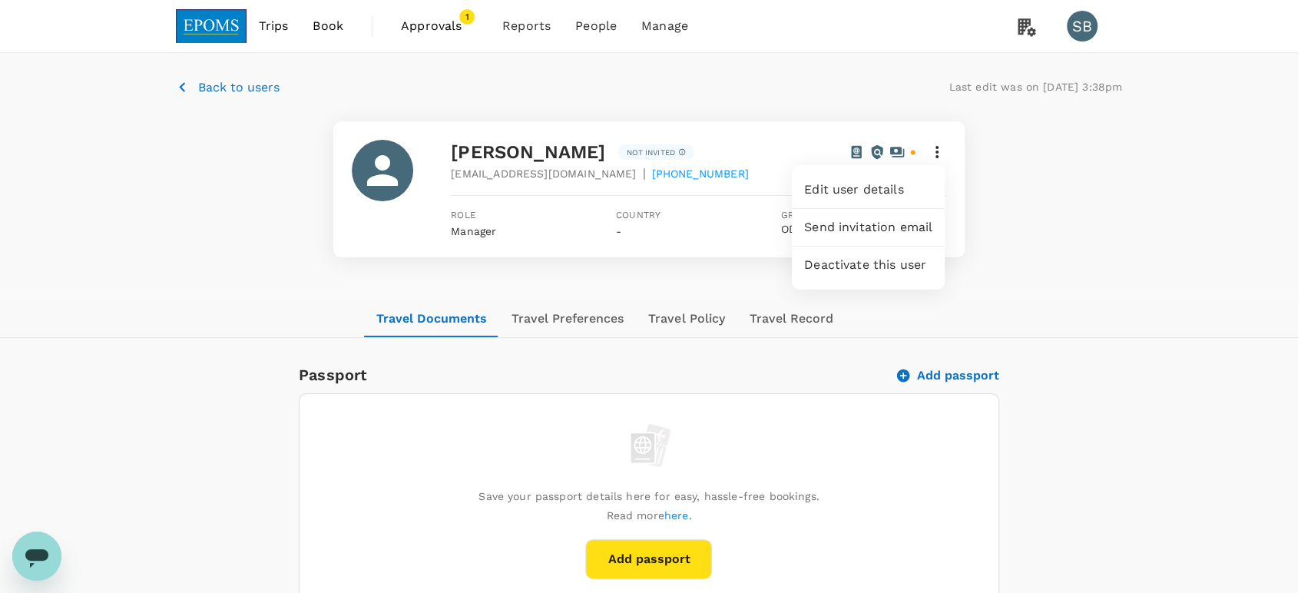
click at [913, 226] on span "Send invitation email" at bounding box center [868, 227] width 128 height 18
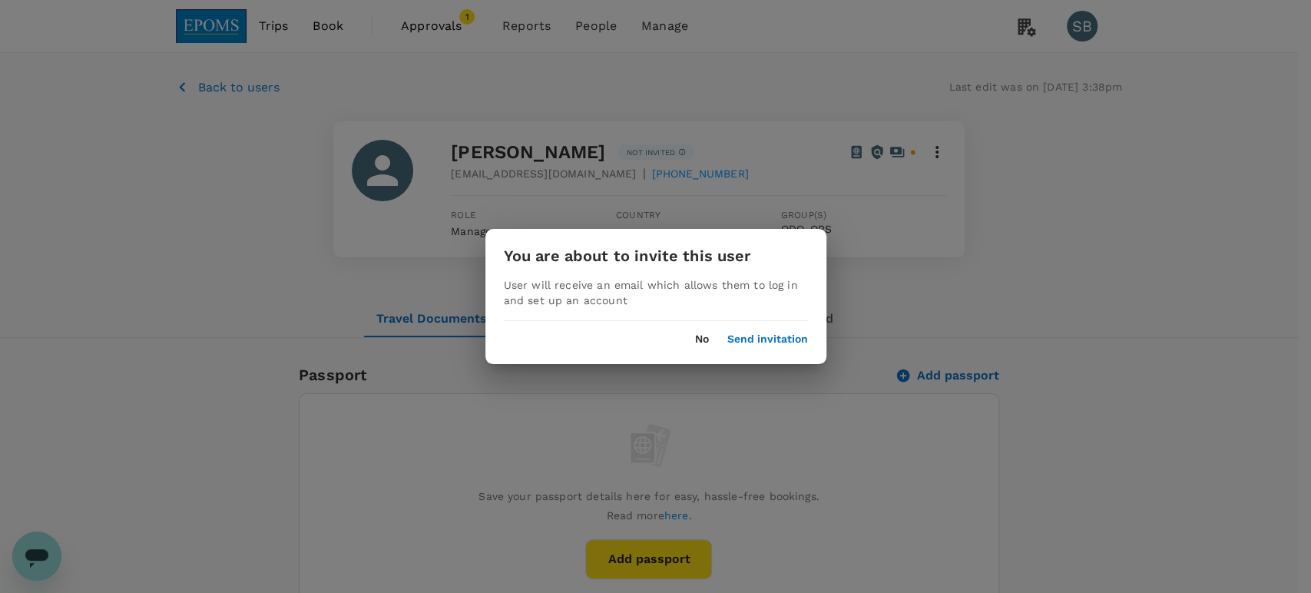
click at [789, 336] on button "Send invitation" at bounding box center [767, 339] width 81 height 12
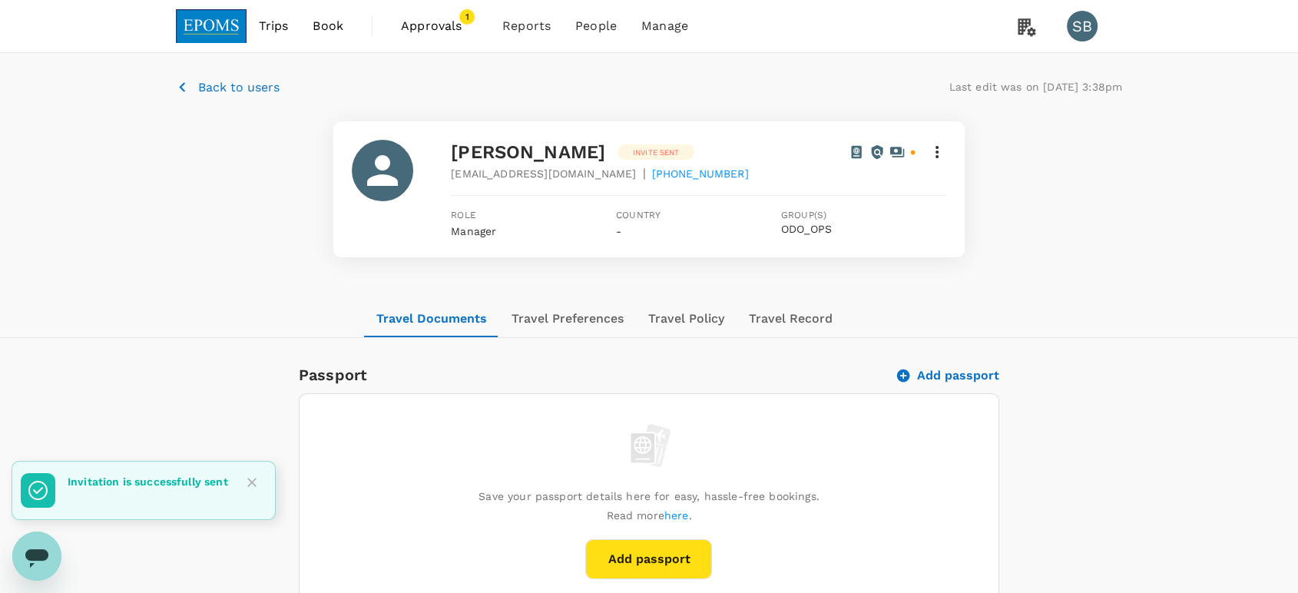
click at [227, 84] on p "Back to users" at bounding box center [238, 87] width 81 height 18
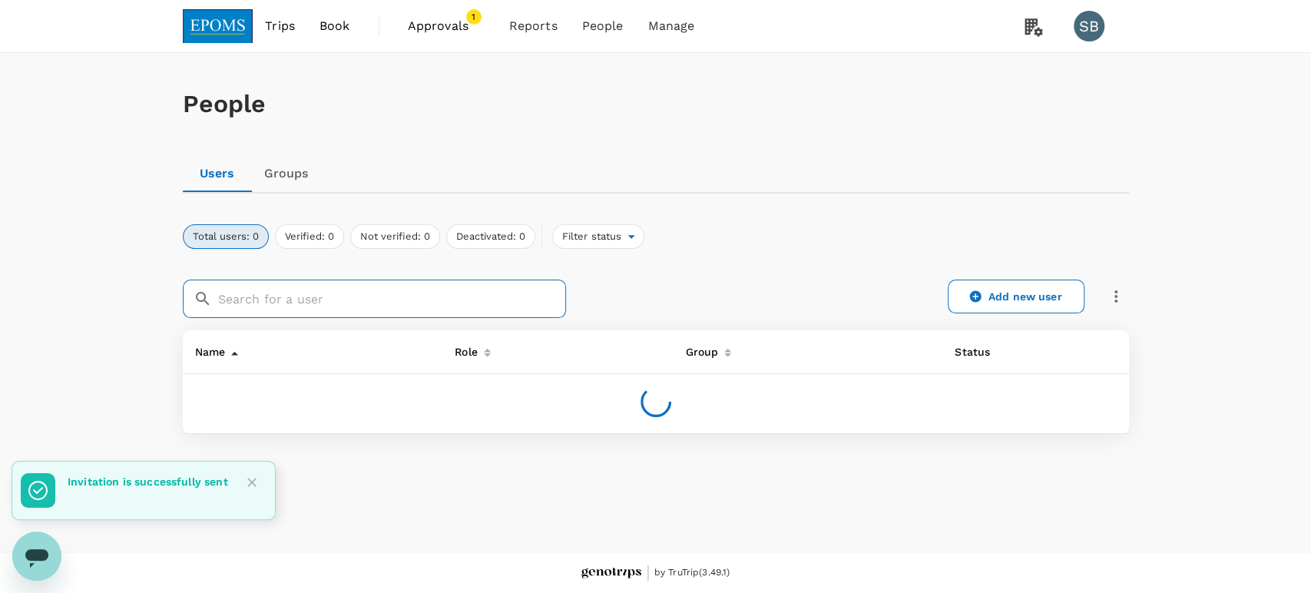
click at [339, 306] on input "text" at bounding box center [392, 299] width 348 height 38
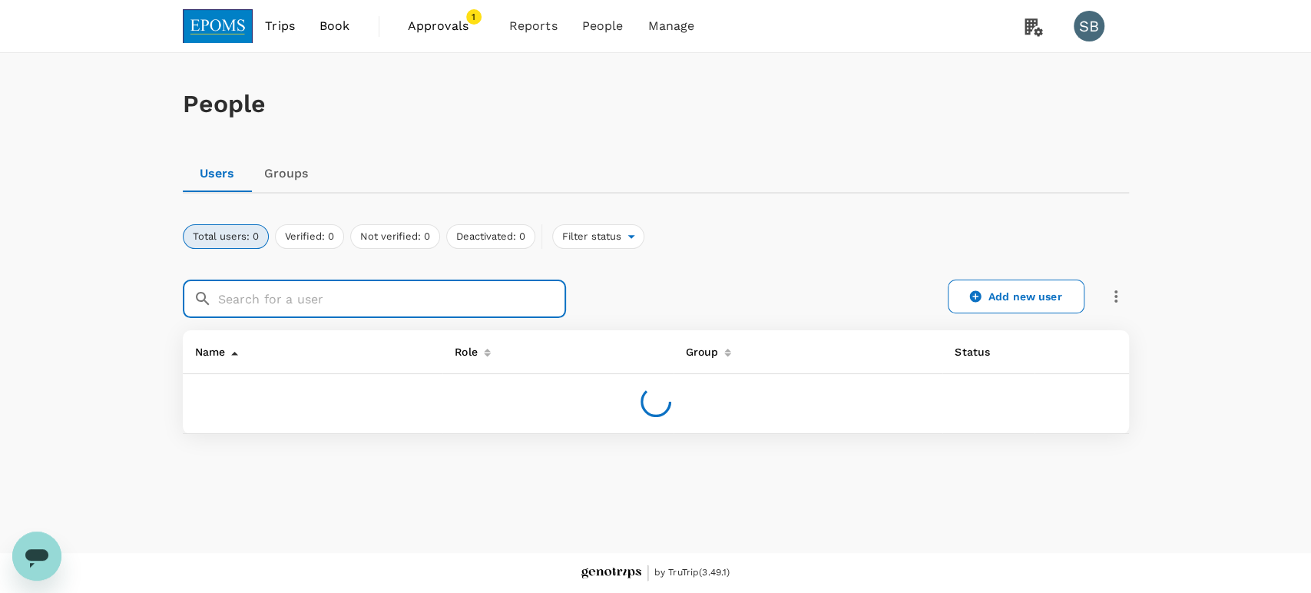
paste input "[PERSON_NAME]"
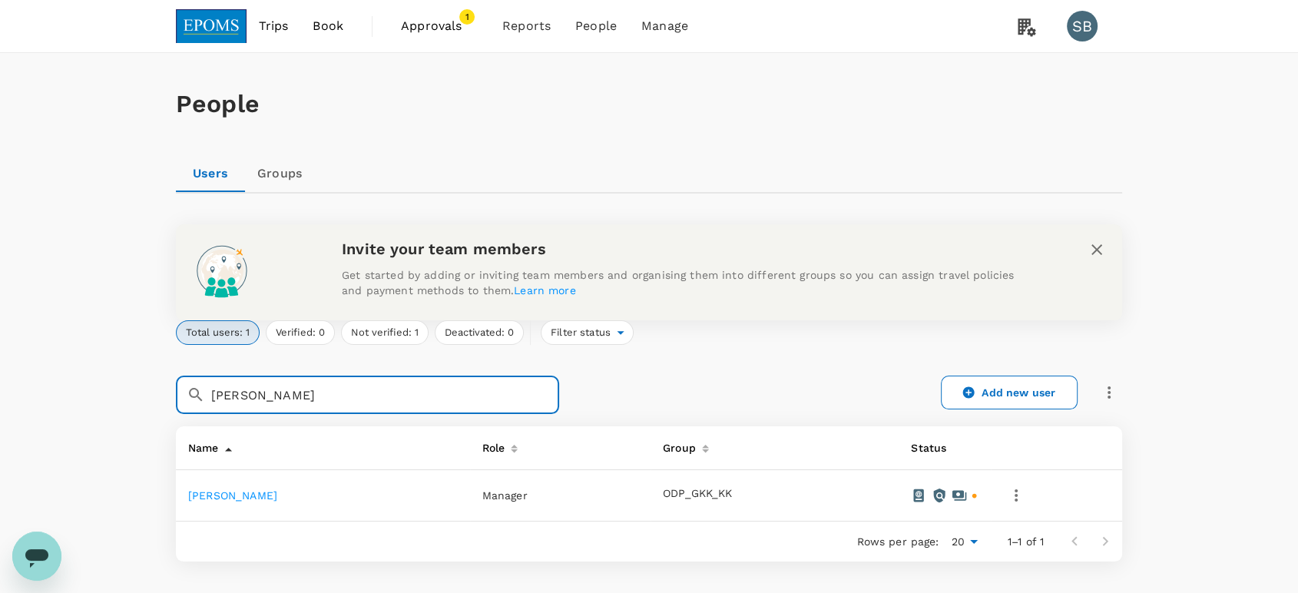
type input "[PERSON_NAME]"
click at [1019, 497] on icon "button" at bounding box center [1016, 495] width 18 height 18
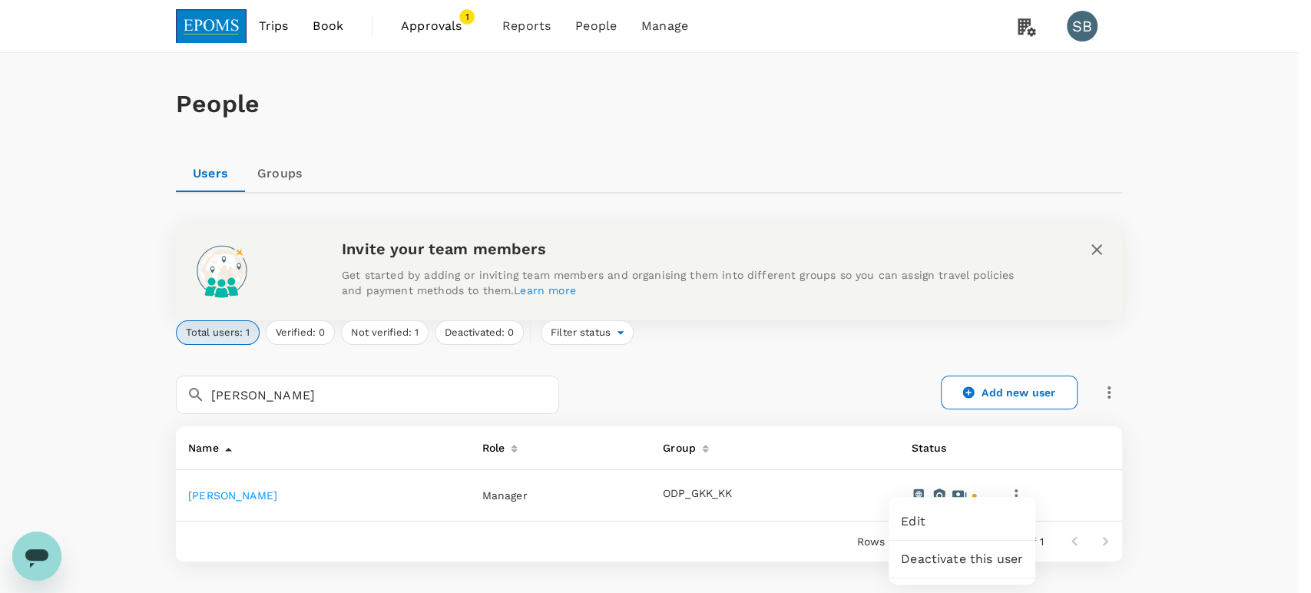
click at [1003, 520] on span "Edit" at bounding box center [962, 521] width 122 height 18
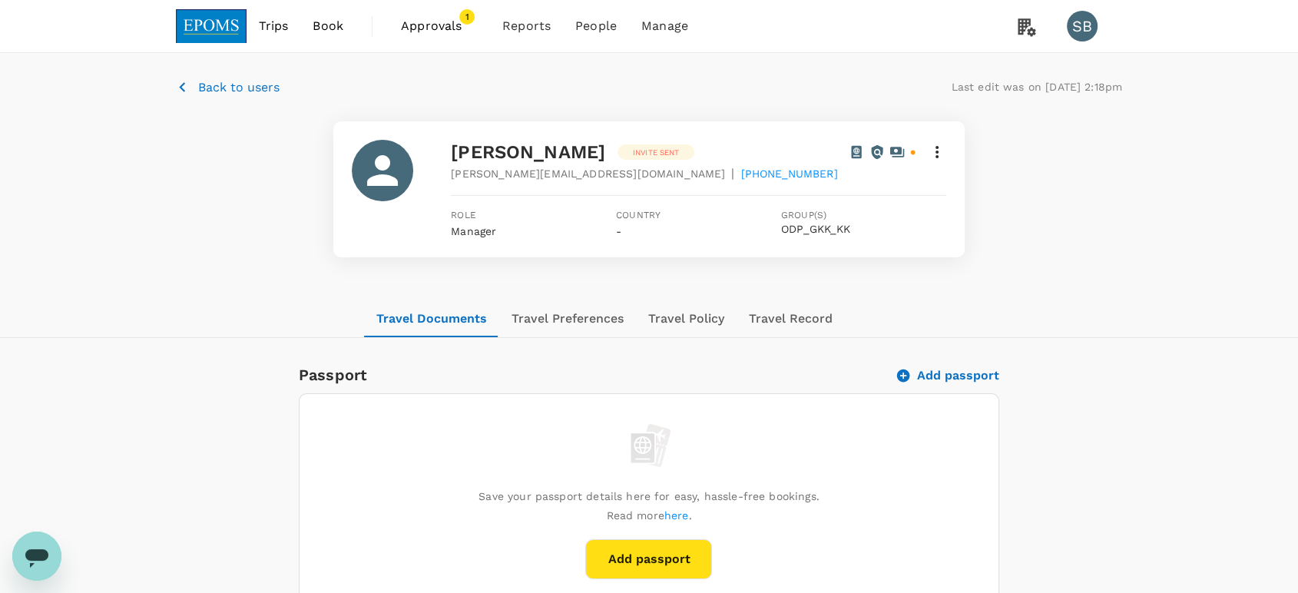
click at [938, 155] on icon at bounding box center [937, 152] width 18 height 18
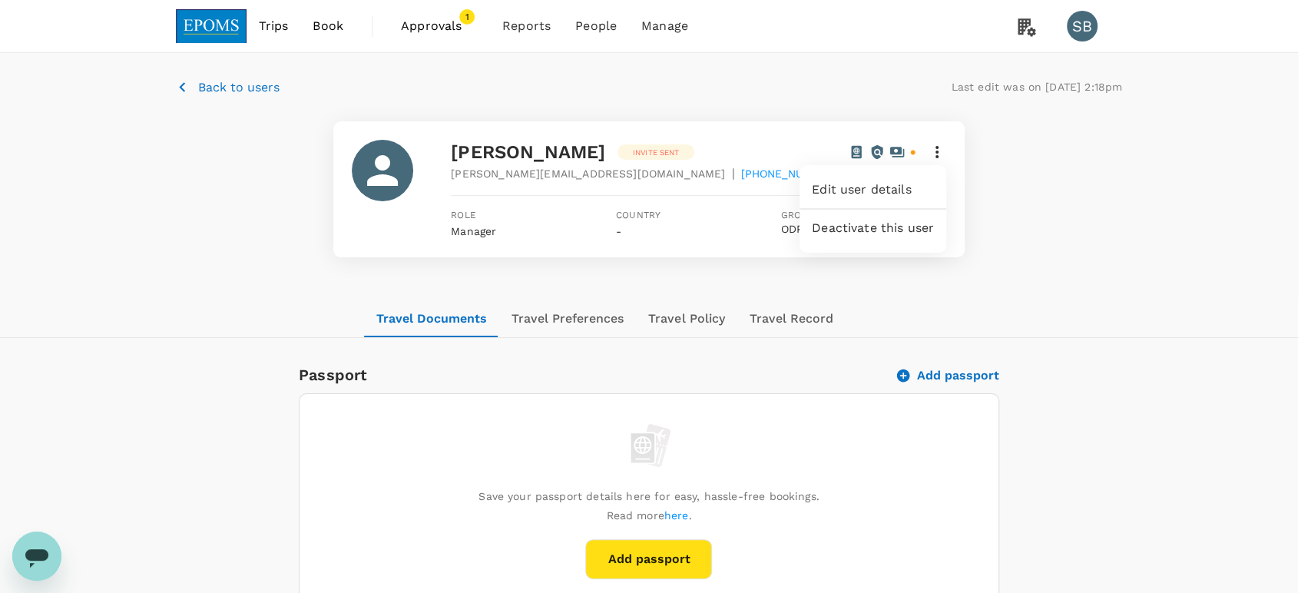
click at [198, 85] on div at bounding box center [655, 296] width 1311 height 593
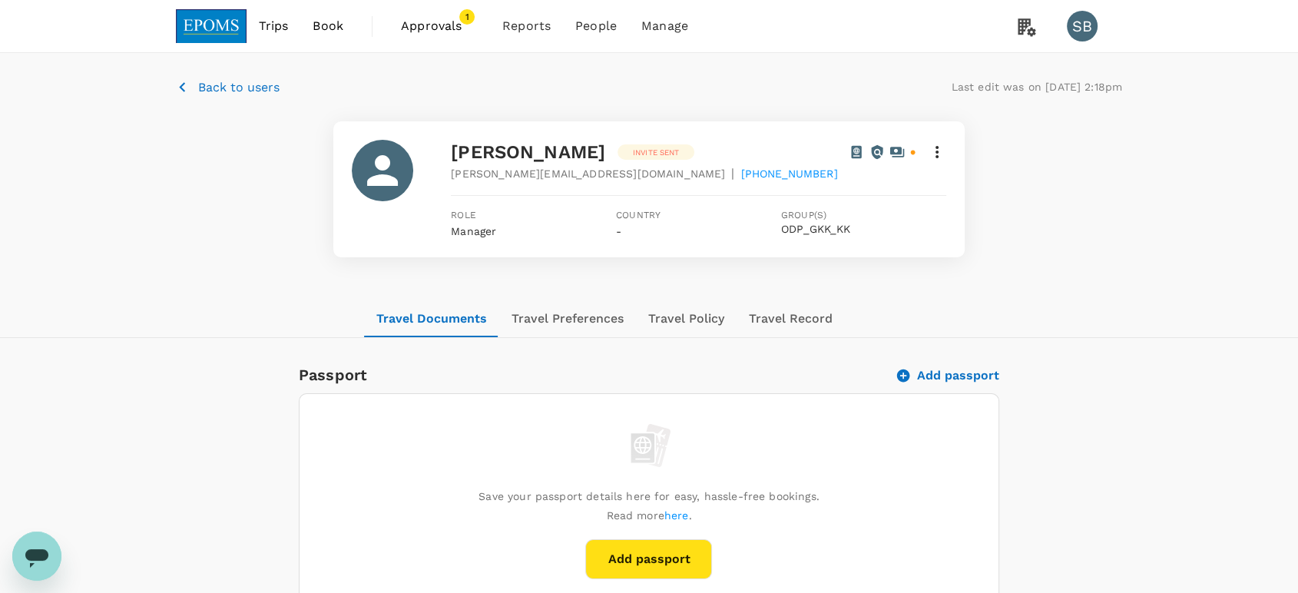
click at [220, 88] on p "Back to users" at bounding box center [238, 87] width 81 height 18
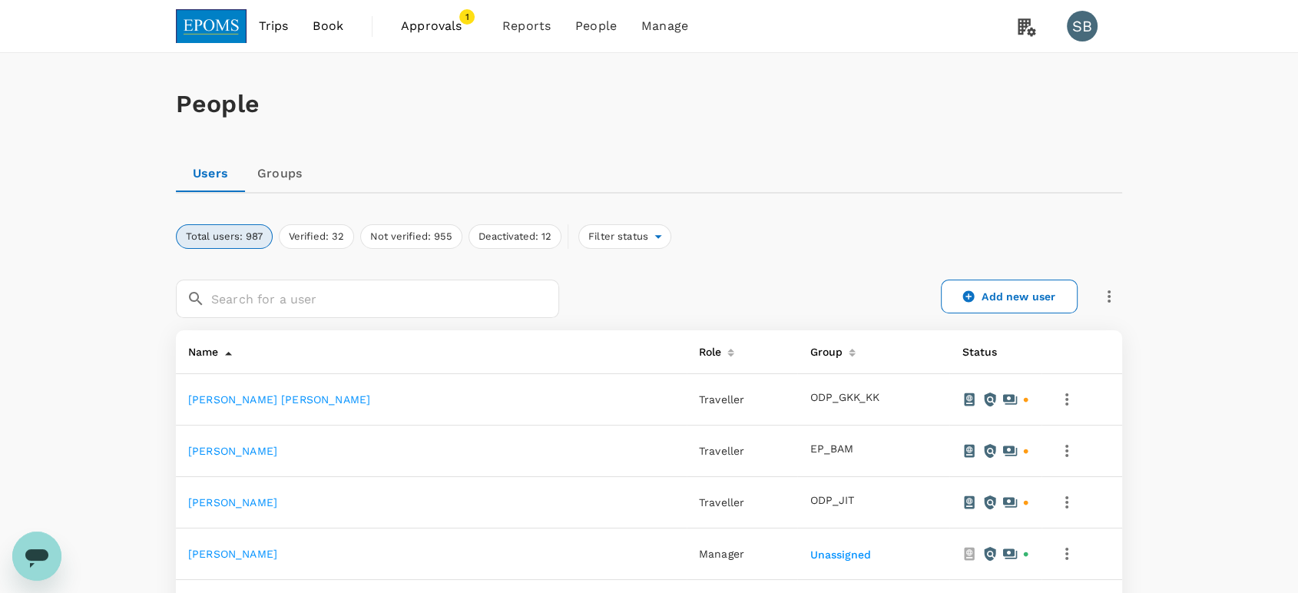
click at [1116, 303] on icon "button" at bounding box center [1109, 296] width 18 height 18
click at [1145, 335] on span "Send invitation email" at bounding box center [1172, 328] width 129 height 18
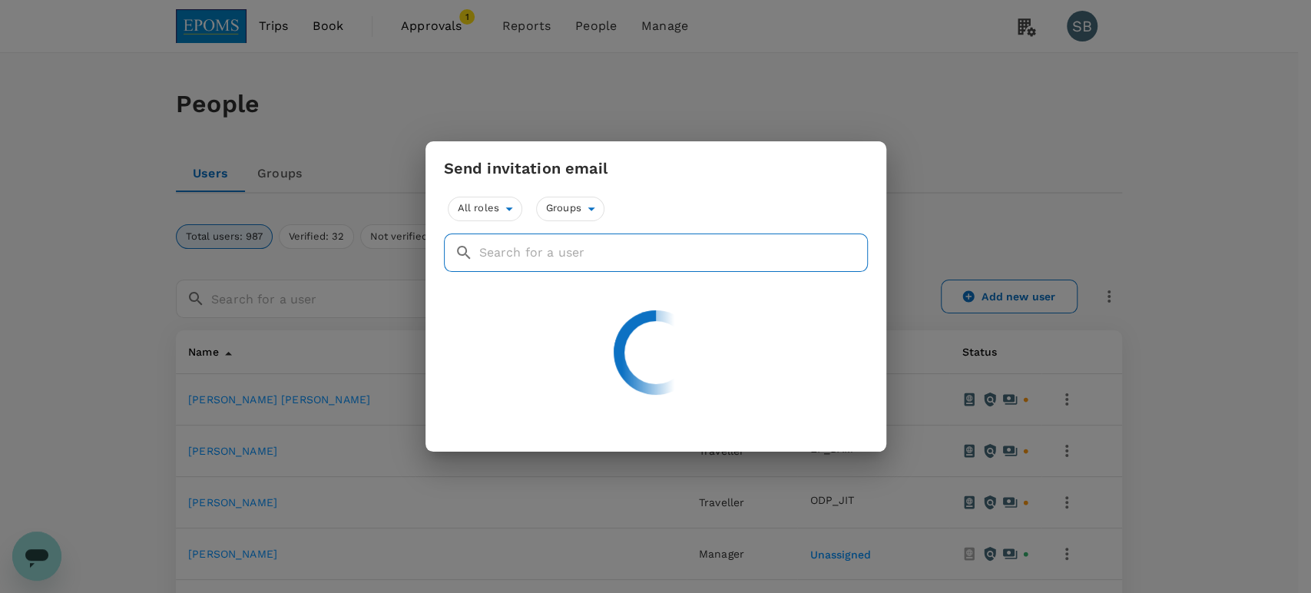
click at [615, 263] on input "text" at bounding box center [673, 253] width 389 height 38
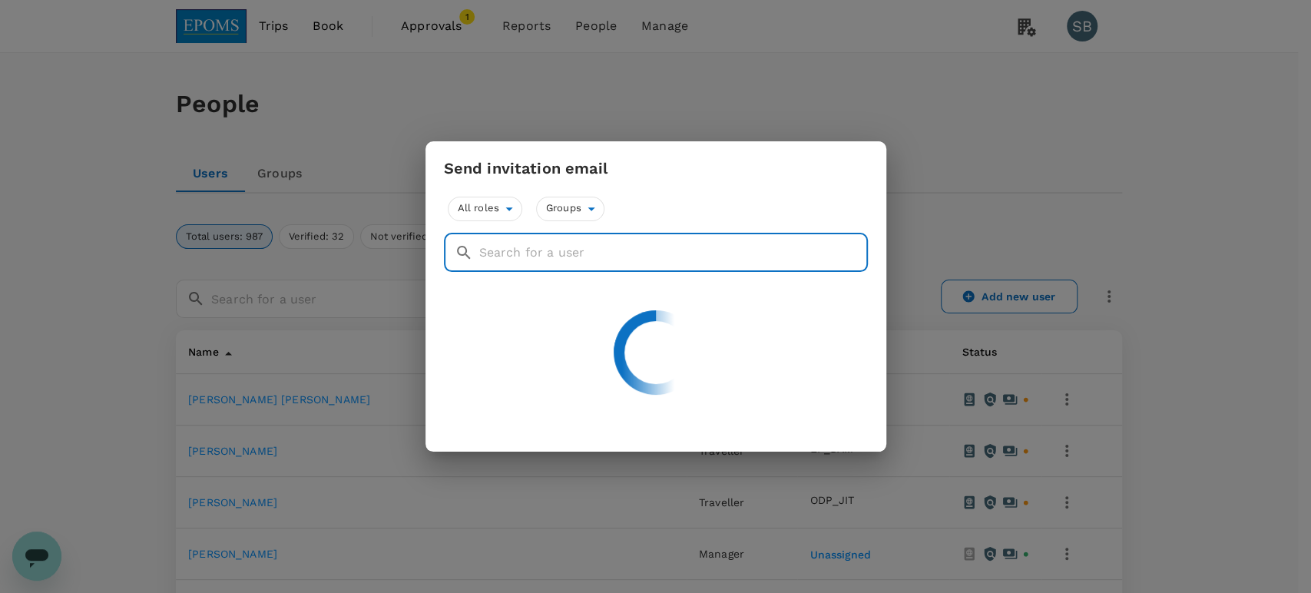
paste input "[PERSON_NAME]"
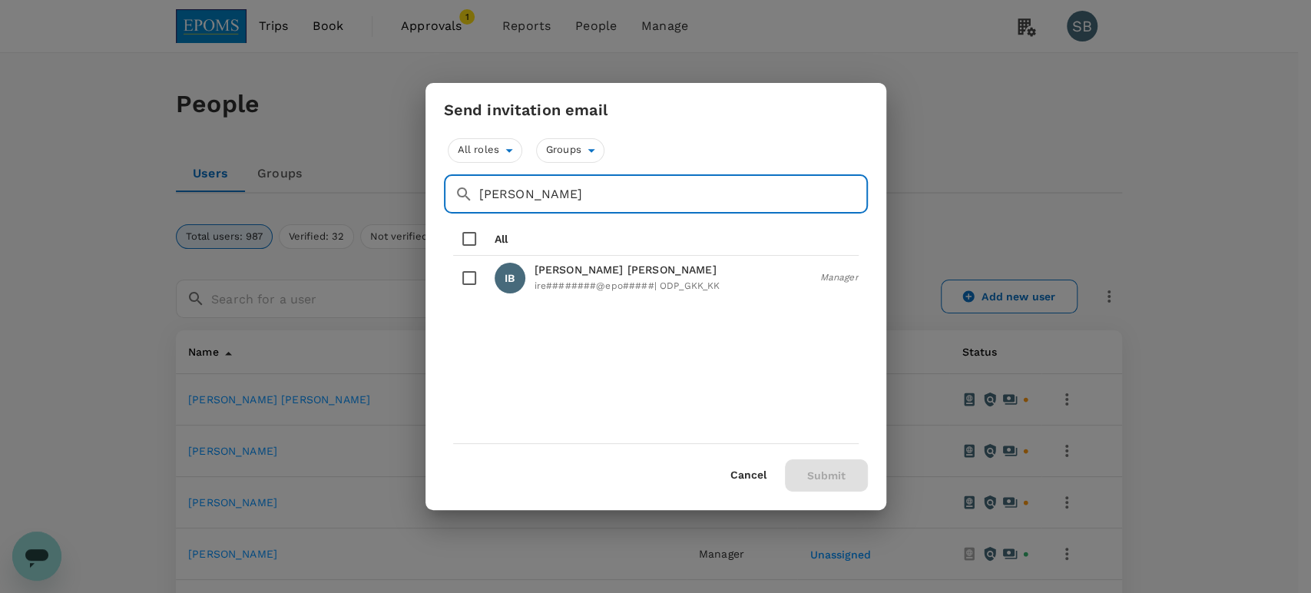
type input "[PERSON_NAME]"
click at [467, 274] on input "checkbox" at bounding box center [469, 278] width 32 height 32
checkbox input "true"
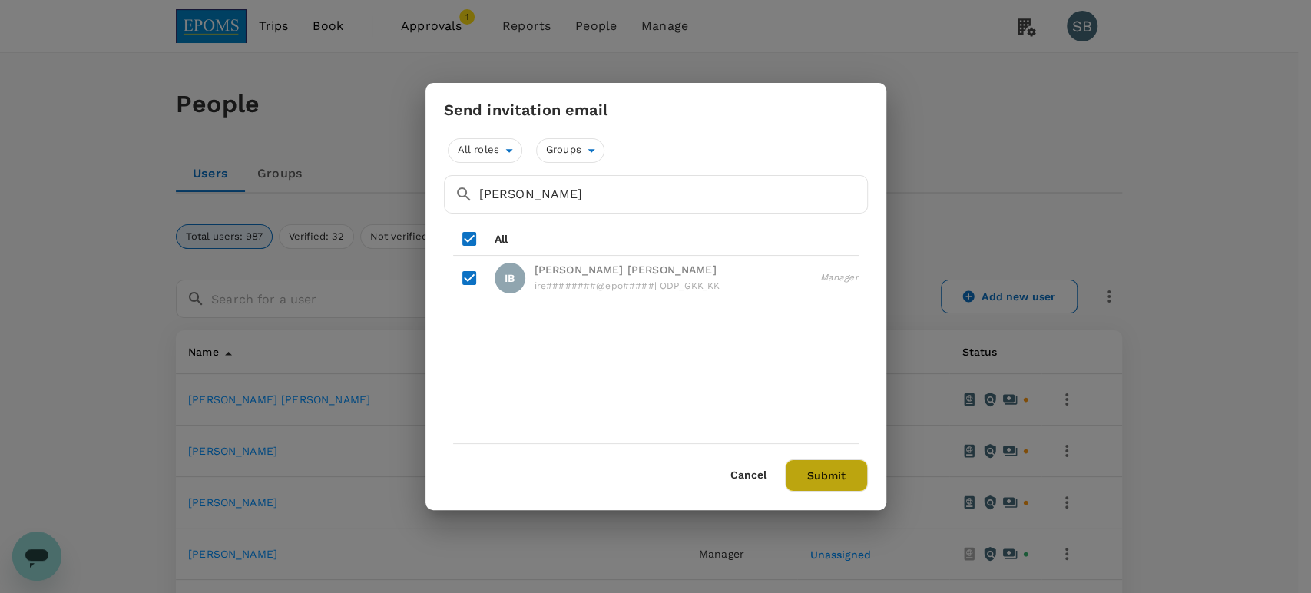
click at [842, 475] on button "Submit" at bounding box center [826, 475] width 83 height 32
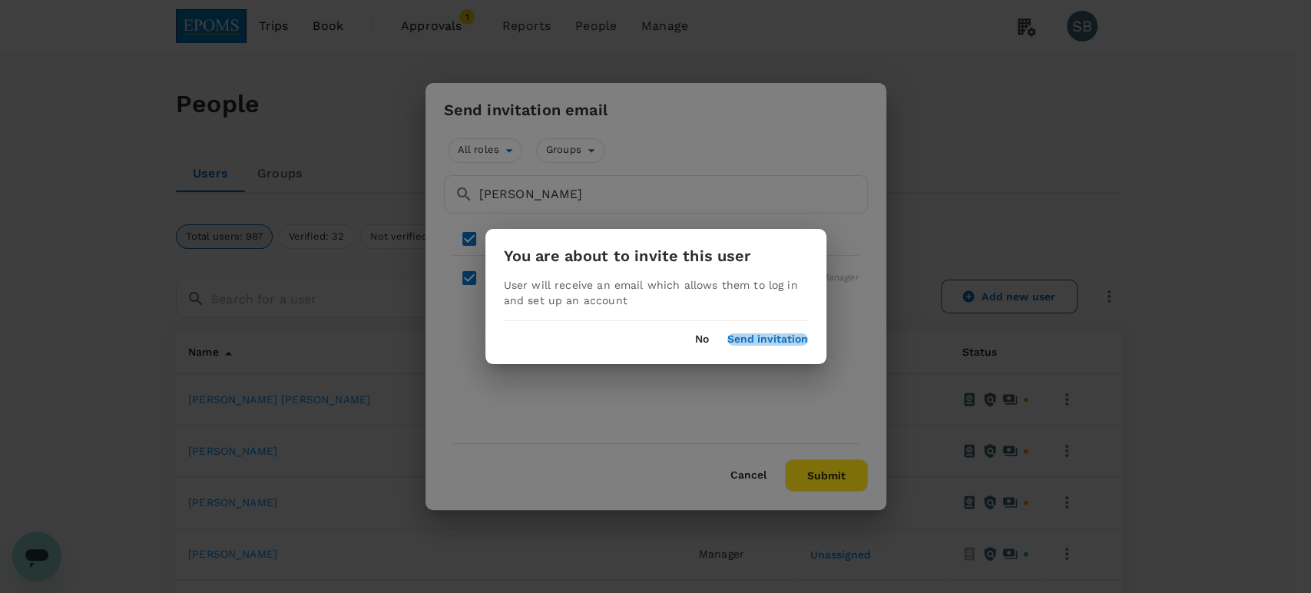
click at [779, 342] on button "Send invitation" at bounding box center [767, 339] width 81 height 12
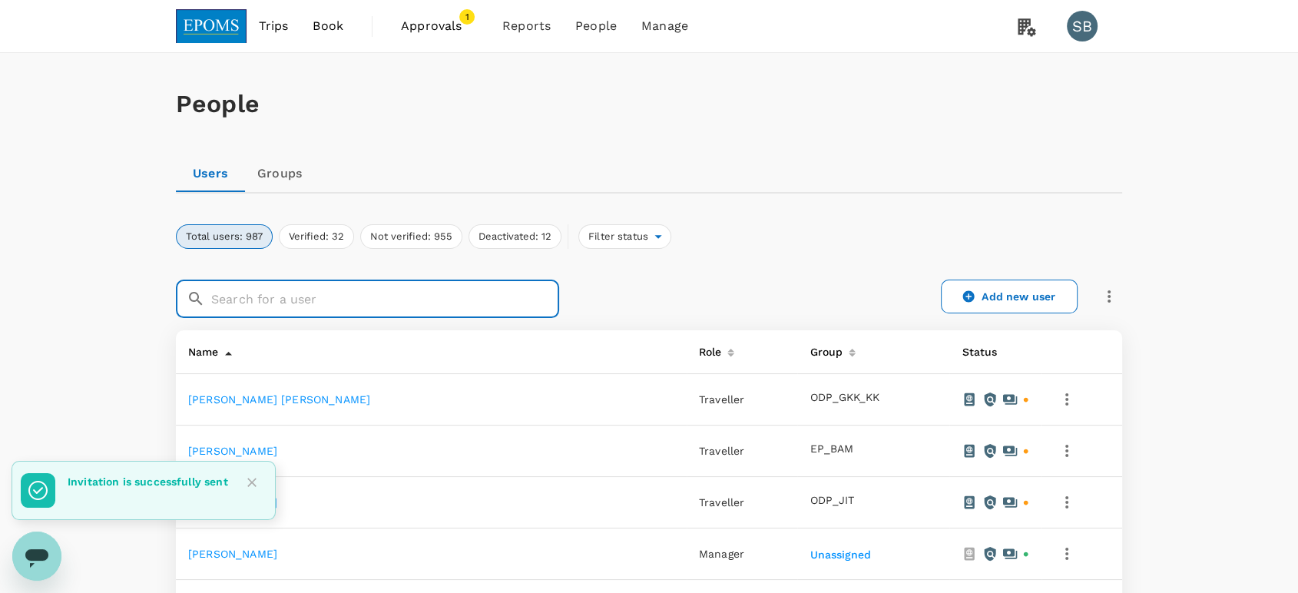
click at [418, 302] on input "text" at bounding box center [385, 299] width 348 height 38
paste input "[PERSON_NAME]"
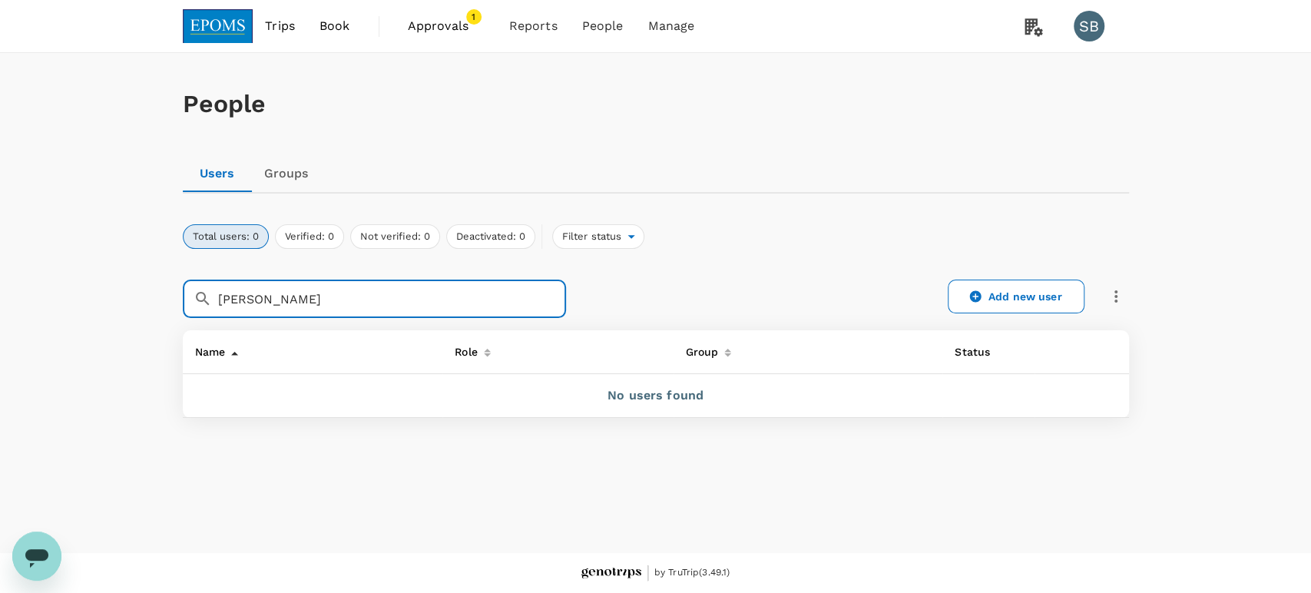
drag, startPoint x: 399, startPoint y: 288, endPoint x: 278, endPoint y: 300, distance: 121.9
click at [278, 300] on input "[PERSON_NAME]" at bounding box center [392, 299] width 348 height 38
drag, startPoint x: 293, startPoint y: 300, endPoint x: 160, endPoint y: 277, distance: 135.5
click at [167, 283] on div "​ [PERSON_NAME] ​" at bounding box center [365, 289] width 402 height 57
paste input "[PERSON_NAME]"
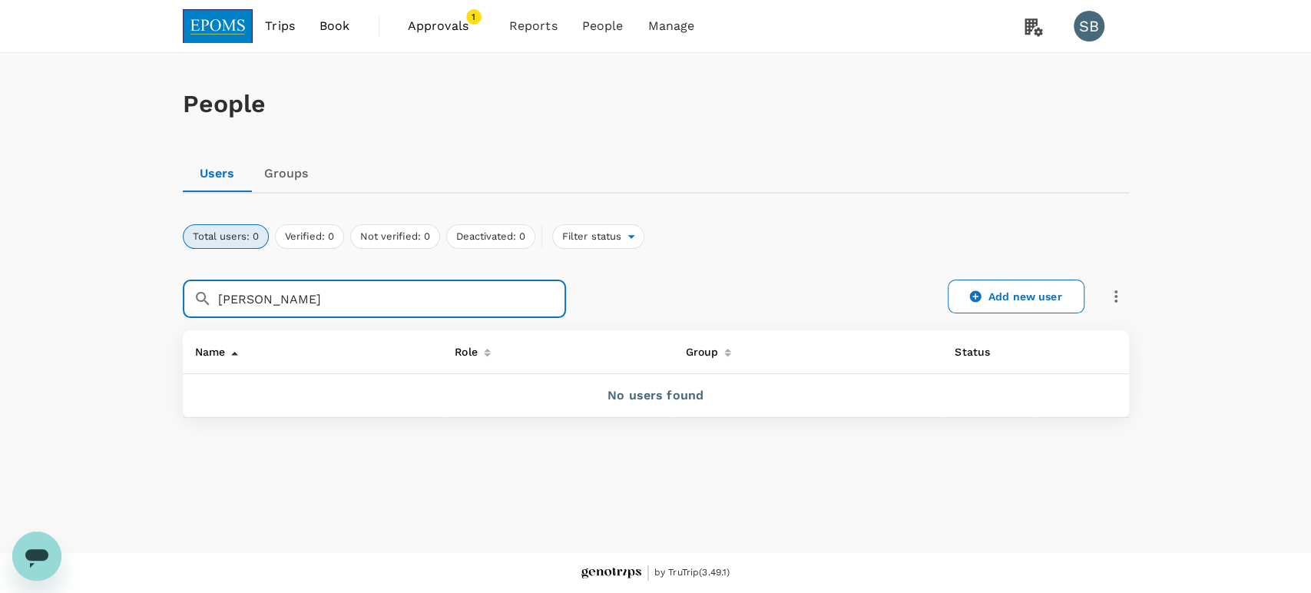
drag, startPoint x: 312, startPoint y: 305, endPoint x: 184, endPoint y: 295, distance: 127.9
click at [185, 296] on div "​ [PERSON_NAME] ​" at bounding box center [374, 299] width 383 height 38
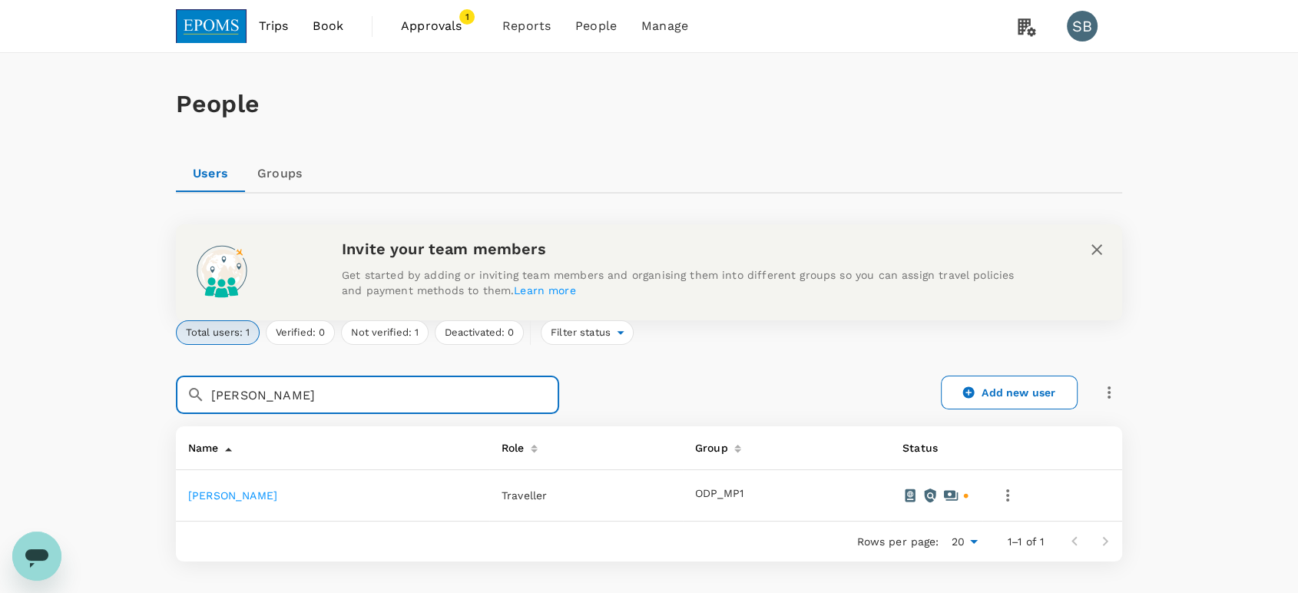
type input "[PERSON_NAME]"
click at [1017, 495] on icon "button" at bounding box center [1008, 495] width 18 height 18
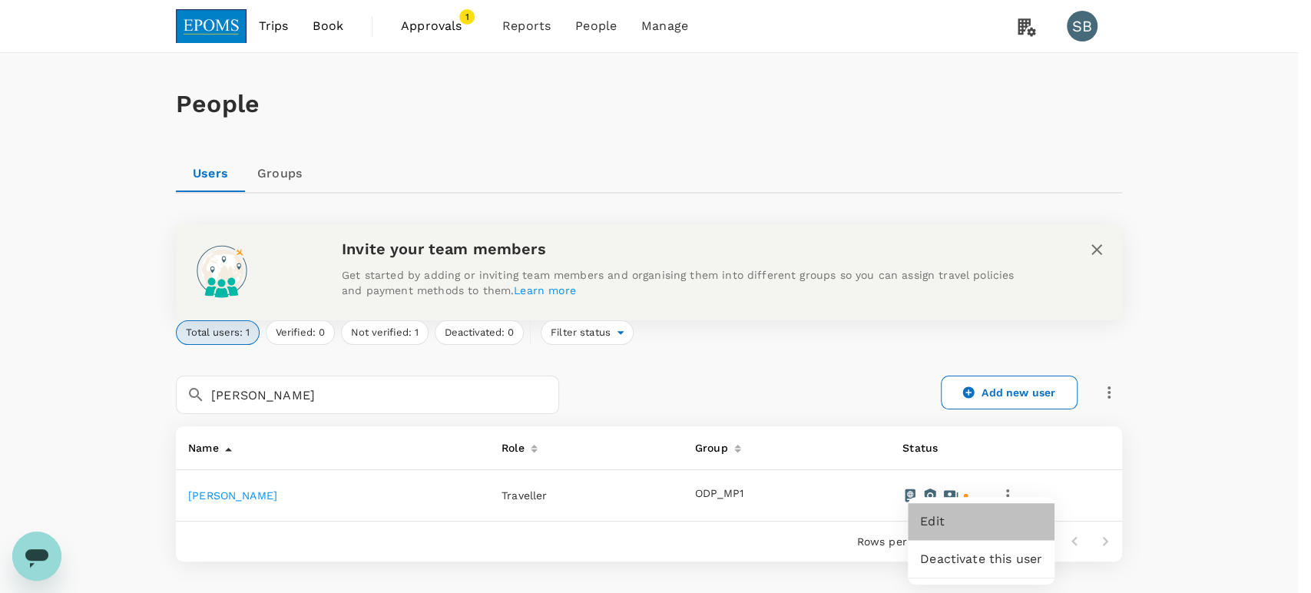
click at [1014, 515] on span "Edit" at bounding box center [981, 521] width 122 height 18
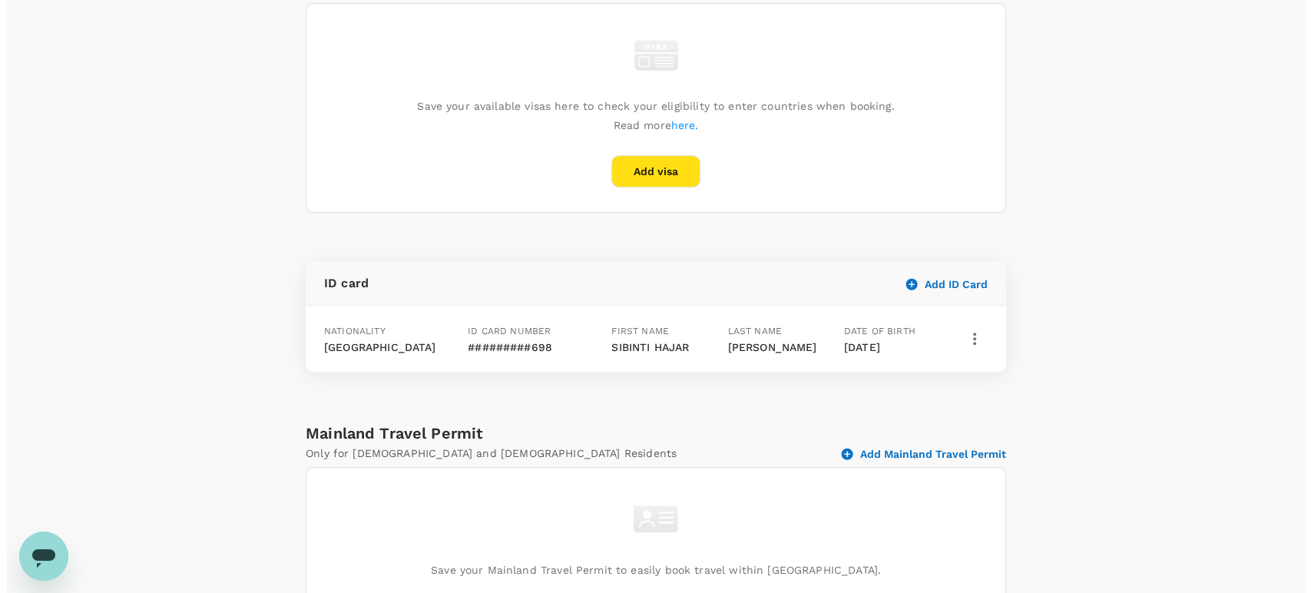
scroll to position [682, 0]
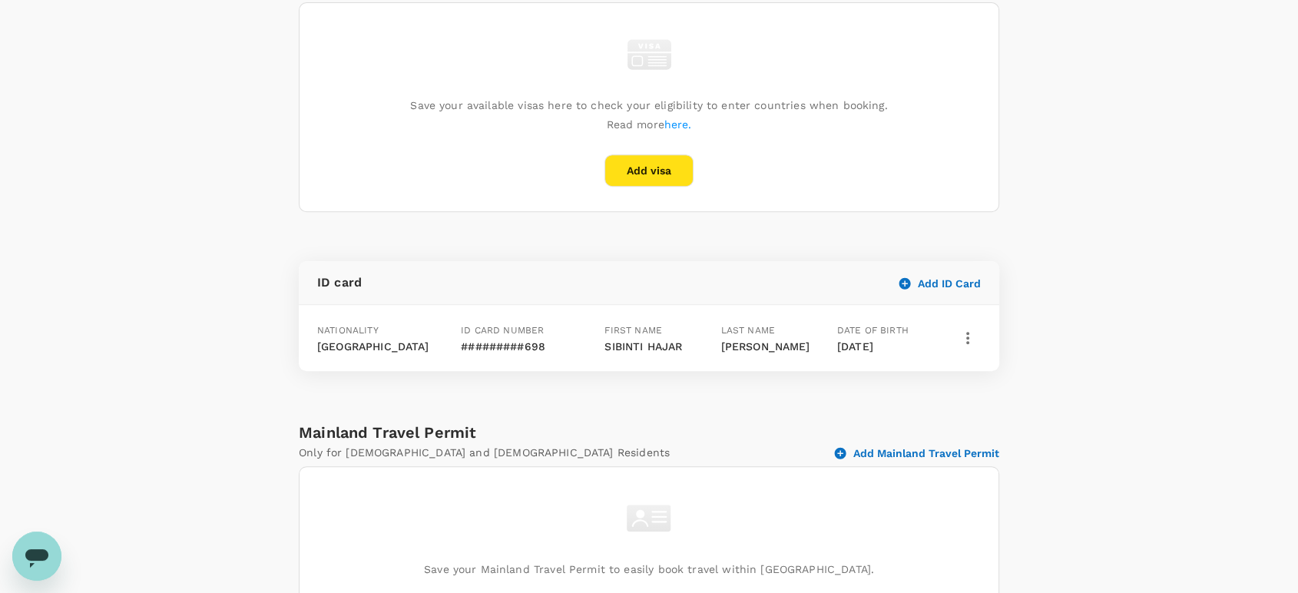
click at [967, 344] on icon "button" at bounding box center [967, 338] width 3 height 12
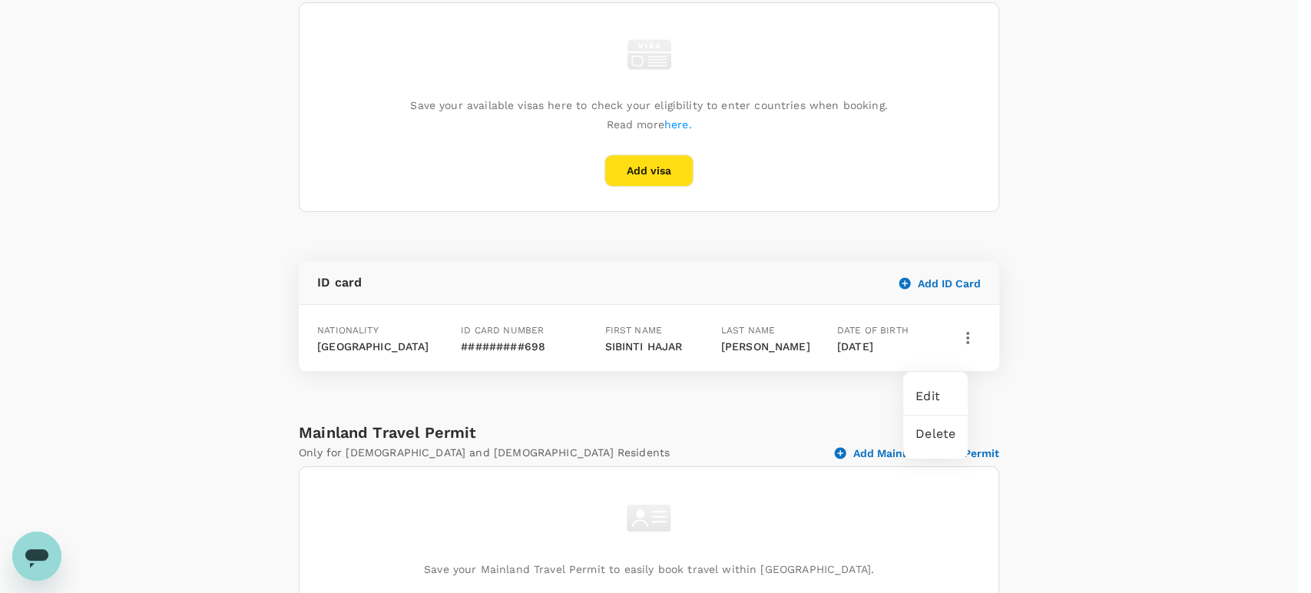
click at [944, 389] on span "Edit" at bounding box center [936, 396] width 40 height 18
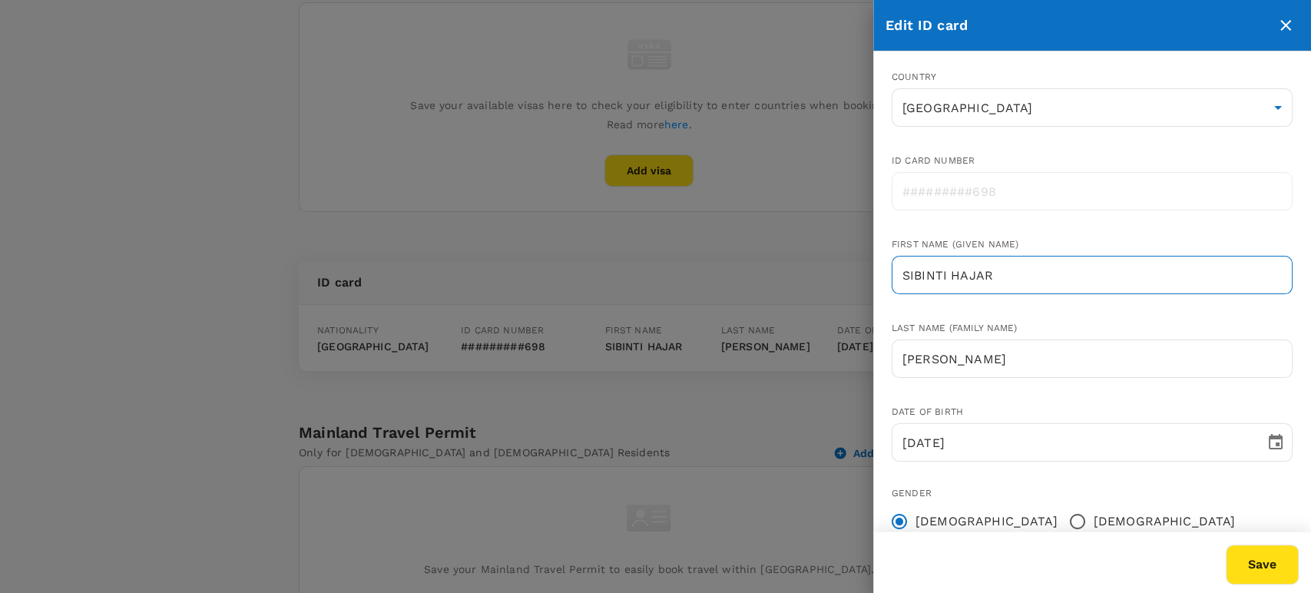
click at [933, 275] on input "SIBINTI HAJAR" at bounding box center [1092, 275] width 401 height 38
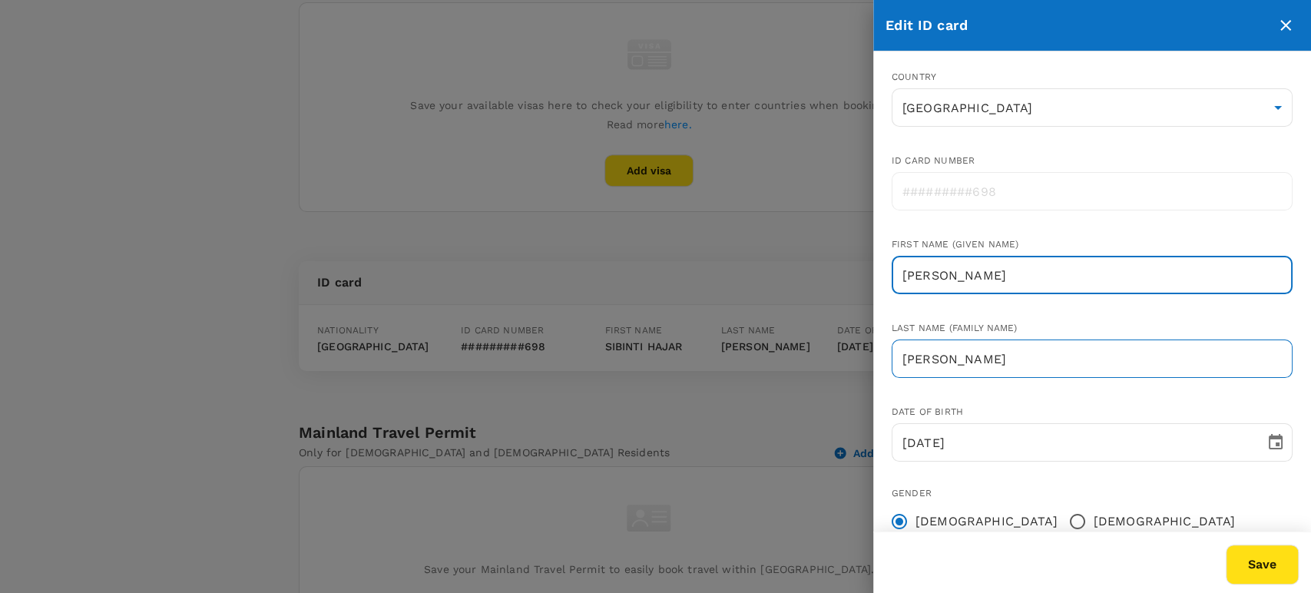
click at [982, 369] on input "[PERSON_NAME]" at bounding box center [1092, 359] width 401 height 38
drag, startPoint x: 989, startPoint y: 283, endPoint x: 873, endPoint y: 280, distance: 116.0
click at [873, 280] on div "First name (Given name) [PERSON_NAME] ​" at bounding box center [1080, 255] width 426 height 84
paste input "iti [PERSON_NAME]"
drag, startPoint x: 1077, startPoint y: 278, endPoint x: 1002, endPoint y: 281, distance: 74.6
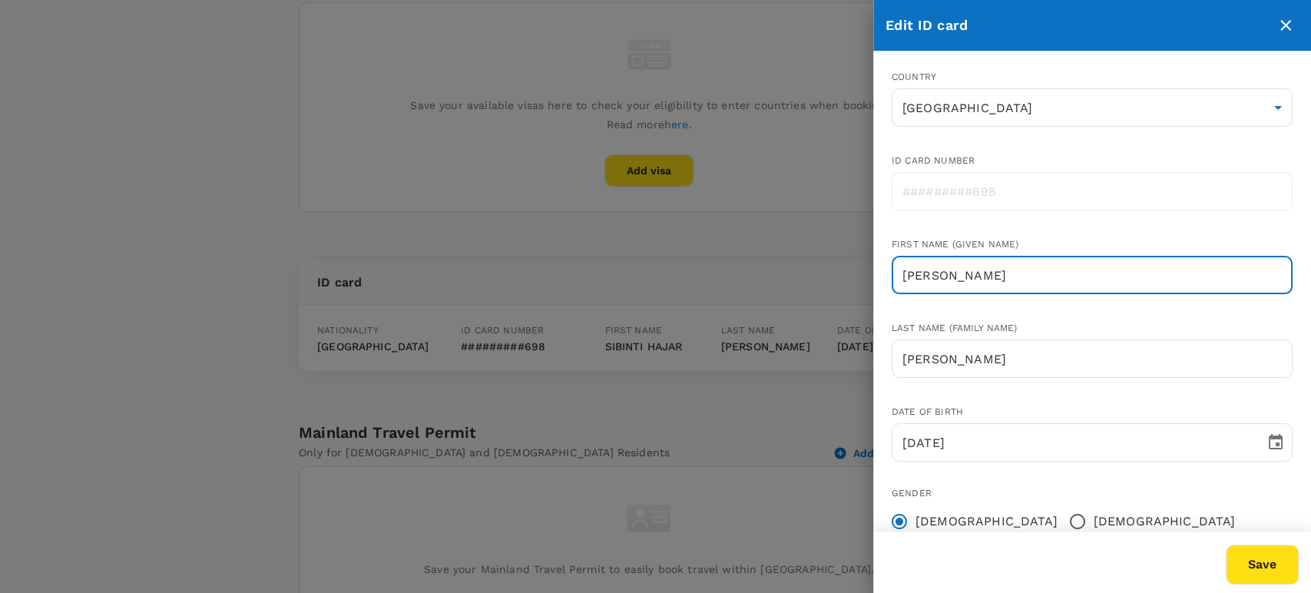
click at [964, 267] on input "[PERSON_NAME]" at bounding box center [1092, 275] width 401 height 38
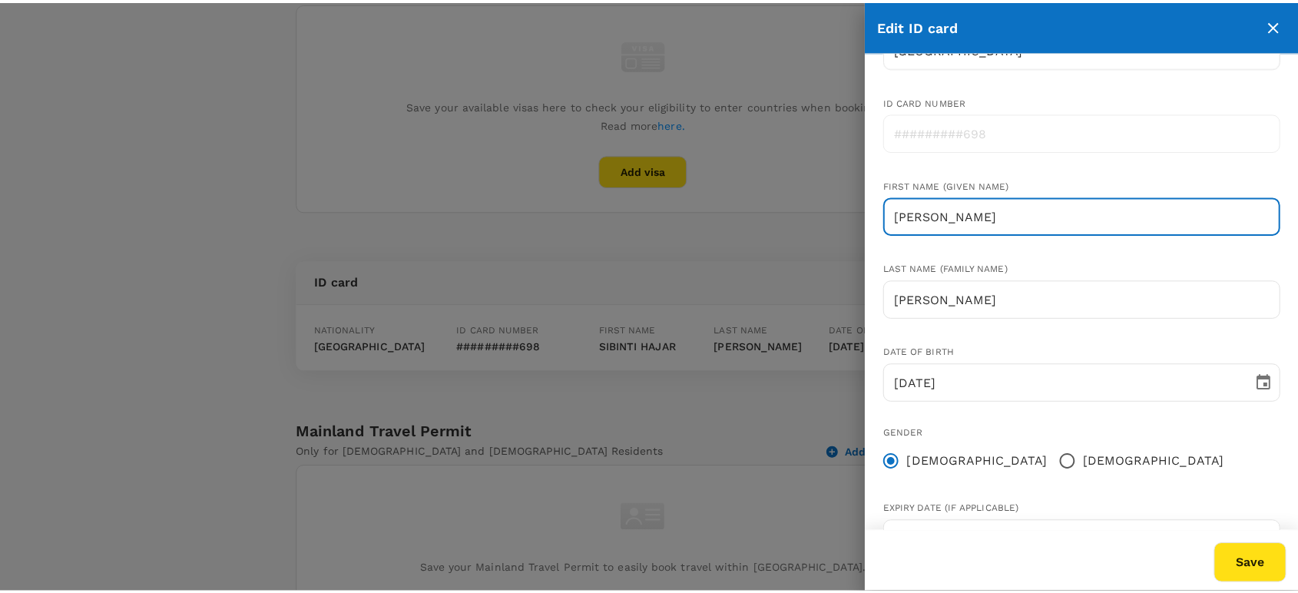
scroll to position [0, 0]
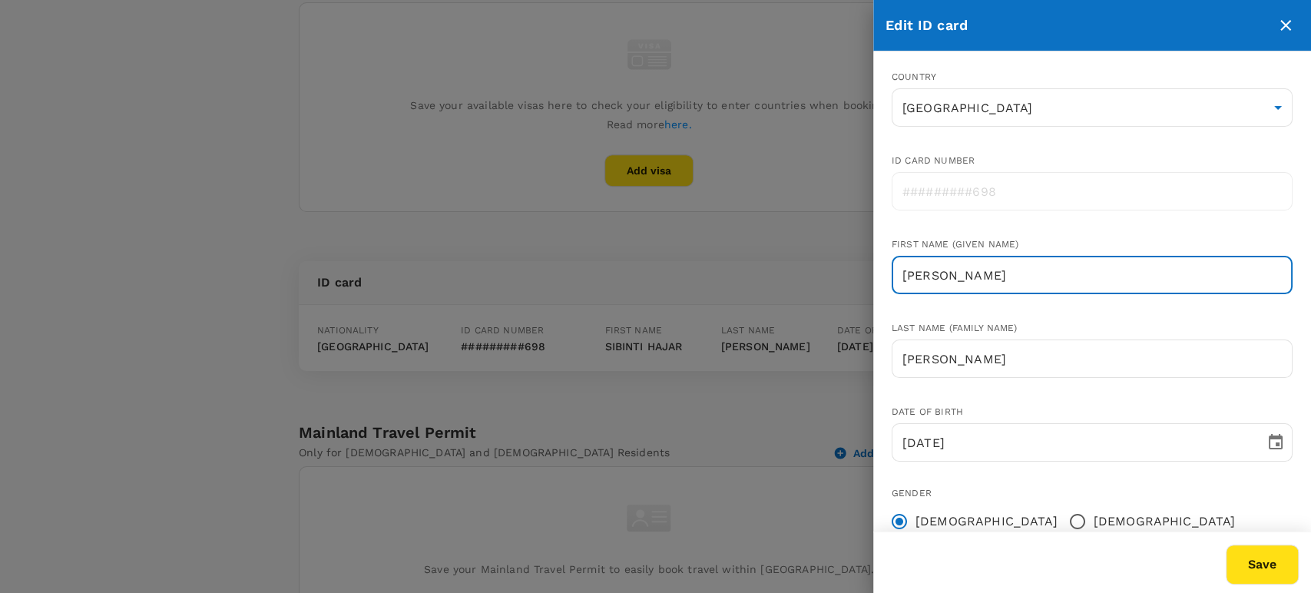
type input "[PERSON_NAME]"
click at [1272, 560] on button "Save" at bounding box center [1262, 565] width 73 height 40
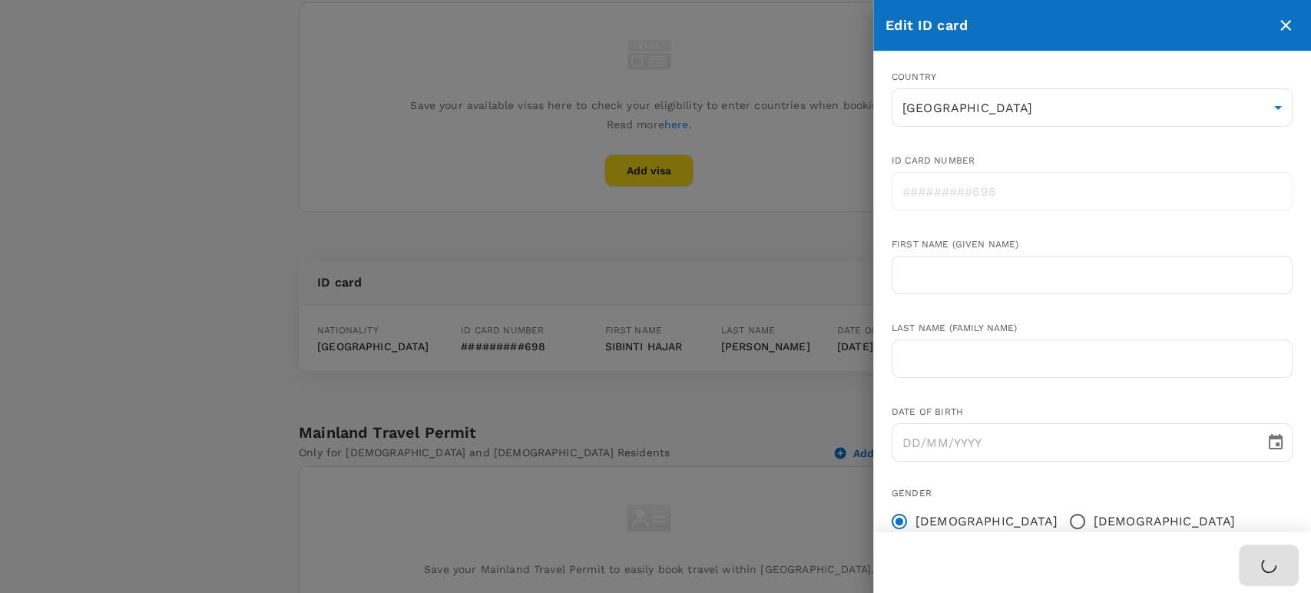
radio input "false"
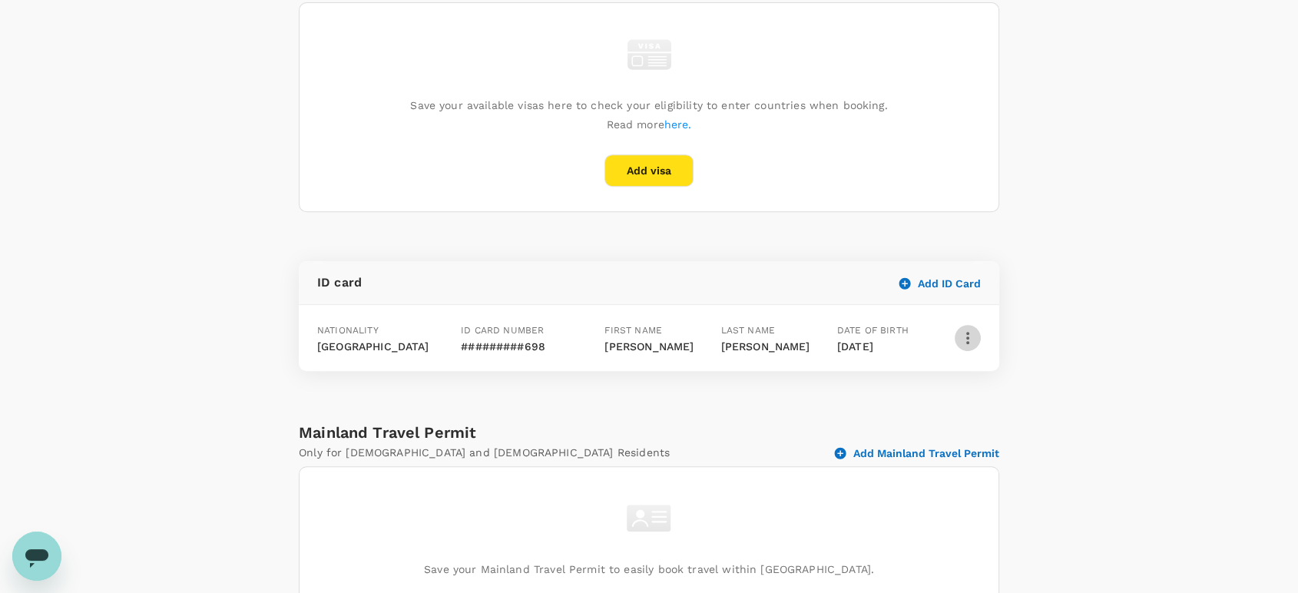
click at [961, 347] on icon "button" at bounding box center [968, 338] width 18 height 18
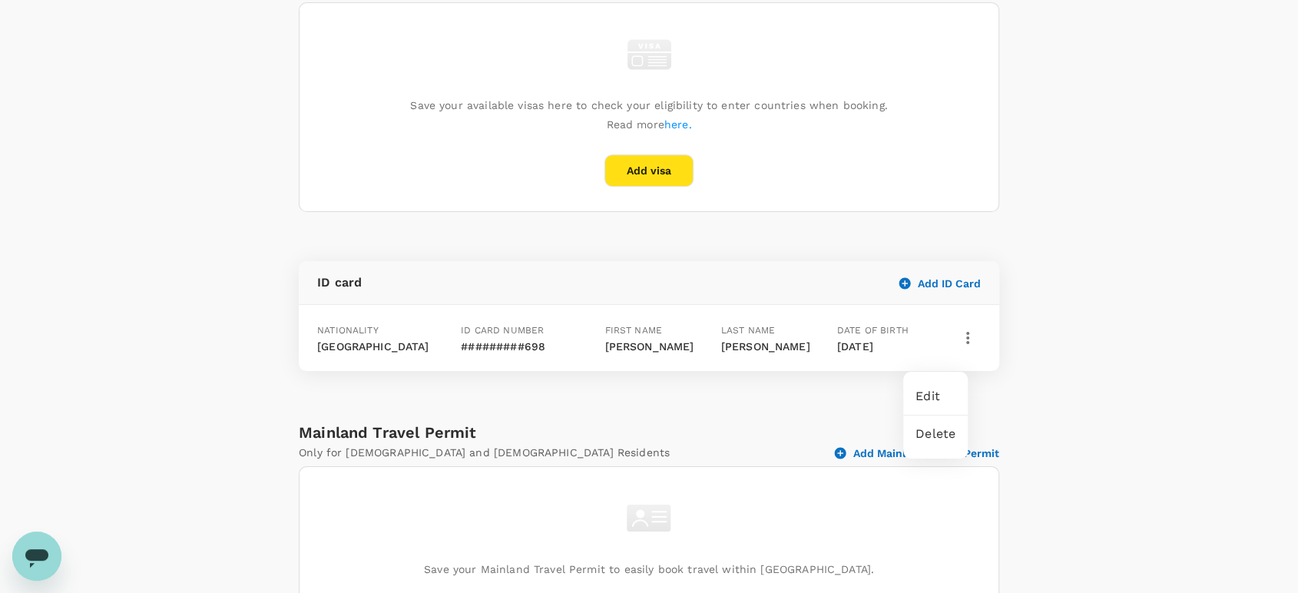
click at [934, 398] on span "Edit" at bounding box center [936, 396] width 40 height 18
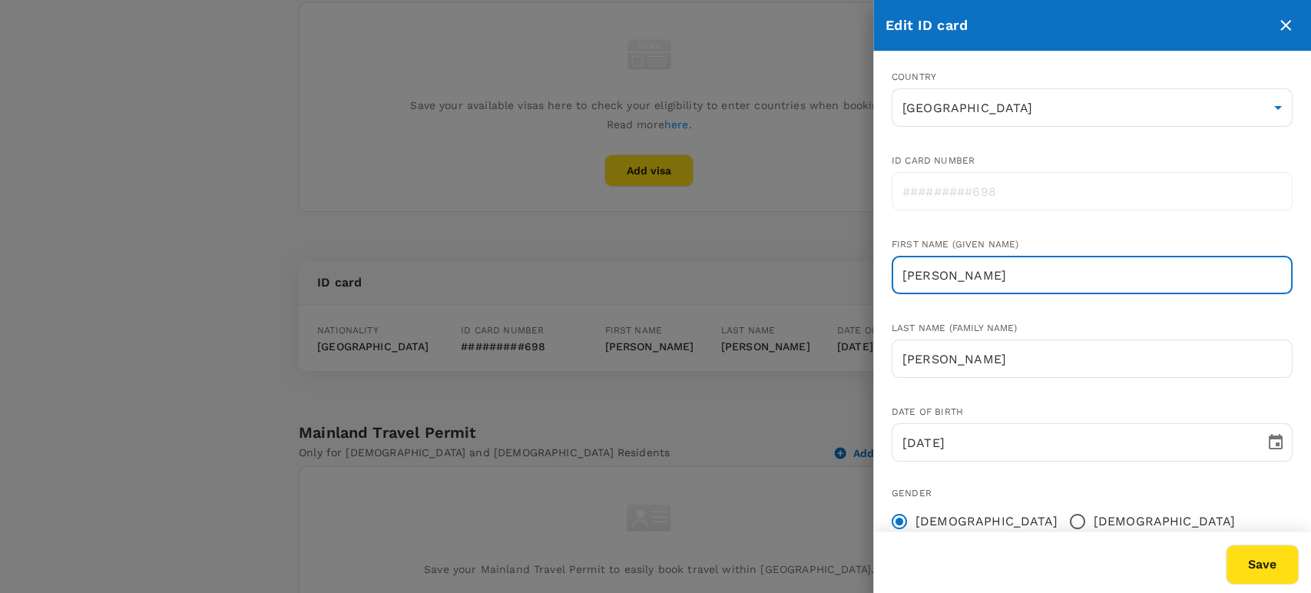
click at [963, 275] on input "[PERSON_NAME]" at bounding box center [1092, 275] width 401 height 38
click at [904, 275] on input "[PERSON_NAME]" at bounding box center [1092, 275] width 401 height 38
type input "[PERSON_NAME]"
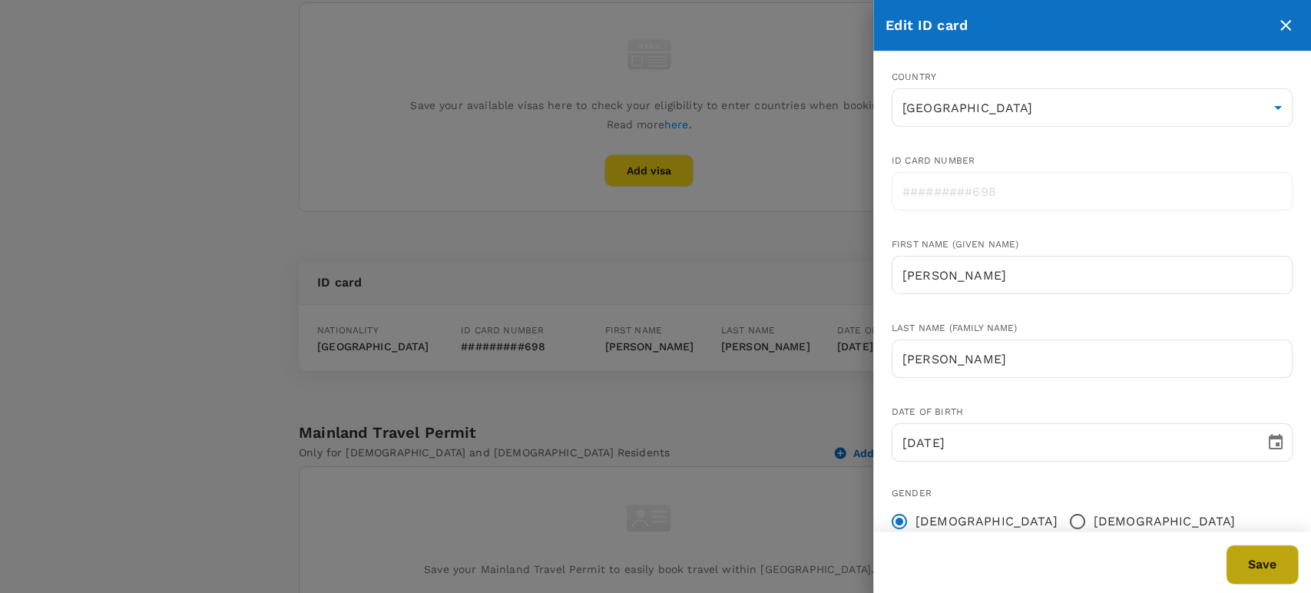
click at [1264, 565] on button "Save" at bounding box center [1262, 565] width 73 height 40
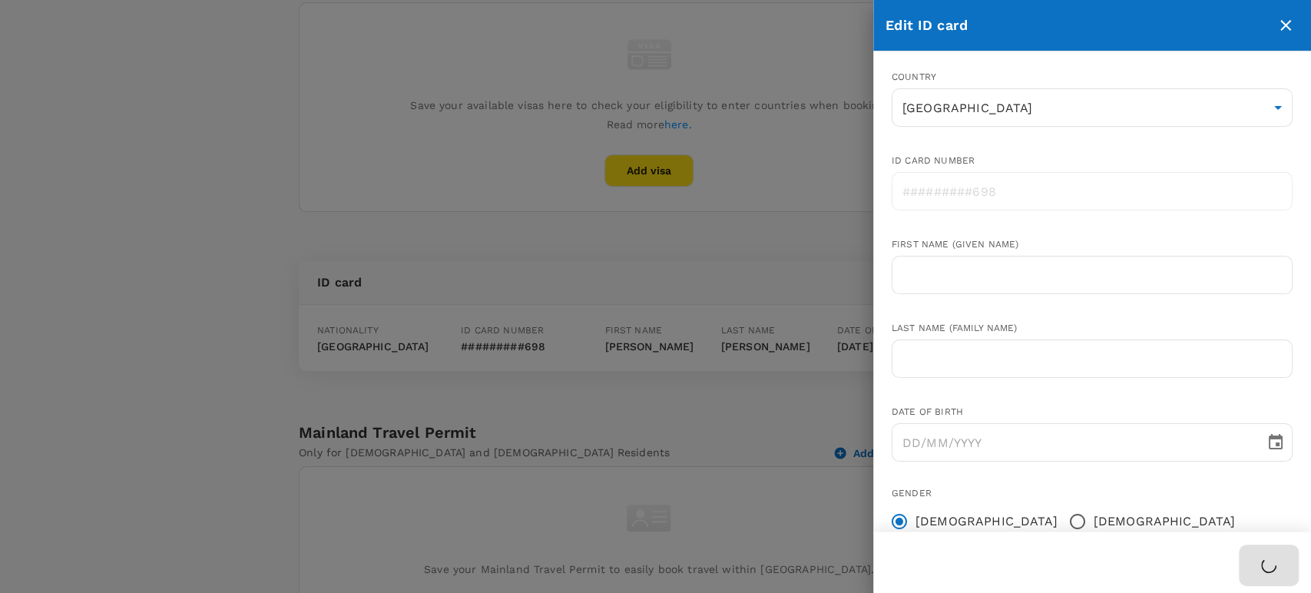
radio input "false"
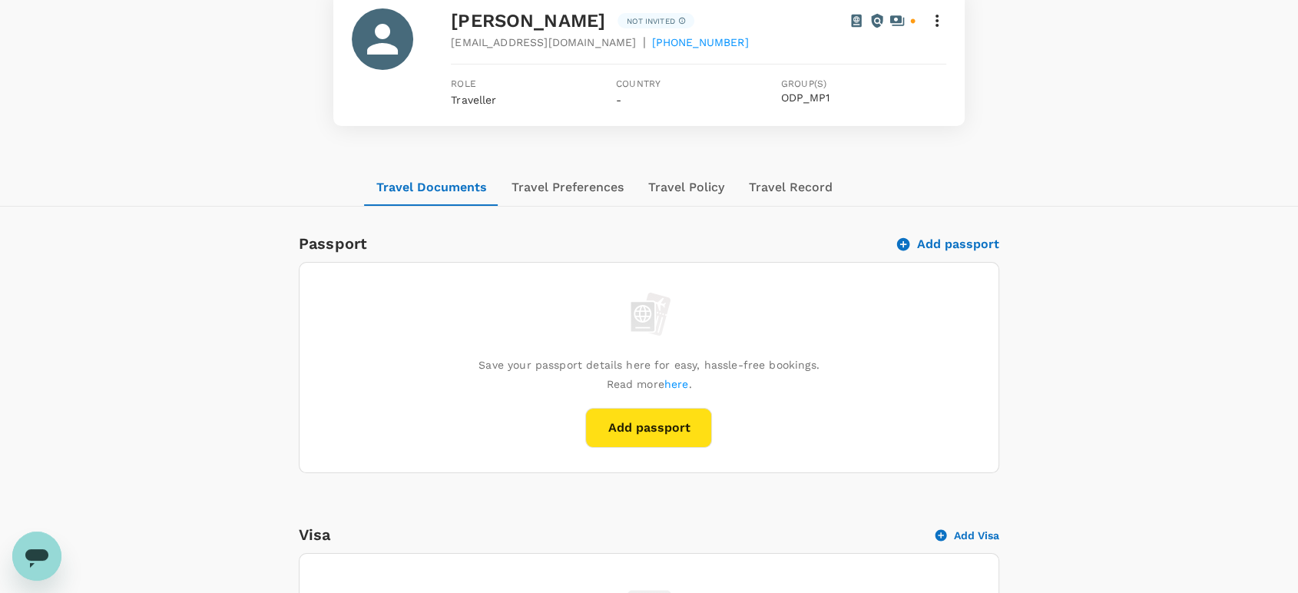
scroll to position [58, 0]
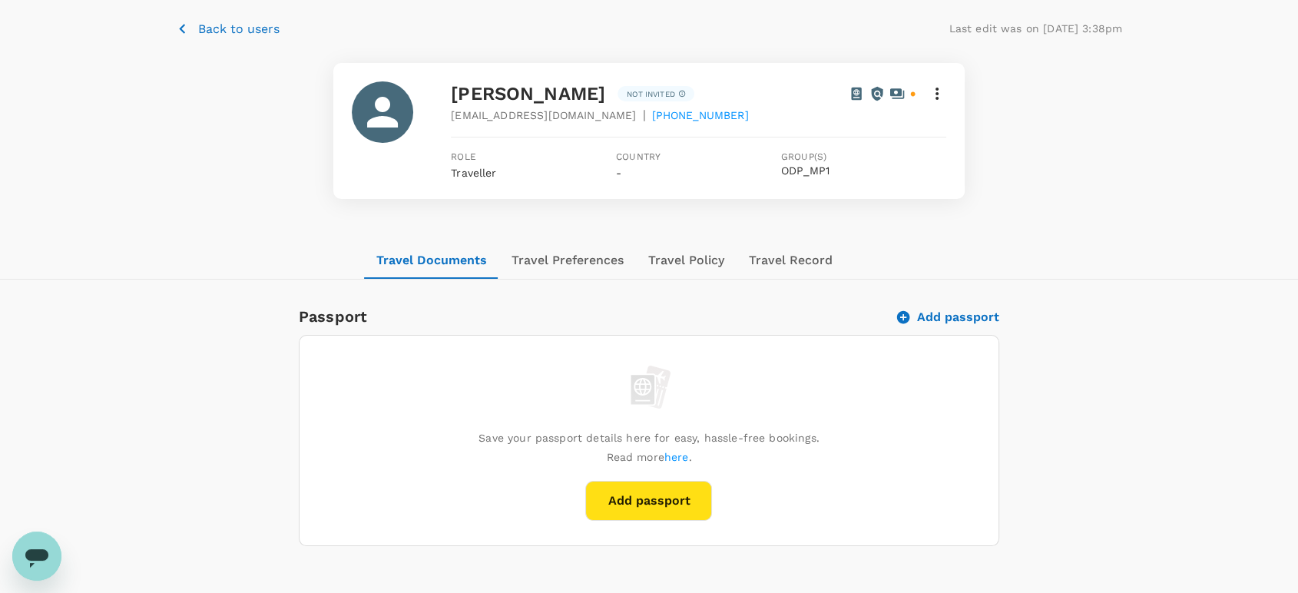
click at [928, 103] on icon at bounding box center [937, 93] width 18 height 18
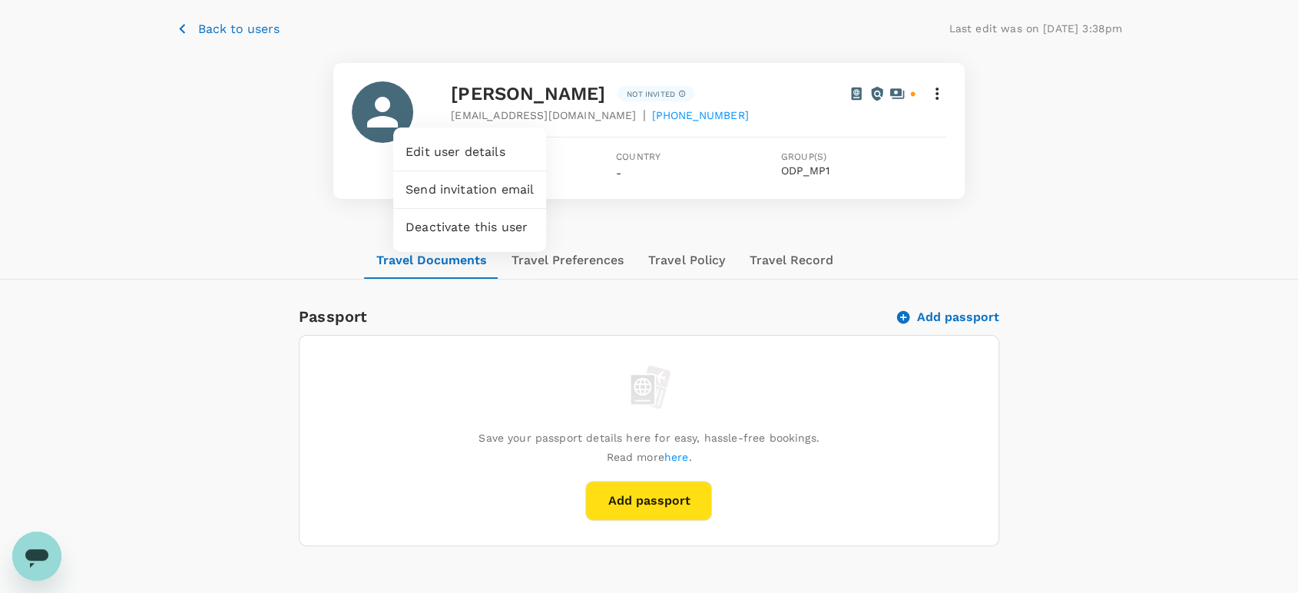
click at [462, 146] on span "Edit user details" at bounding box center [470, 152] width 128 height 18
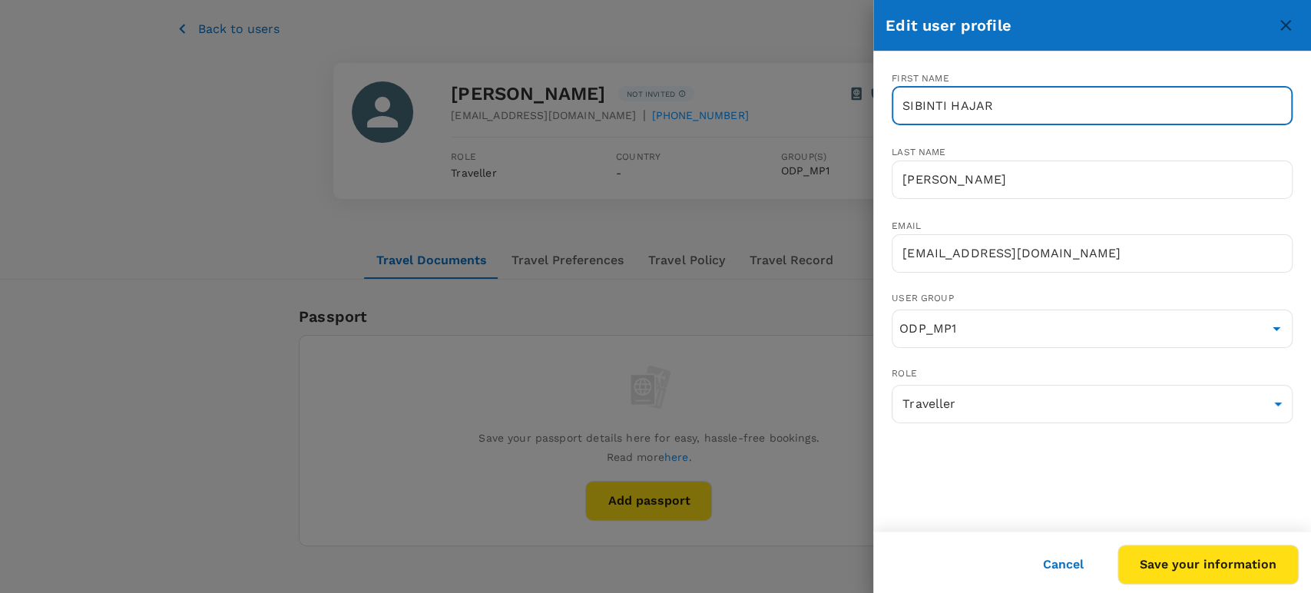
drag, startPoint x: 946, startPoint y: 103, endPoint x: 920, endPoint y: 89, distance: 28.9
click at [897, 97] on input "SIBINTI HAJAR" at bounding box center [1092, 106] width 401 height 38
type input "[PERSON_NAME]"
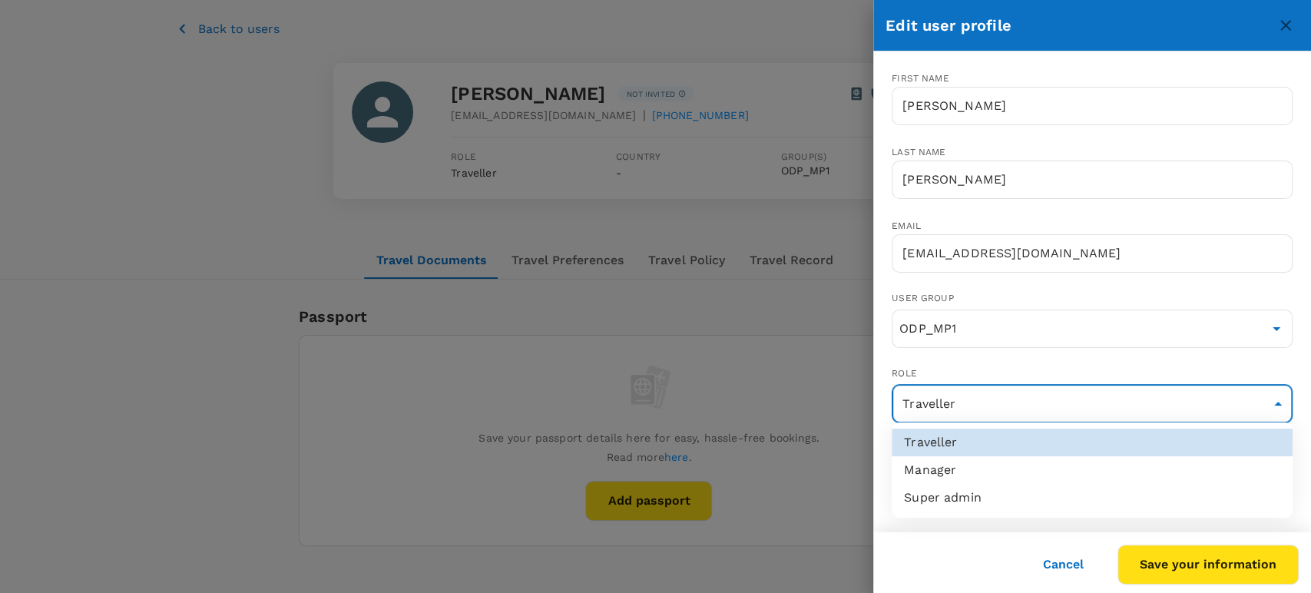
click at [1069, 472] on li "Manager" at bounding box center [1092, 470] width 401 height 28
type input "admin"
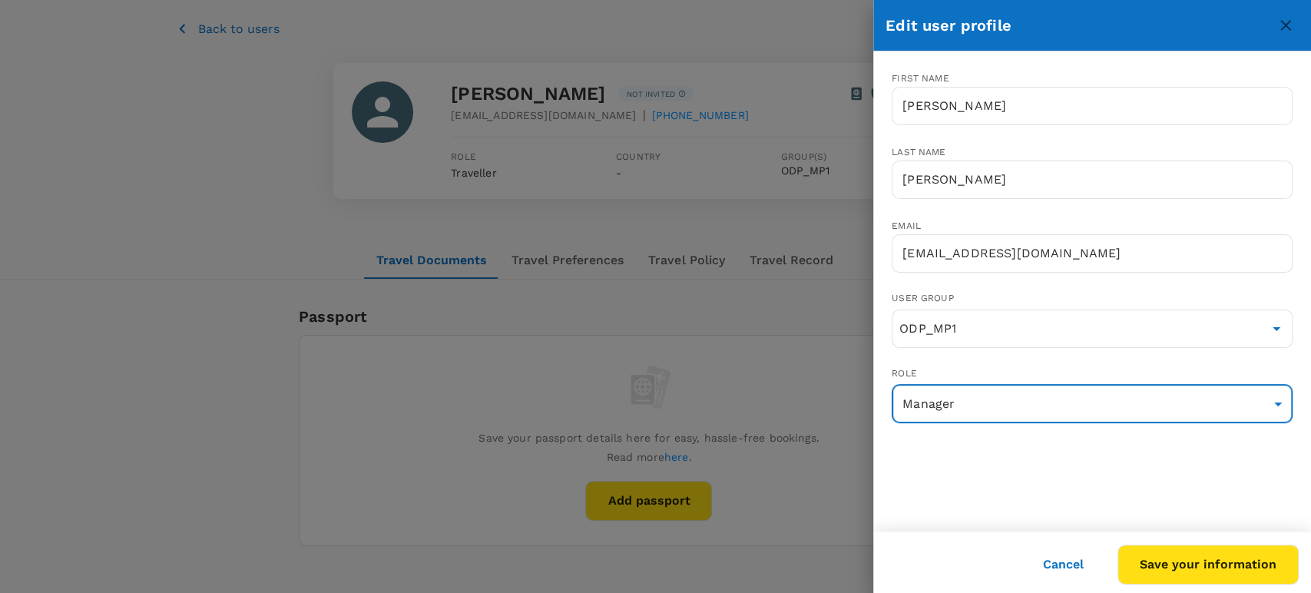
click at [1180, 568] on button "Save your information" at bounding box center [1208, 565] width 181 height 40
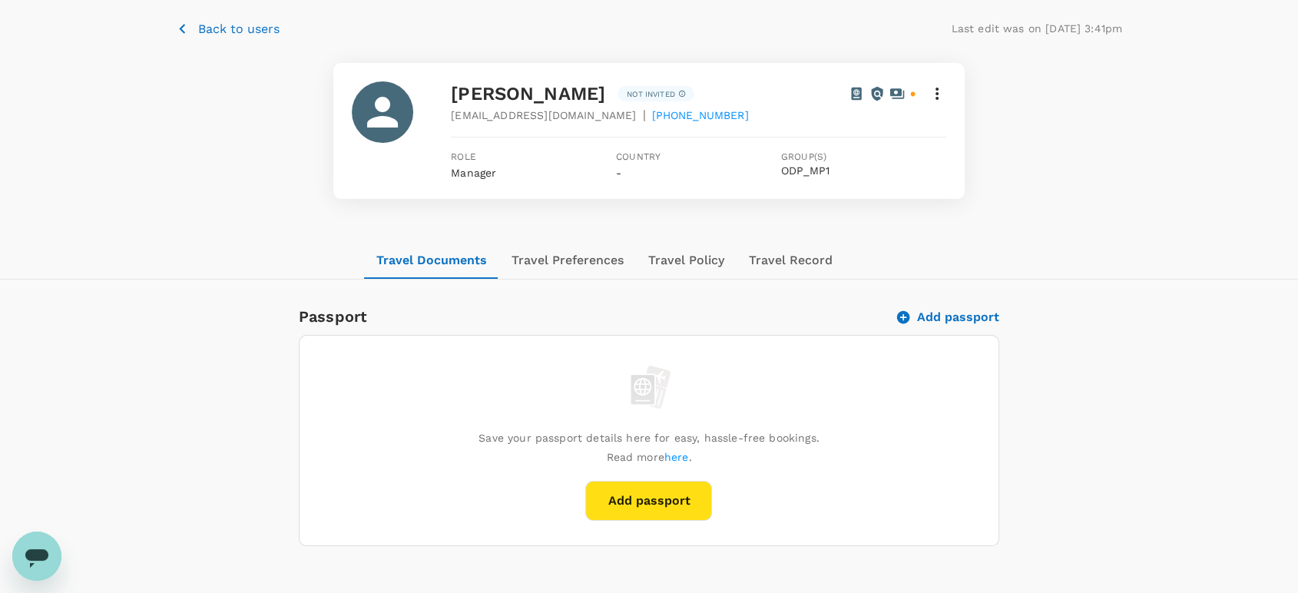
click at [938, 94] on icon at bounding box center [937, 93] width 18 height 18
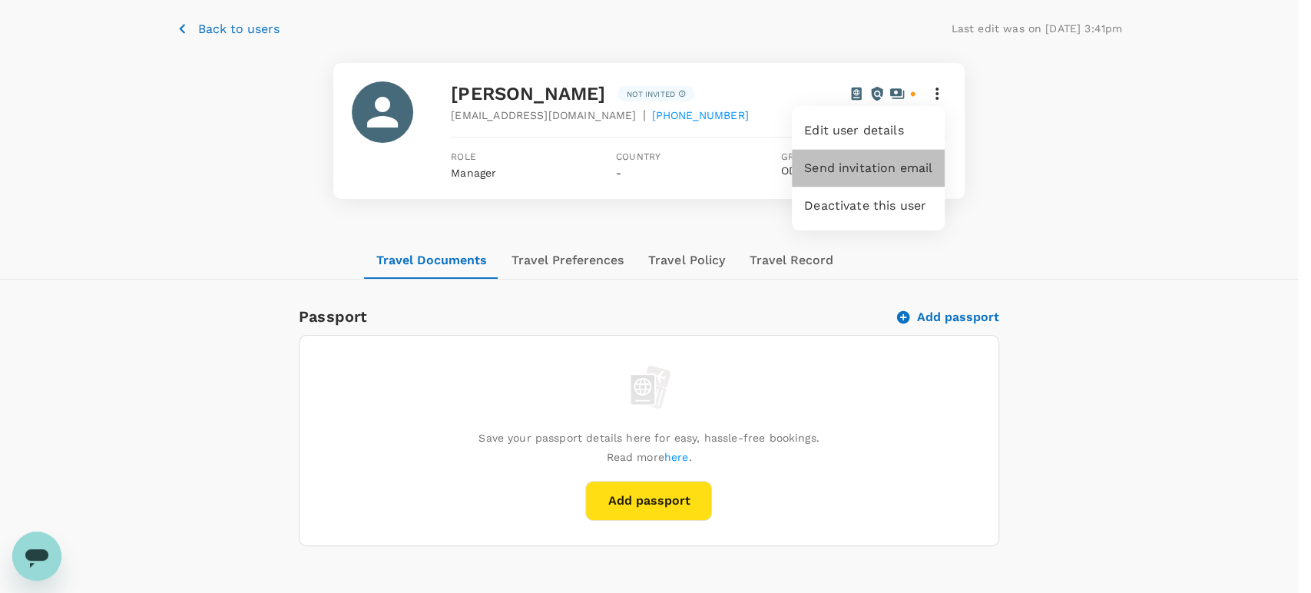
click at [908, 164] on span "Send invitation email" at bounding box center [868, 168] width 128 height 18
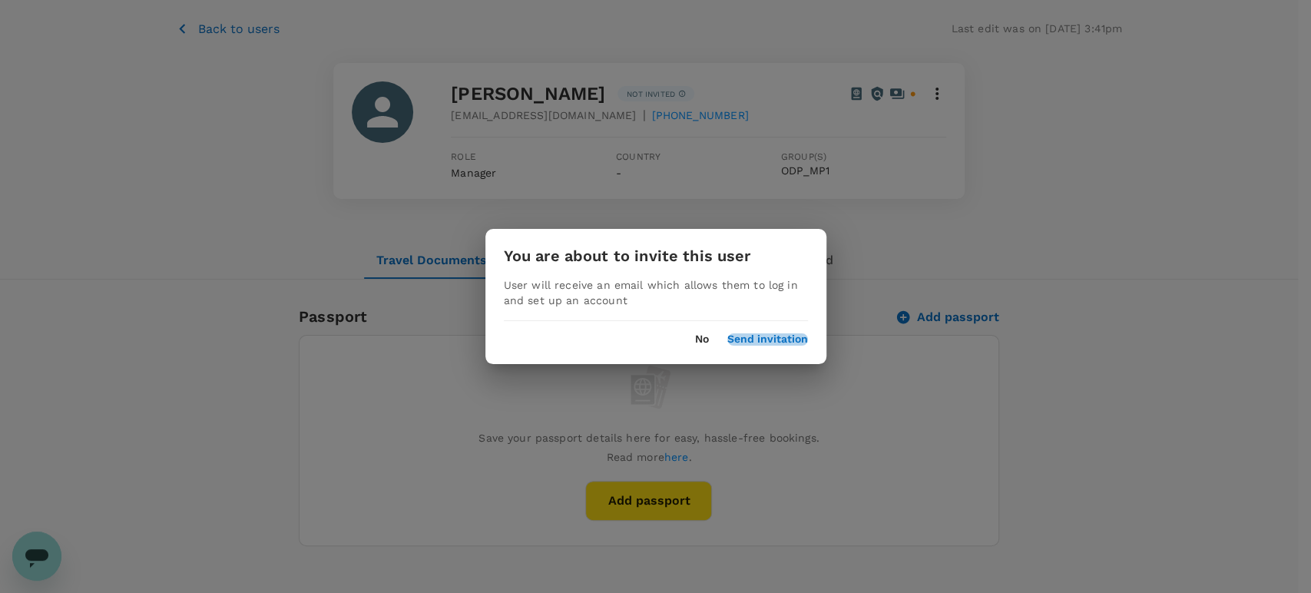
click at [793, 336] on button "Send invitation" at bounding box center [767, 339] width 81 height 12
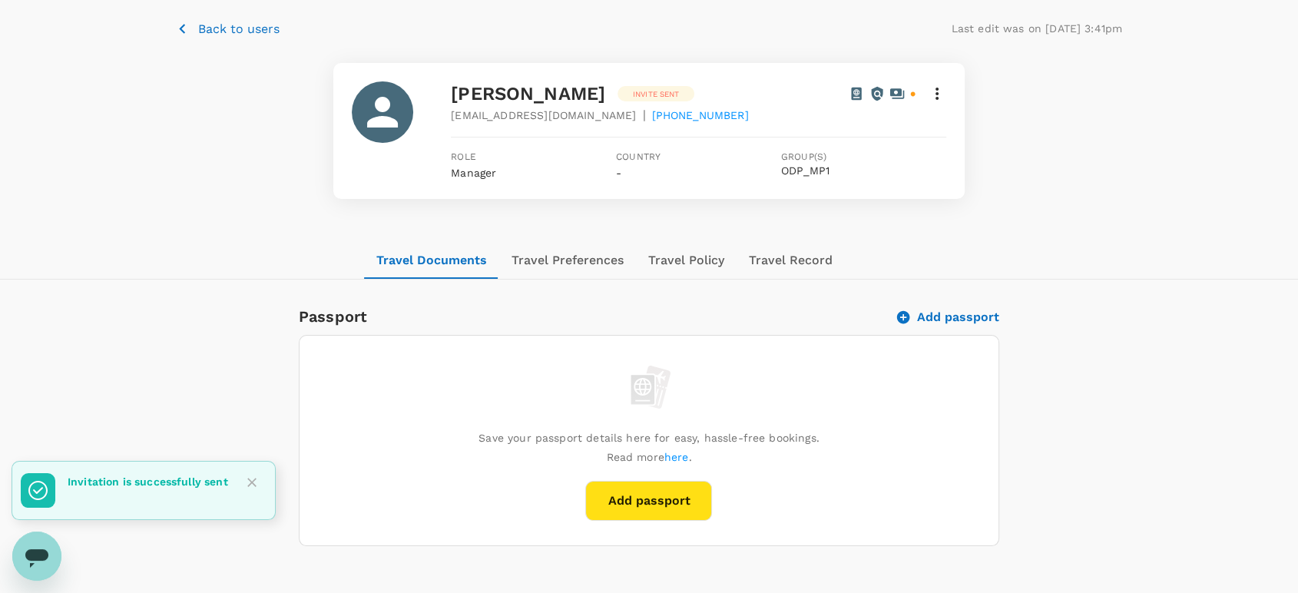
click at [227, 28] on p "Back to users" at bounding box center [238, 29] width 81 height 18
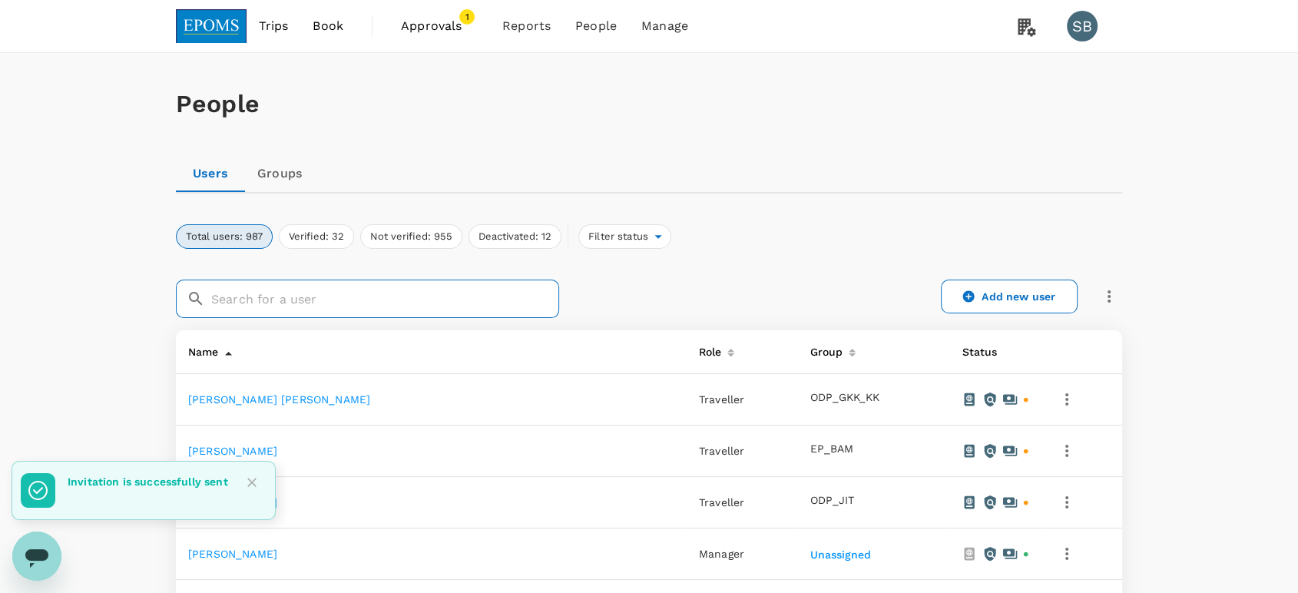
click at [399, 287] on input "text" at bounding box center [385, 299] width 348 height 38
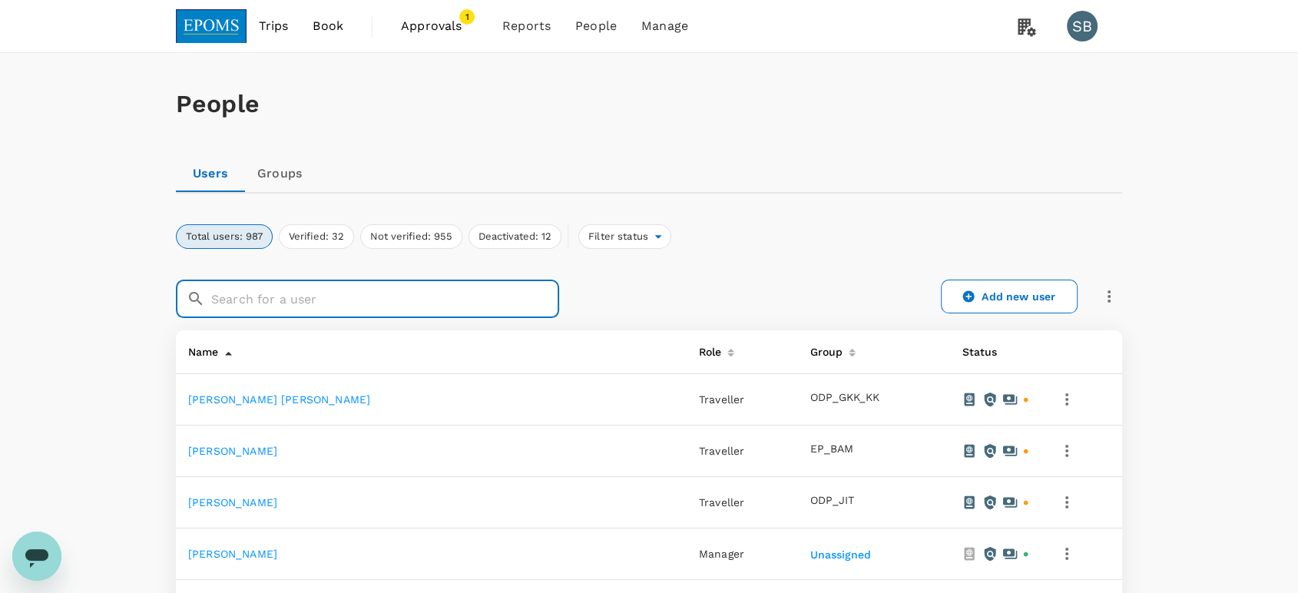
paste input "[PERSON_NAME]"
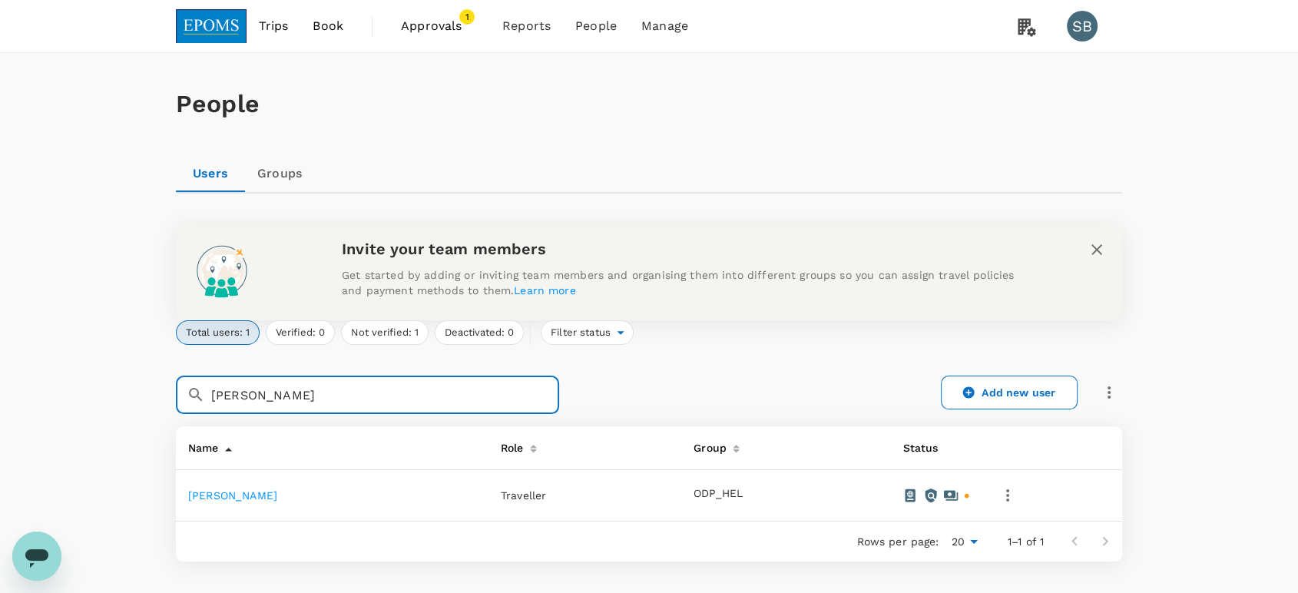
type input "[PERSON_NAME]"
click at [1017, 492] on icon "button" at bounding box center [1008, 495] width 18 height 18
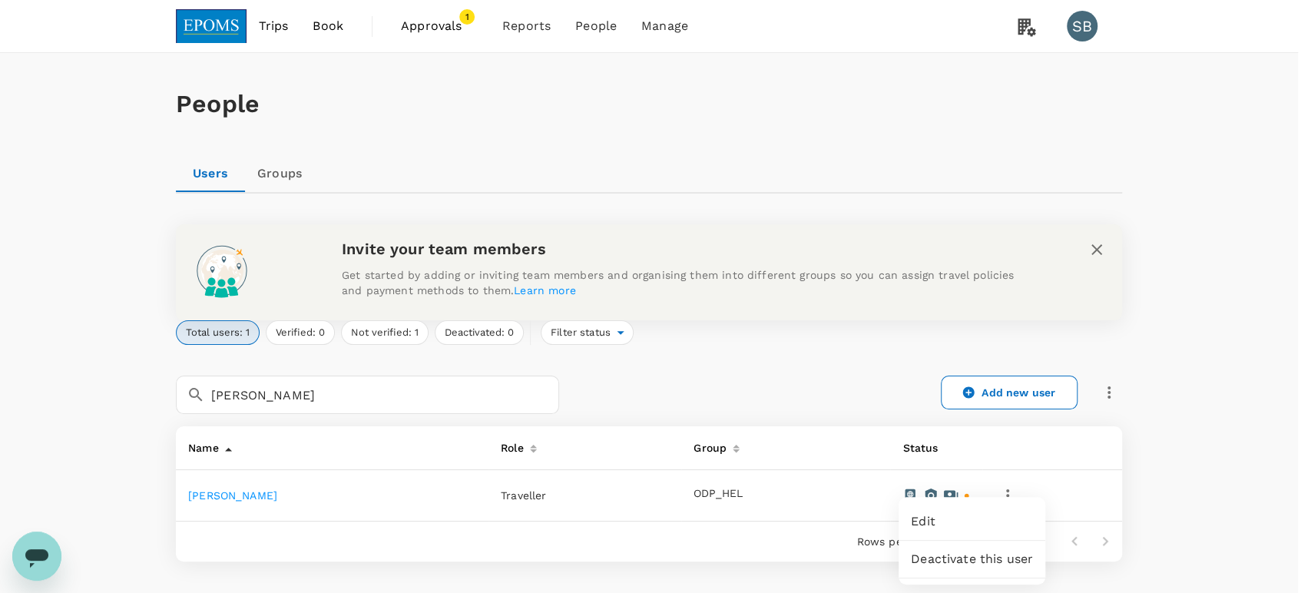
click at [988, 521] on span "Edit" at bounding box center [972, 521] width 122 height 18
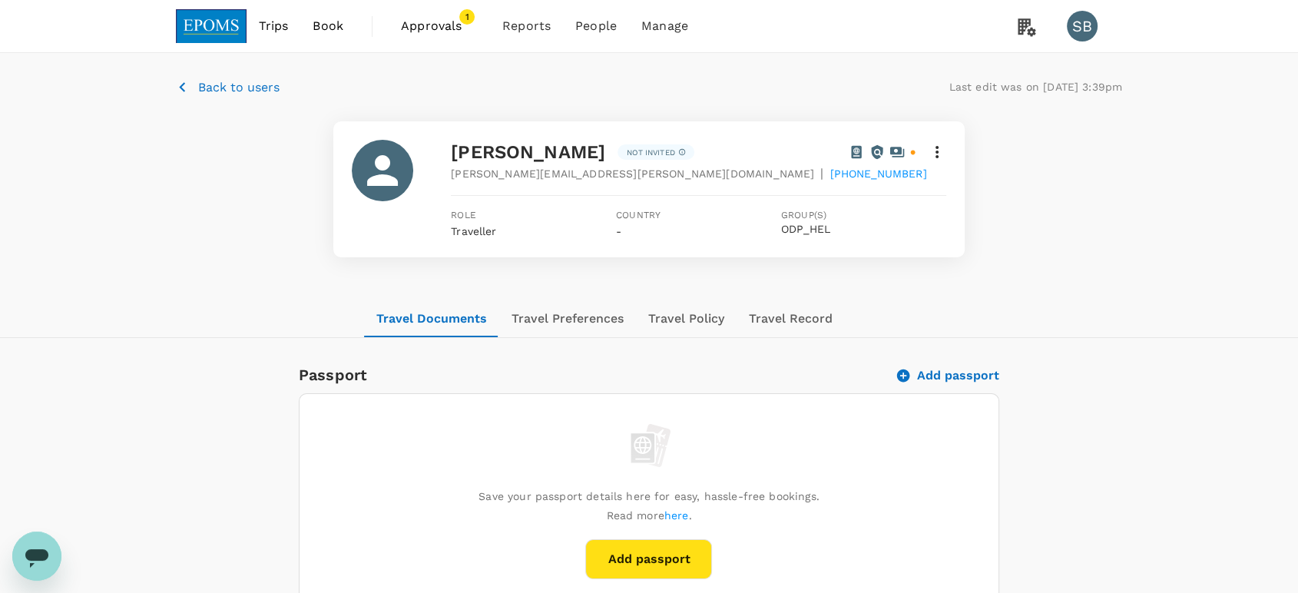
click at [940, 147] on icon at bounding box center [937, 152] width 18 height 18
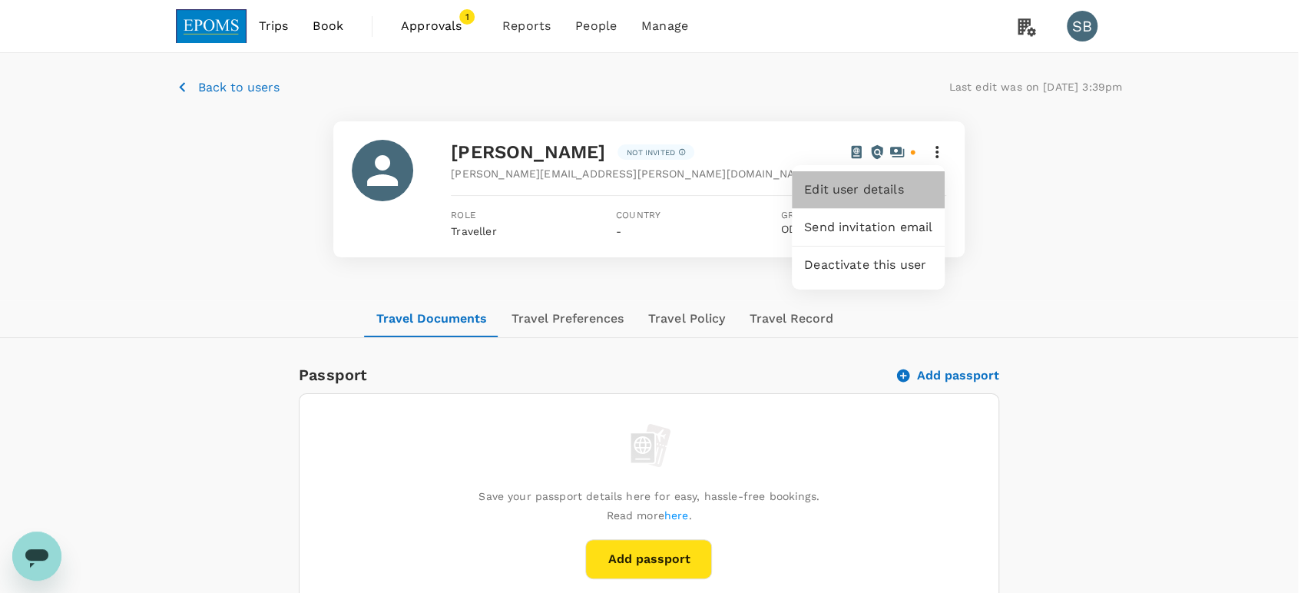
click at [856, 195] on span "Edit user details" at bounding box center [868, 190] width 128 height 18
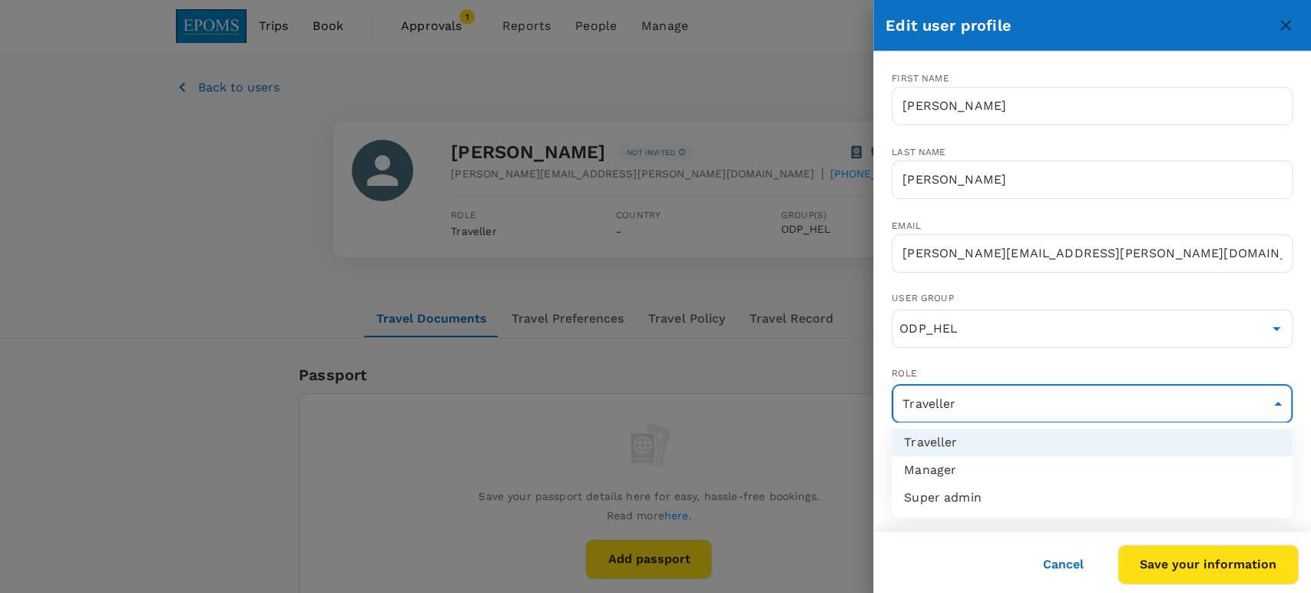
click at [998, 473] on li "Manager" at bounding box center [1092, 470] width 401 height 28
type input "admin"
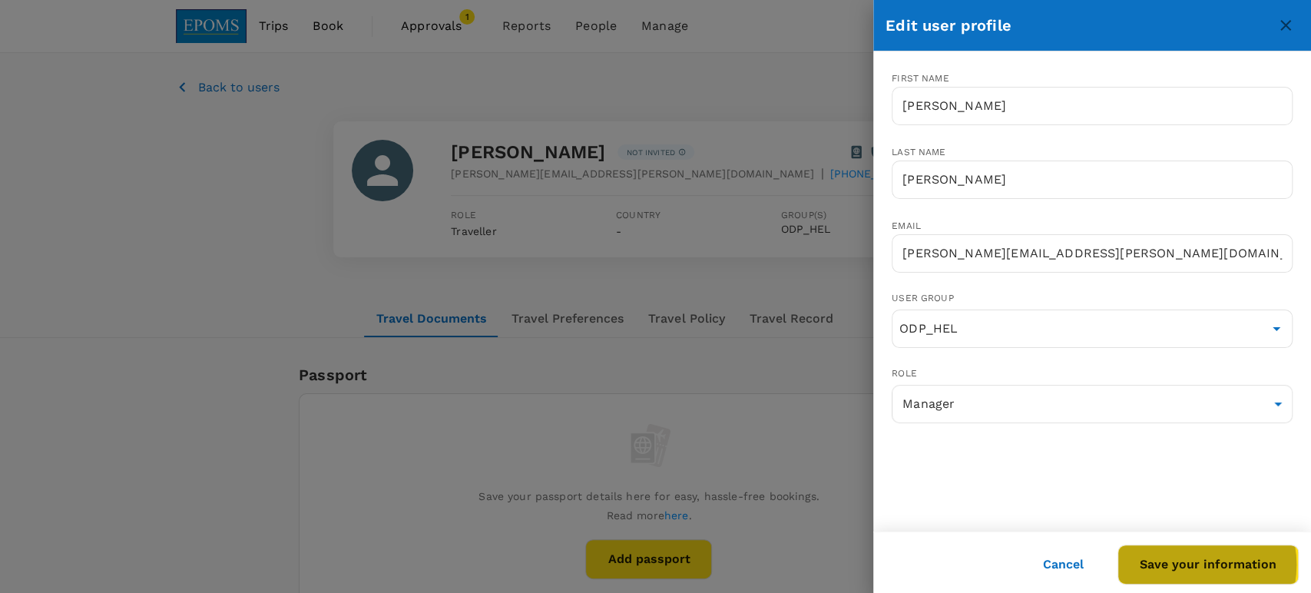
click at [1185, 565] on button "Save your information" at bounding box center [1208, 565] width 181 height 40
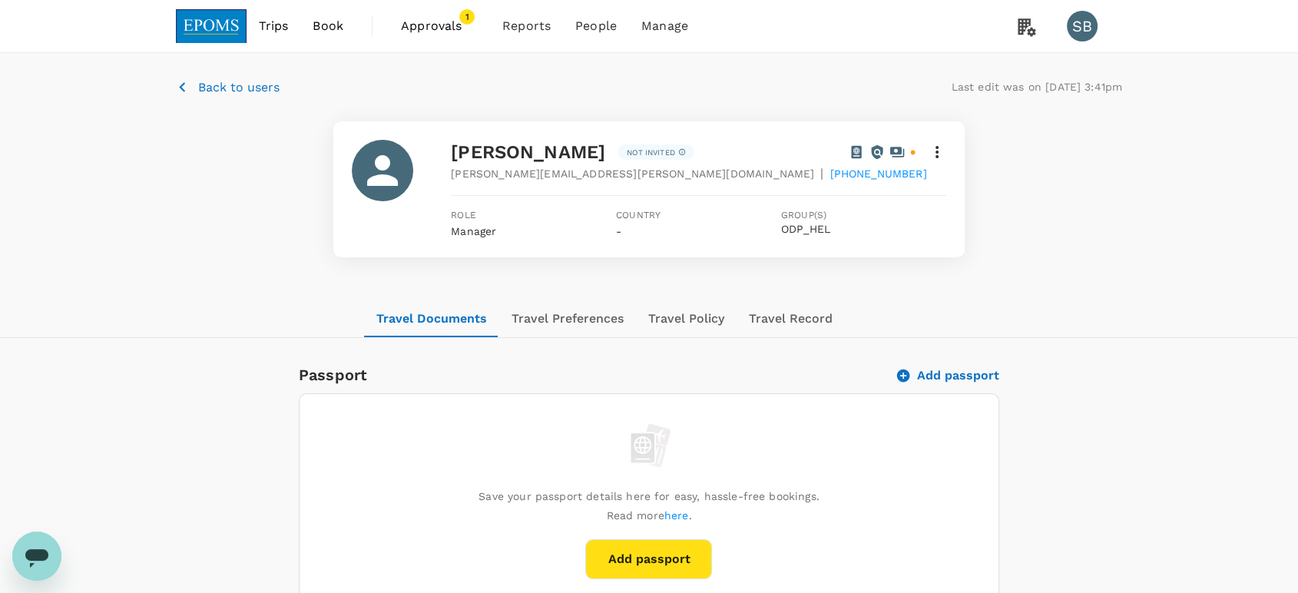
click at [940, 150] on icon at bounding box center [937, 152] width 18 height 18
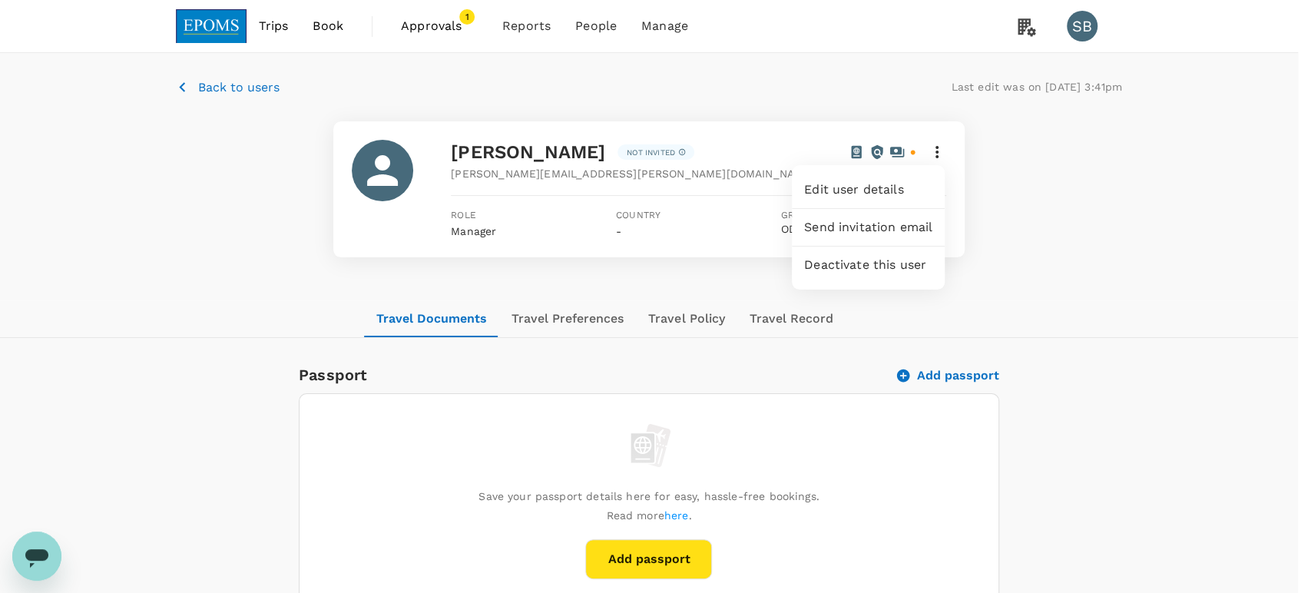
click at [897, 226] on span "Send invitation email" at bounding box center [868, 227] width 128 height 18
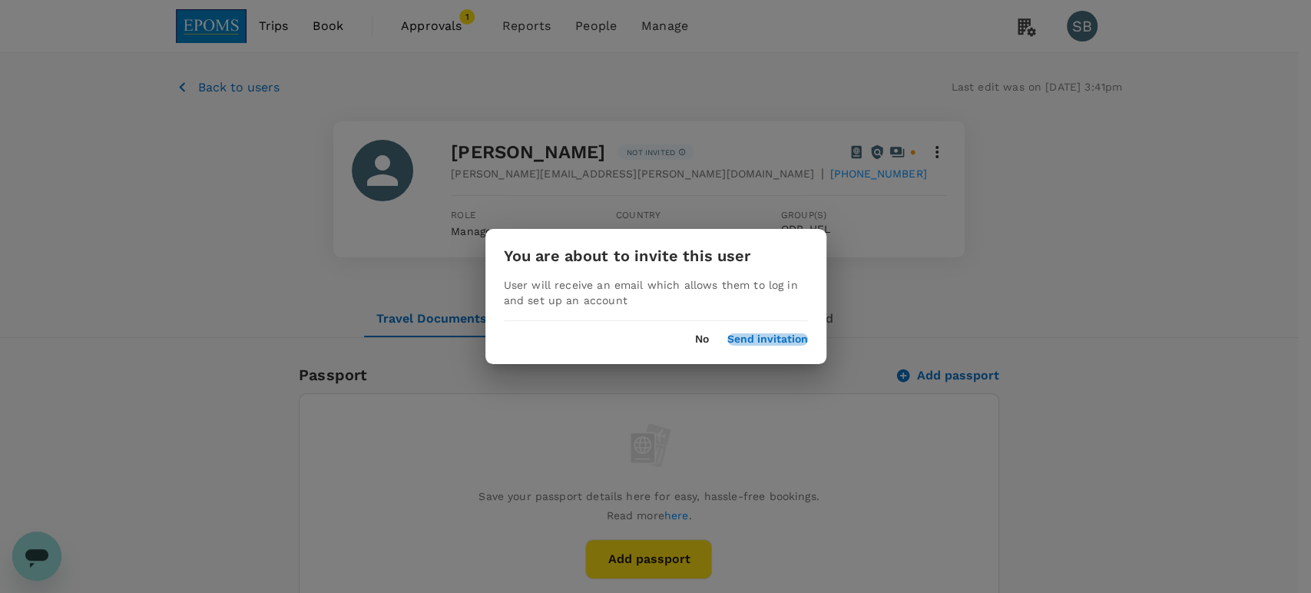
click at [780, 343] on button "Send invitation" at bounding box center [767, 339] width 81 height 12
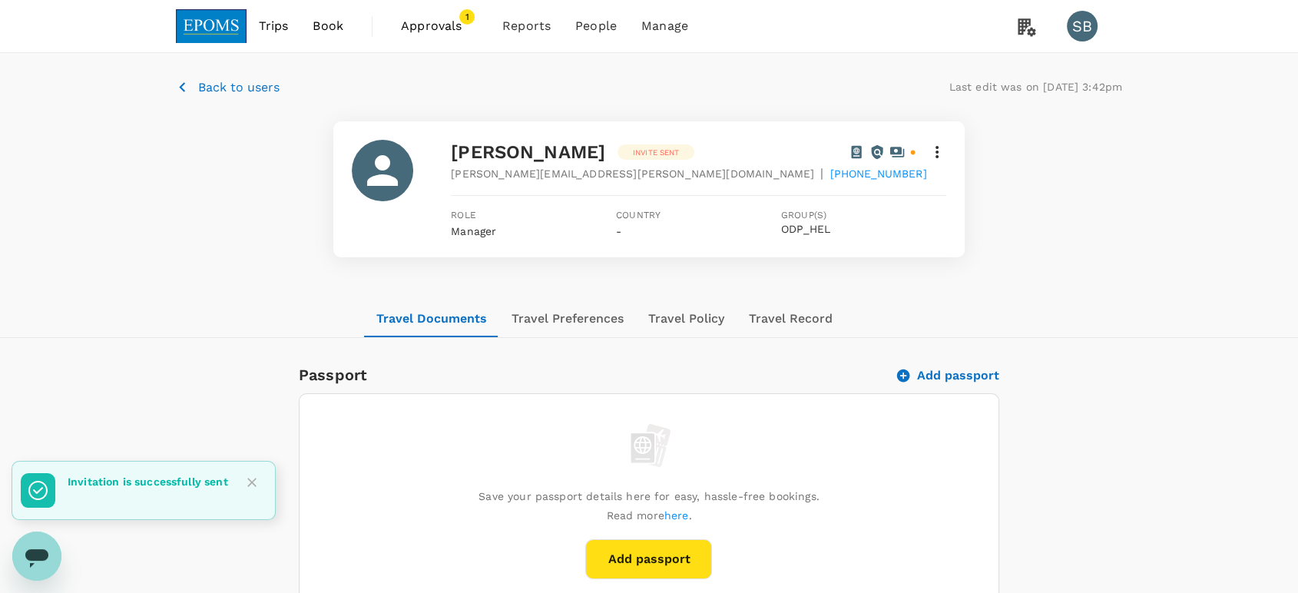
click at [248, 485] on icon "Close" at bounding box center [251, 482] width 15 height 15
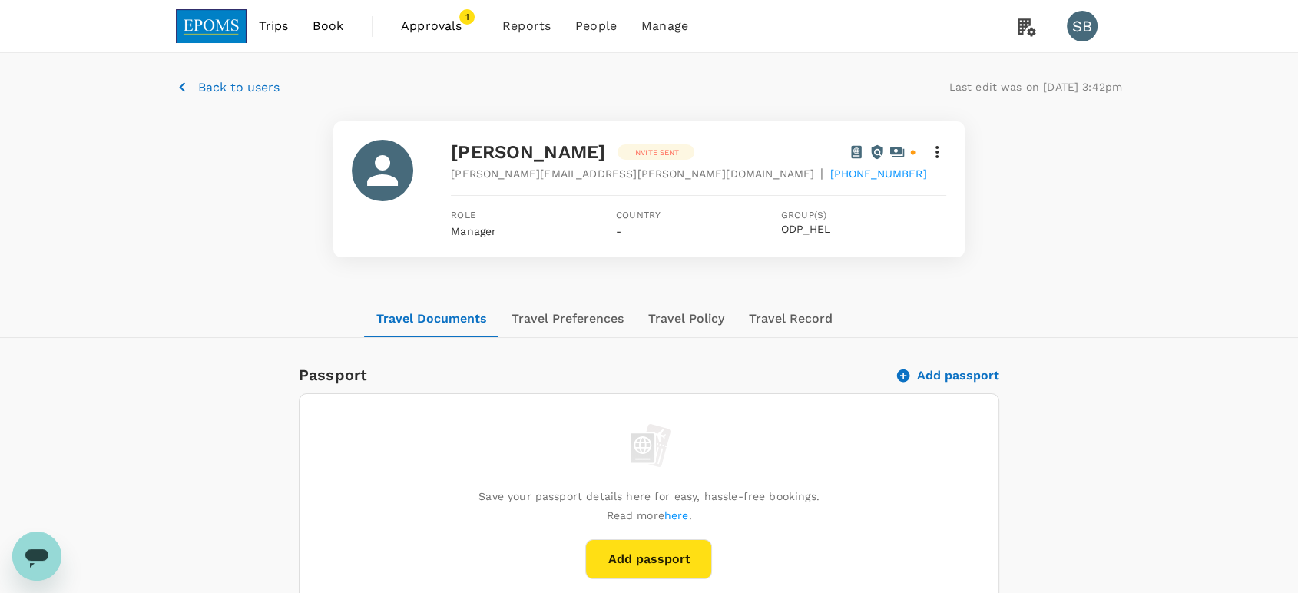
drag, startPoint x: 230, startPoint y: 17, endPoint x: 228, endPoint y: 1, distance: 16.3
click at [230, 18] on img at bounding box center [211, 26] width 71 height 34
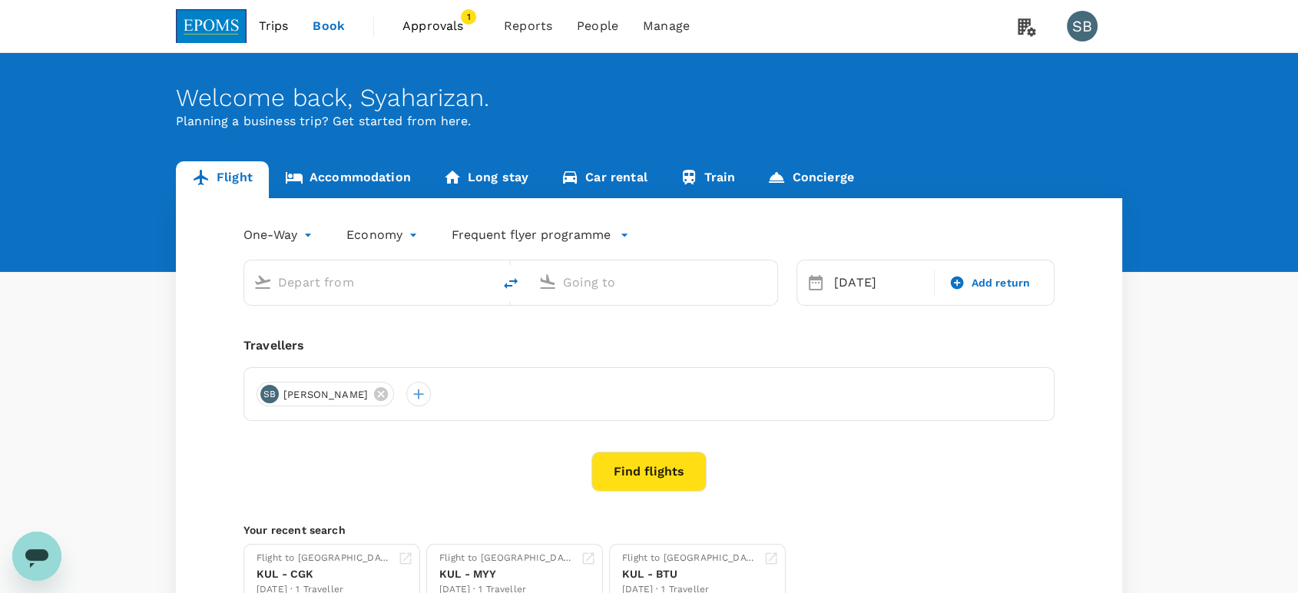
type input "Kuala Lumpur Intl ([GEOGRAPHIC_DATA])"
type input "Guangzhou Baiyun Intl (CAN)"
type input "Kuala Lumpur Intl ([GEOGRAPHIC_DATA])"
type input "Guangzhou Baiyun Intl (CAN)"
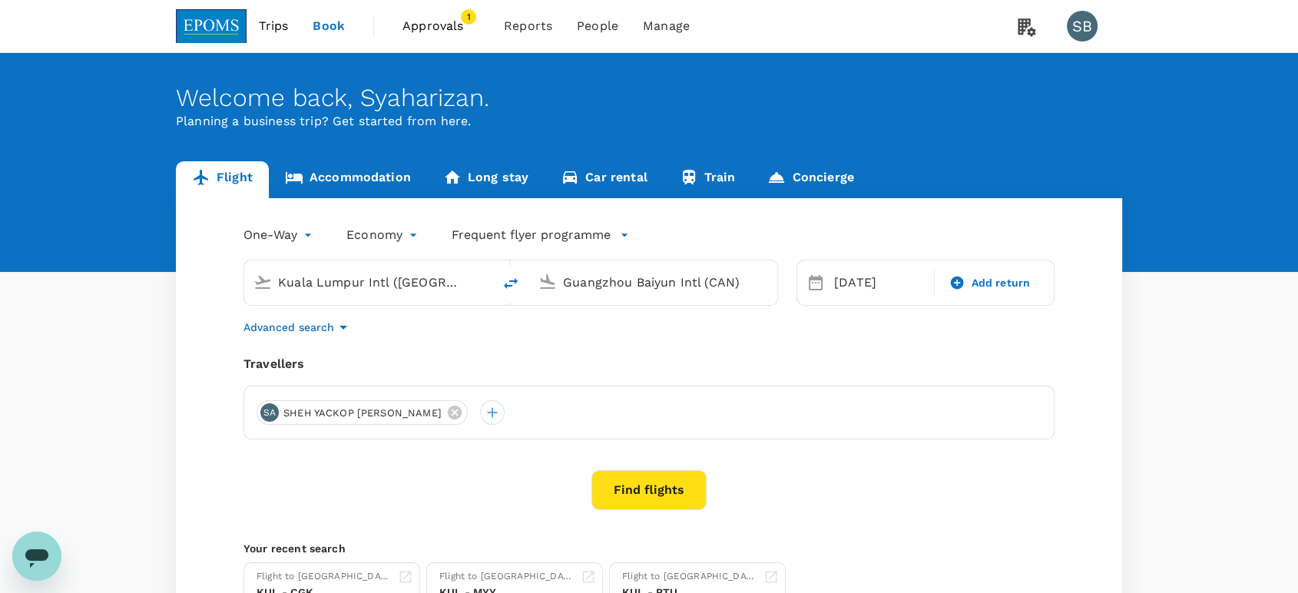
click at [433, 23] on span "Approvals" at bounding box center [441, 26] width 77 height 18
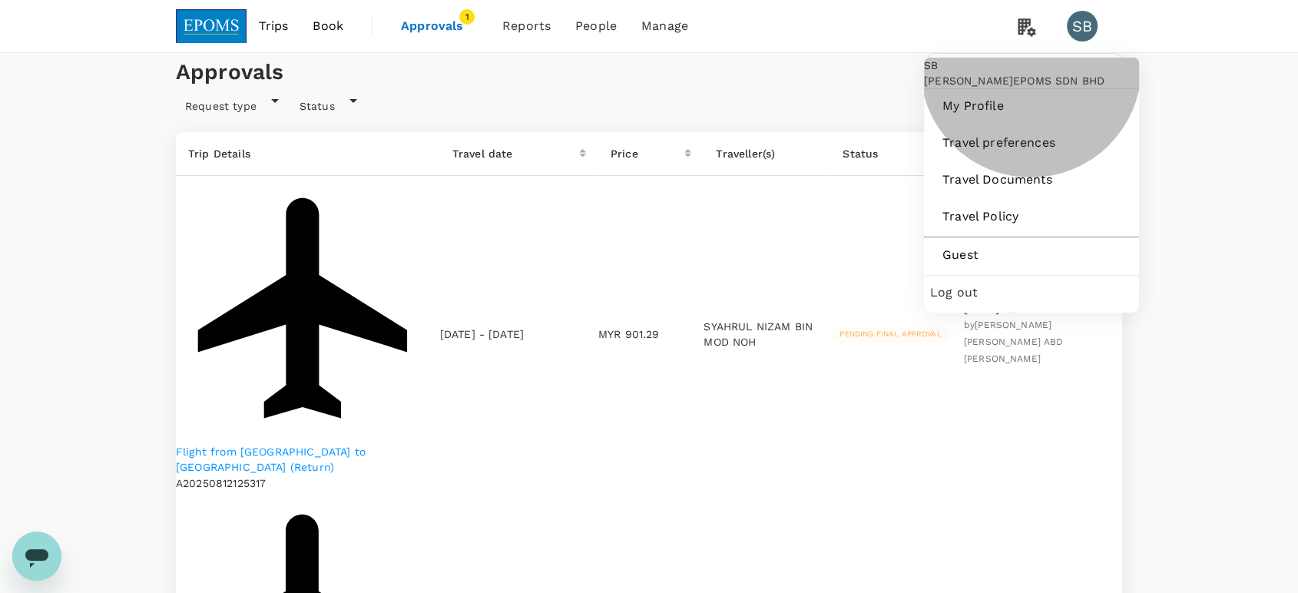
click at [1037, 302] on span "Log out" at bounding box center [1031, 292] width 203 height 18
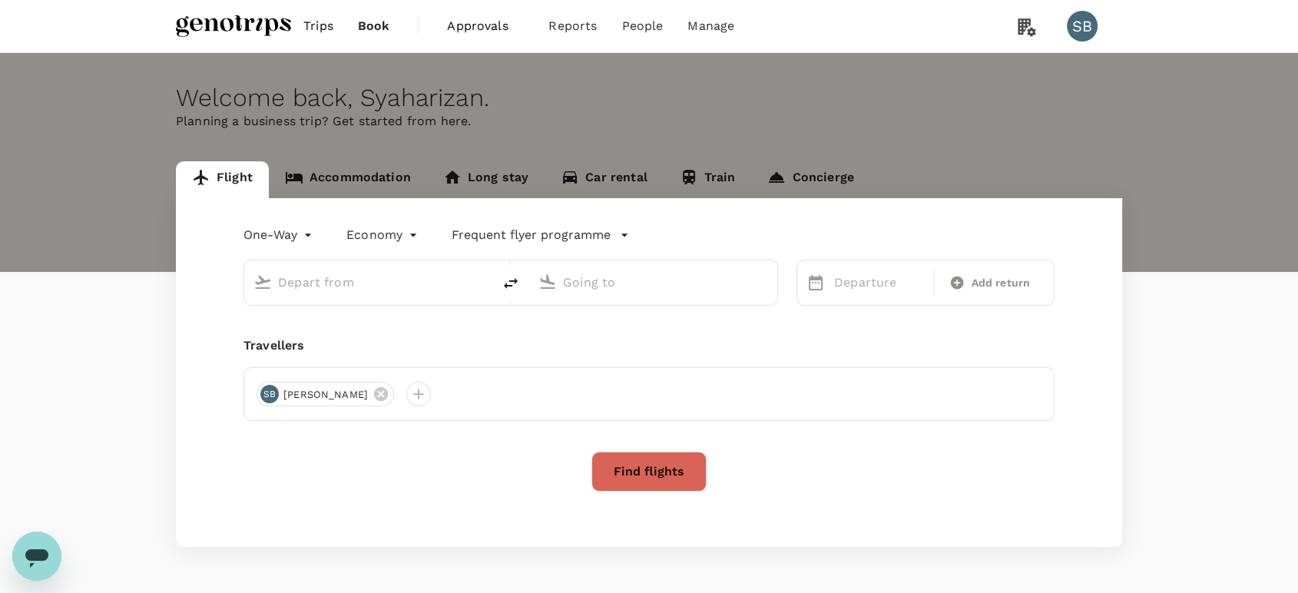
type input "[GEOGRAPHIC_DATA], [GEOGRAPHIC_DATA] (any)"
type input "Kota Kinabalu Intl (BKI)"
